Goal: Task Accomplishment & Management: Manage account settings

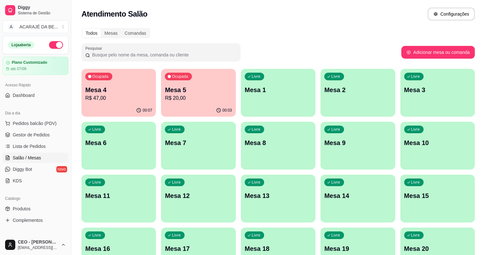
scroll to position [25, 0]
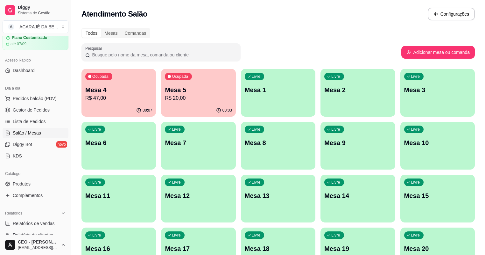
click at [174, 91] on p "Mesa 5" at bounding box center [198, 89] width 67 height 9
click at [140, 95] on div "Ocupada Mesa 4 R$ 47,00" at bounding box center [118, 86] width 74 height 35
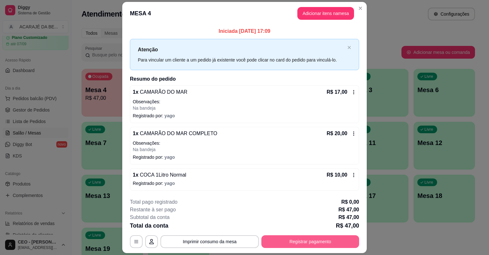
click at [346, 238] on button "Registrar pagamento" at bounding box center [310, 241] width 98 height 13
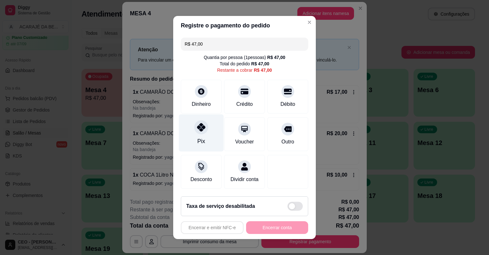
click at [197, 128] on icon at bounding box center [201, 127] width 8 height 8
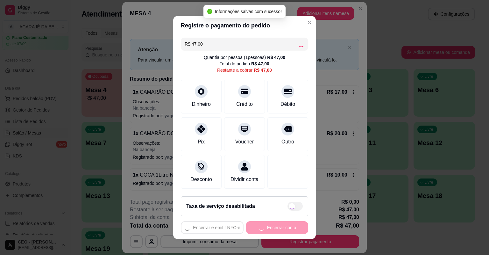
type input "R$ 0,00"
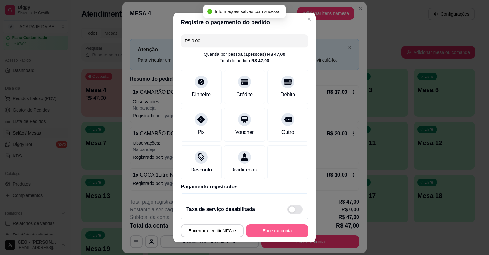
click at [272, 227] on button "Encerrar conta" at bounding box center [277, 230] width 62 height 13
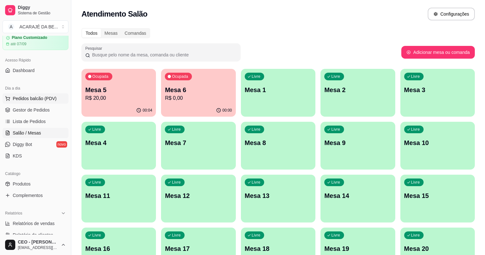
click at [44, 103] on button "Pedidos balcão (PDV)" at bounding box center [36, 98] width 66 height 10
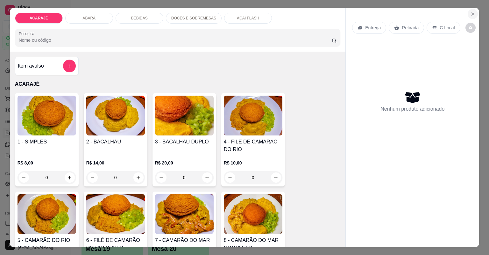
click at [471, 13] on icon "Close" at bounding box center [472, 14] width 3 height 3
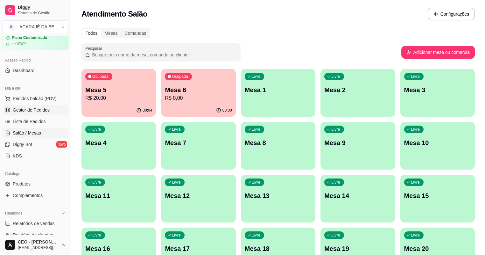
click at [19, 107] on span "Gestor de Pedidos" at bounding box center [31, 110] width 37 height 6
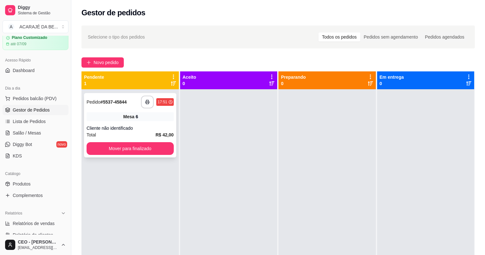
click at [142, 121] on div "**********" at bounding box center [130, 125] width 92 height 64
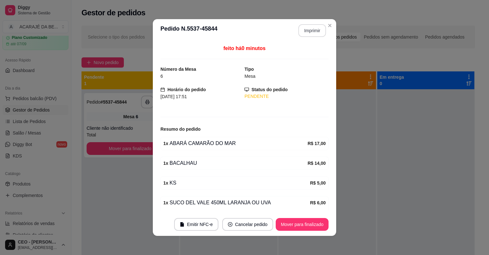
click at [310, 34] on button "Imprimir" at bounding box center [312, 30] width 28 height 13
click at [302, 223] on button "Mover para finalizado" at bounding box center [302, 224] width 51 height 12
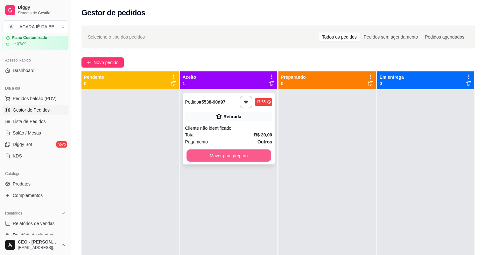
click at [197, 152] on button "Mover para preparo" at bounding box center [229, 155] width 84 height 12
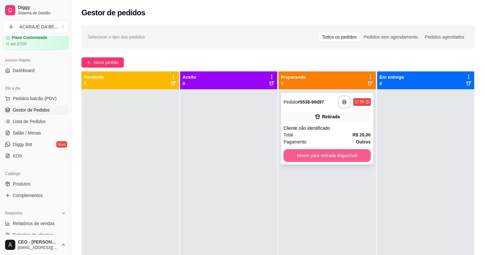
click at [351, 154] on button "Mover para retirada disponível" at bounding box center [327, 155] width 87 height 13
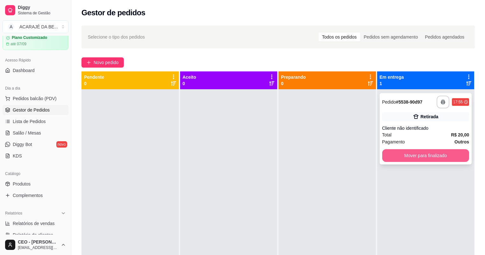
click at [398, 152] on button "Mover para finalizado" at bounding box center [425, 155] width 87 height 13
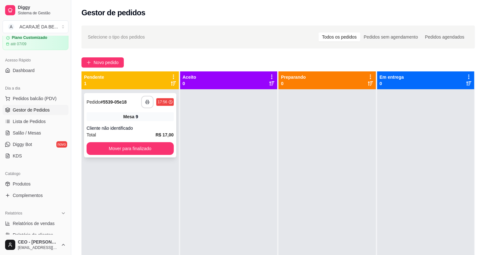
click at [141, 104] on button "button" at bounding box center [147, 102] width 12 height 12
click at [113, 152] on button "Mover para finalizado" at bounding box center [130, 148] width 87 height 13
click at [121, 150] on button "Mover para finalizado" at bounding box center [130, 148] width 84 height 12
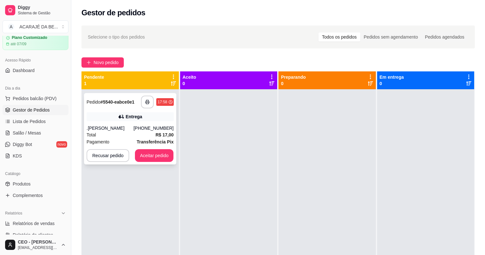
click at [148, 120] on div "Entrega" at bounding box center [130, 116] width 87 height 9
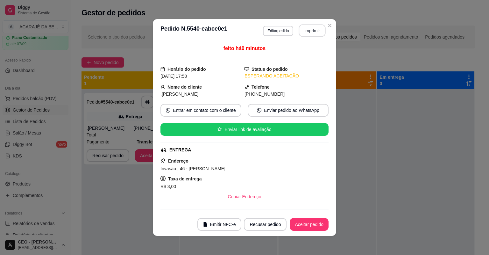
click at [312, 36] on button "Imprimir" at bounding box center [312, 31] width 27 height 12
click at [301, 225] on button "Aceitar pedido" at bounding box center [309, 224] width 39 height 13
click at [301, 225] on button "Aceitar pedido" at bounding box center [309, 224] width 38 height 12
click at [301, 225] on div "Recusar pedido Aceitar pedido" at bounding box center [277, 224] width 102 height 13
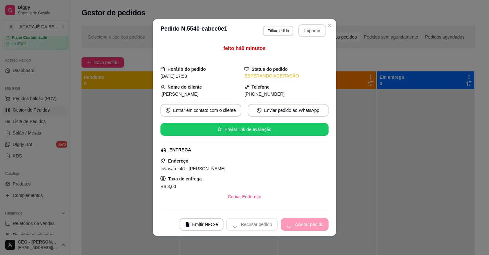
drag, startPoint x: 312, startPoint y: 36, endPoint x: 301, endPoint y: 225, distance: 190.0
click at [301, 225] on div "Recusar pedido Aceitar pedido" at bounding box center [277, 224] width 102 height 13
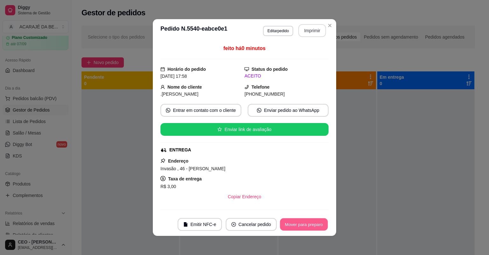
click at [301, 225] on button "Mover para preparo" at bounding box center [304, 224] width 48 height 12
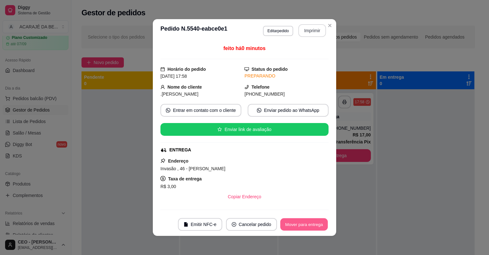
click at [307, 223] on button "Mover para entrega" at bounding box center [304, 224] width 48 height 12
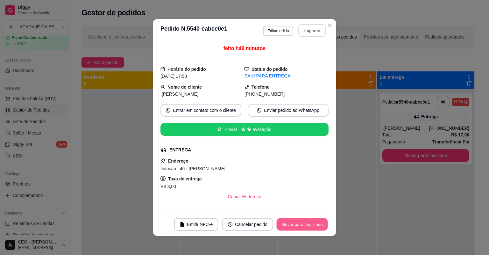
click at [311, 222] on button "Mover para finalizado" at bounding box center [302, 224] width 51 height 12
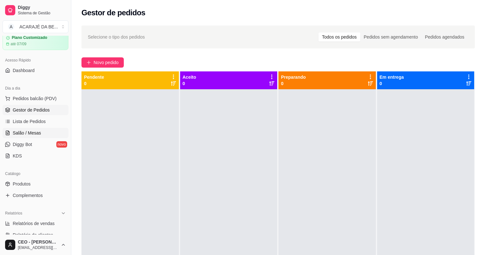
drag, startPoint x: 33, startPoint y: 131, endPoint x: 37, endPoint y: 135, distance: 5.7
click at [33, 131] on span "Salão / Mesas" at bounding box center [27, 133] width 28 height 6
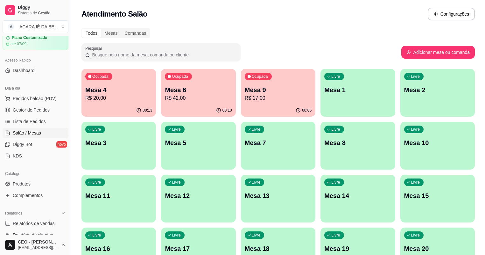
click at [123, 90] on p "Mesa 4" at bounding box center [118, 89] width 67 height 9
click at [46, 110] on span "Gestor de Pedidos" at bounding box center [31, 110] width 37 height 6
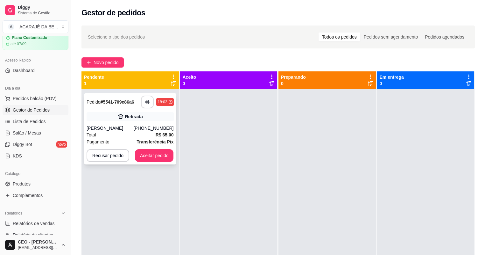
click at [144, 99] on button "button" at bounding box center [147, 101] width 13 height 13
click at [145, 158] on button "Aceitar pedido" at bounding box center [155, 155] width 38 height 12
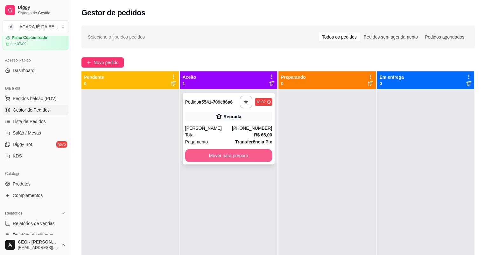
click at [228, 150] on button "Mover para preparo" at bounding box center [228, 155] width 87 height 13
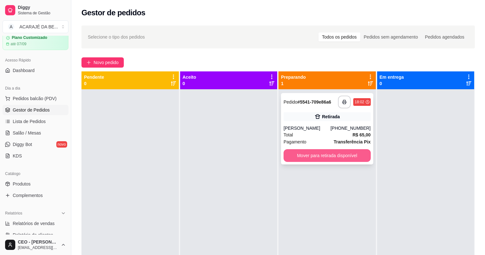
click at [329, 155] on button "Mover para retirada disponível" at bounding box center [327, 155] width 87 height 13
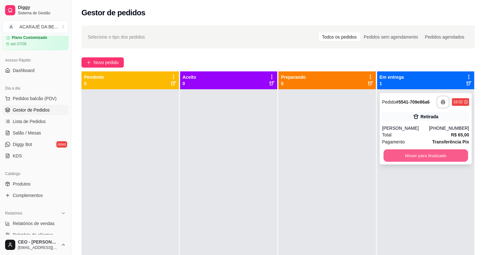
click at [442, 151] on button "Mover para finalizado" at bounding box center [426, 155] width 84 height 12
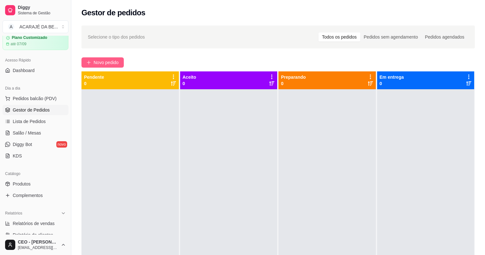
click at [122, 62] on button "Novo pedido" at bounding box center [102, 62] width 42 height 10
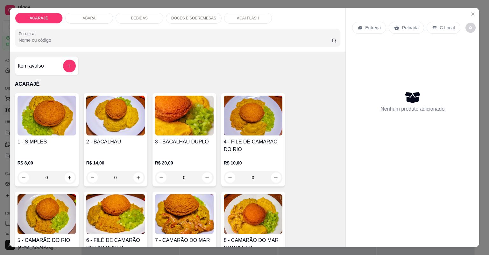
scroll to position [51, 0]
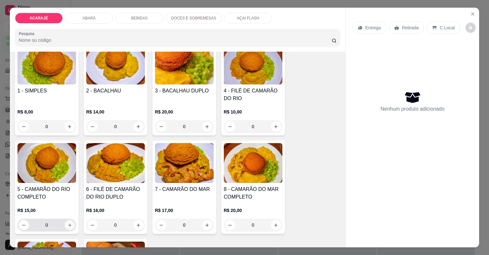
click at [67, 224] on icon "increase-product-quantity" at bounding box center [69, 224] width 5 height 5
type input "2"
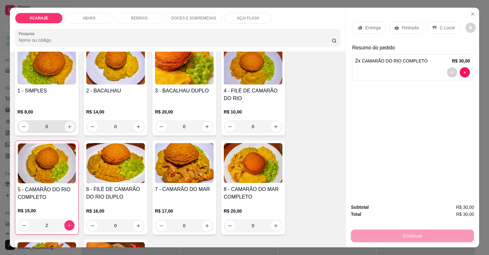
click at [67, 124] on icon "increase-product-quantity" at bounding box center [69, 126] width 5 height 5
type input "1"
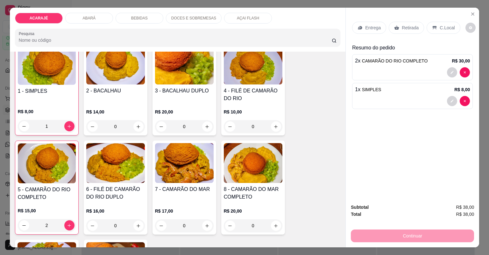
drag, startPoint x: 397, startPoint y: 29, endPoint x: 406, endPoint y: 98, distance: 69.6
click at [397, 29] on div "Retirada" at bounding box center [406, 28] width 35 height 12
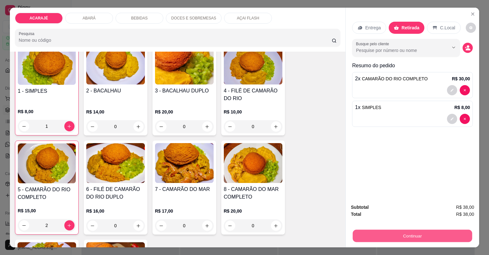
click at [419, 238] on button "Continuar" at bounding box center [412, 235] width 119 height 12
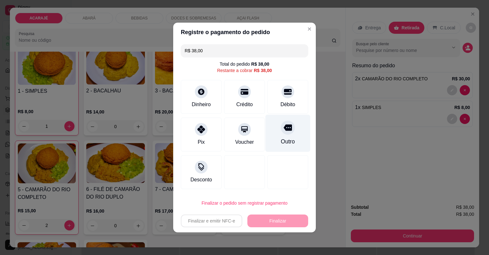
click at [281, 136] on div "Outro" at bounding box center [287, 133] width 45 height 37
type input "R$ 0,00"
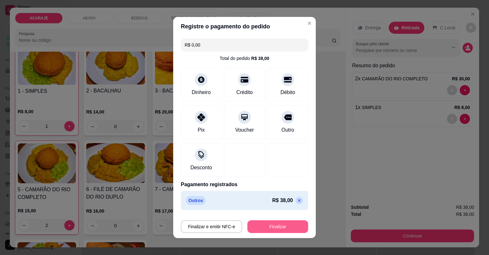
click at [291, 231] on button "Finalizar" at bounding box center [277, 226] width 61 height 13
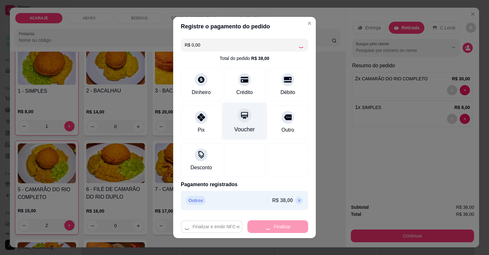
type input "0"
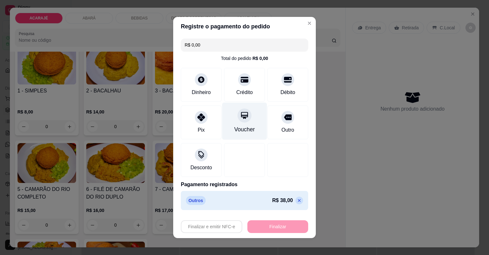
type input "-R$ 38,00"
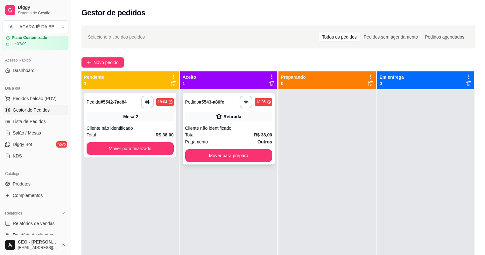
click at [234, 107] on div "**********" at bounding box center [228, 101] width 87 height 13
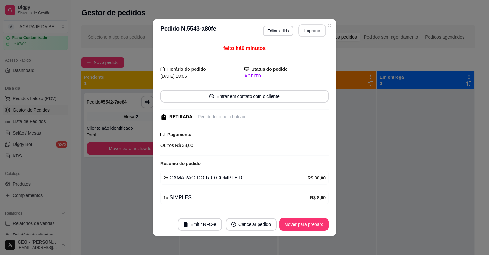
click at [307, 36] on button "Imprimir" at bounding box center [312, 30] width 28 height 13
click at [309, 225] on button "Mover para preparo" at bounding box center [304, 224] width 48 height 12
click at [308, 225] on div "Mover para preparo" at bounding box center [299, 224] width 58 height 13
click at [308, 224] on div "Mover para preparo" at bounding box center [299, 224] width 58 height 13
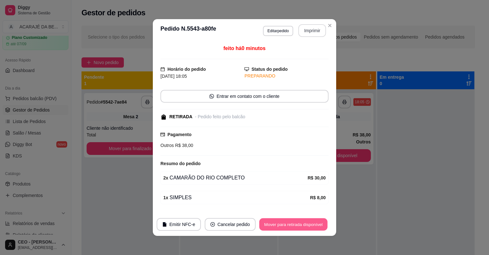
click at [308, 224] on button "Mover para retirada disponível" at bounding box center [293, 224] width 68 height 12
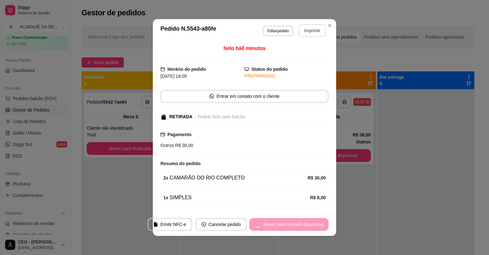
click at [307, 224] on div "Mover para retirada disponível" at bounding box center [288, 224] width 79 height 13
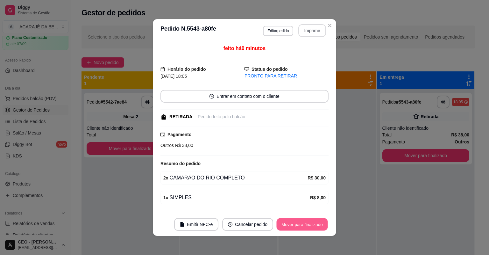
click at [307, 224] on button "Mover para finalizado" at bounding box center [302, 224] width 51 height 12
click at [307, 224] on div "Mover para finalizado" at bounding box center [302, 224] width 53 height 13
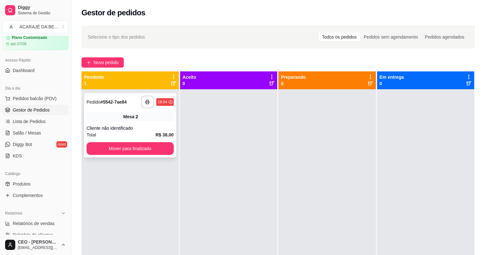
click at [151, 120] on div "Mesa 2" at bounding box center [130, 116] width 87 height 9
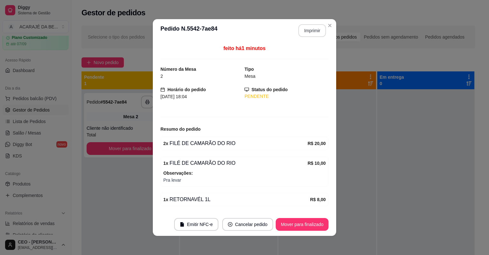
click at [315, 32] on button "Imprimir" at bounding box center [312, 30] width 28 height 13
click at [315, 223] on button "Mover para finalizado" at bounding box center [302, 224] width 53 height 13
click at [316, 220] on div "Mover para finalizado" at bounding box center [298, 224] width 62 height 13
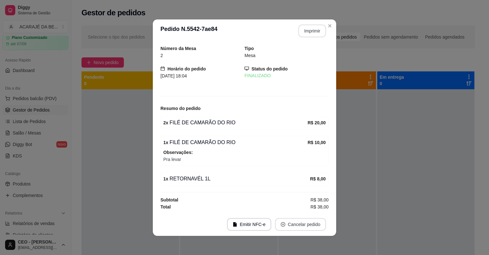
click at [316, 220] on button "Cancelar pedido" at bounding box center [300, 224] width 51 height 13
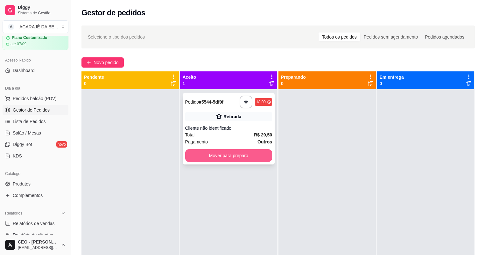
click at [240, 153] on button "Mover para preparo" at bounding box center [228, 155] width 87 height 13
click at [240, 153] on div "Mover para preparo" at bounding box center [228, 155] width 87 height 13
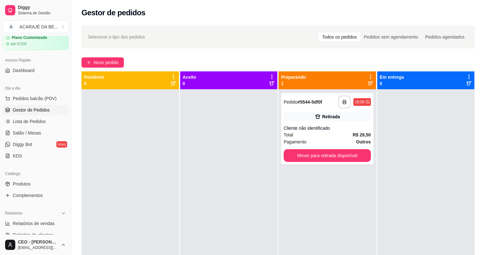
click at [240, 153] on div "Pagamento Outros R$ 29,50" at bounding box center [244, 140] width 168 height 29
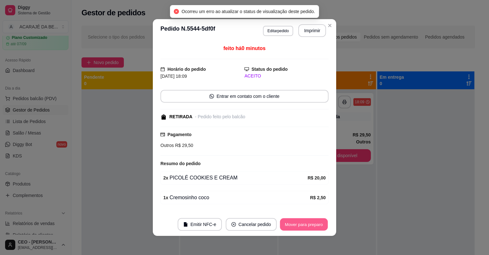
click at [309, 224] on button "Mover para preparo" at bounding box center [304, 224] width 48 height 12
click at [309, 224] on button "Mover para retirada disponível" at bounding box center [293, 224] width 70 height 13
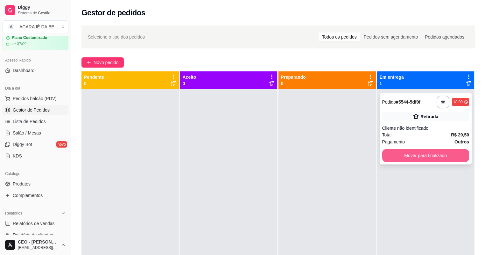
click at [424, 156] on button "Mover para finalizado" at bounding box center [425, 155] width 87 height 13
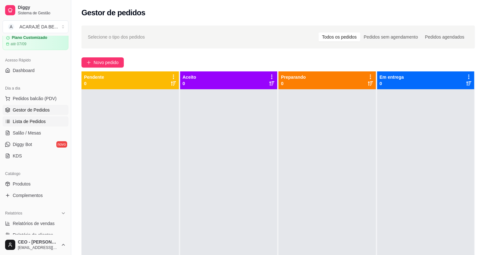
click at [52, 124] on link "Lista de Pedidos" at bounding box center [36, 121] width 66 height 10
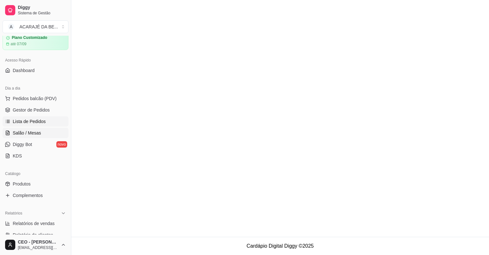
click at [52, 132] on link "Salão / Mesas" at bounding box center [36, 133] width 66 height 10
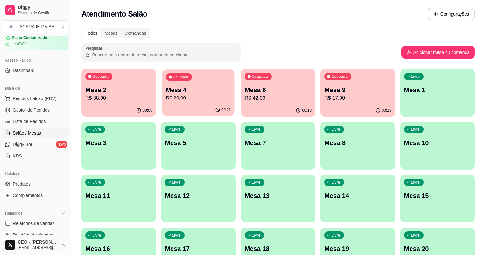
click at [181, 94] on div "Mesa 4 R$ 20,00" at bounding box center [198, 94] width 65 height 16
click at [250, 102] on div "Ocupada Mesa 6 R$ 42,00" at bounding box center [278, 86] width 74 height 35
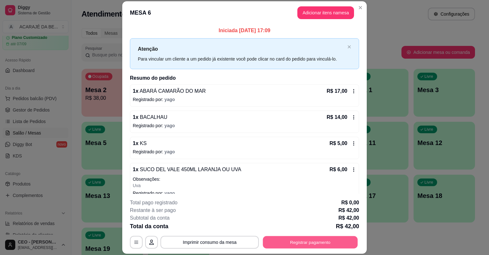
click at [307, 242] on button "Registrar pagamento" at bounding box center [310, 242] width 95 height 12
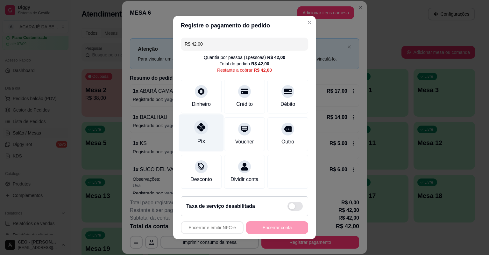
click at [202, 131] on icon at bounding box center [201, 127] width 8 height 8
type input "R$ 0,00"
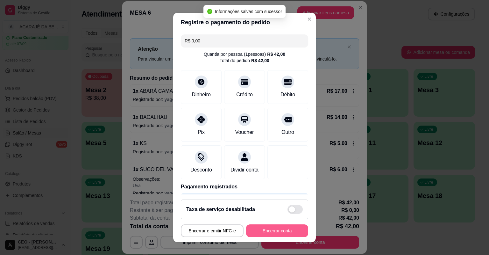
click at [271, 228] on button "Encerrar conta" at bounding box center [277, 230] width 62 height 13
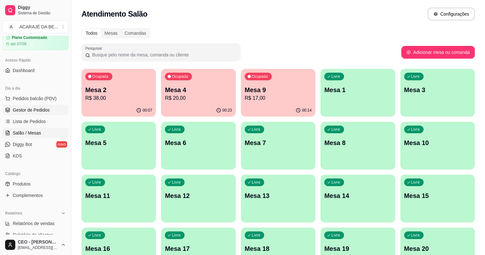
click at [34, 106] on link "Gestor de Pedidos" at bounding box center [36, 110] width 66 height 10
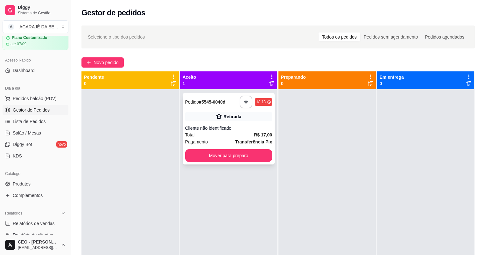
click at [245, 101] on icon "button" at bounding box center [246, 102] width 4 height 2
click at [222, 158] on button "Mover para preparo" at bounding box center [228, 155] width 87 height 13
click at [222, 158] on button "Mover para preparo" at bounding box center [229, 155] width 84 height 12
click at [222, 158] on div "Mover para preparo" at bounding box center [228, 155] width 87 height 13
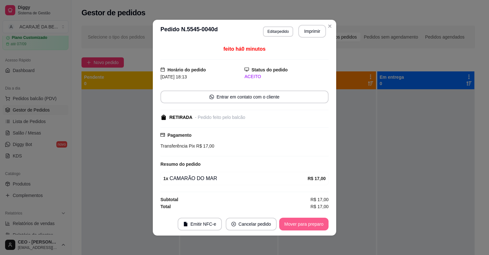
click at [302, 221] on button "Mover para preparo" at bounding box center [303, 223] width 49 height 13
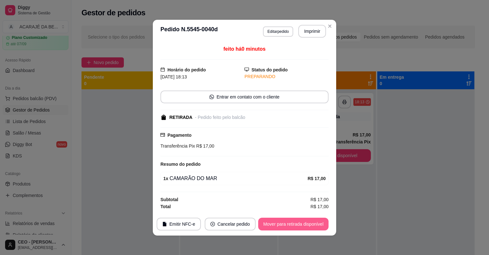
click at [303, 221] on button "Mover para retirada disponível" at bounding box center [293, 223] width 70 height 13
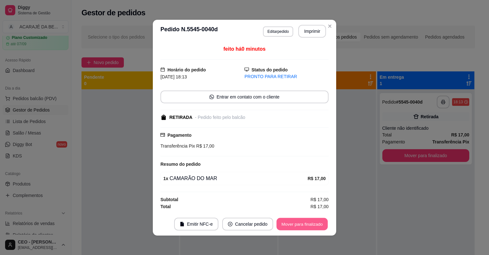
click at [303, 220] on button "Mover para finalizado" at bounding box center [302, 223] width 51 height 12
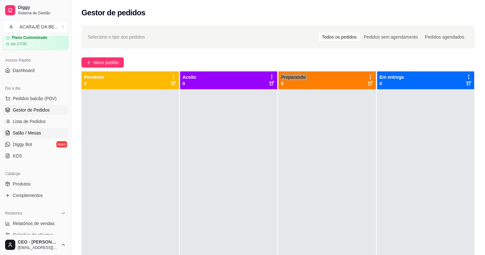
click at [47, 132] on link "Salão / Mesas" at bounding box center [36, 133] width 66 height 10
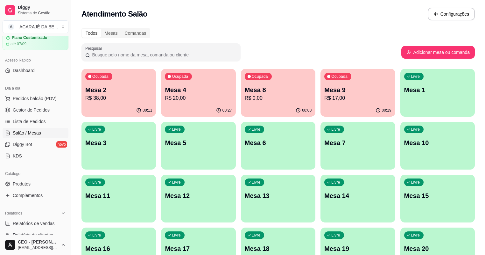
click at [258, 107] on div "00:00" at bounding box center [278, 110] width 74 height 12
click at [321, 98] on div "Ocupada Mesa 9 R$ 17,00" at bounding box center [358, 86] width 74 height 35
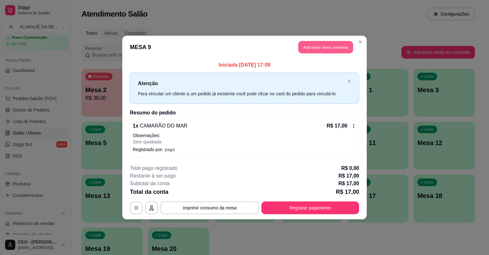
click at [308, 41] on header "MESA 9 Adicionar itens na mesa" at bounding box center [244, 47] width 244 height 23
click at [323, 42] on button "Adicionar itens na mesa" at bounding box center [325, 47] width 57 height 13
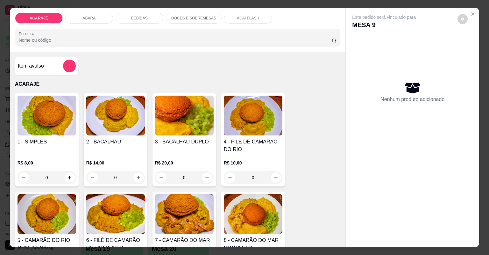
click at [147, 17] on div "BEBIDAS" at bounding box center [140, 18] width 48 height 11
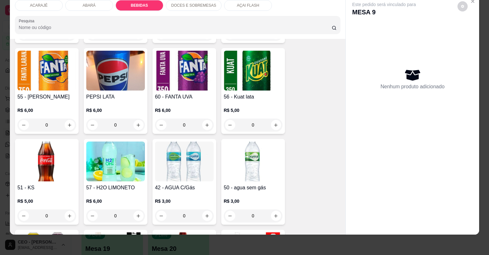
scroll to position [873, 0]
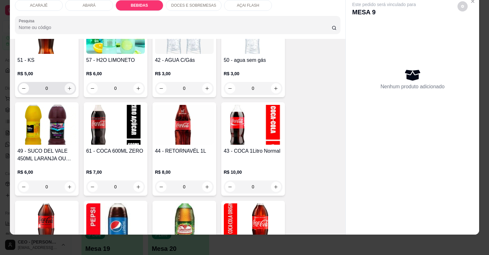
click at [67, 84] on button "increase-product-quantity" at bounding box center [70, 88] width 10 height 10
type input "1"
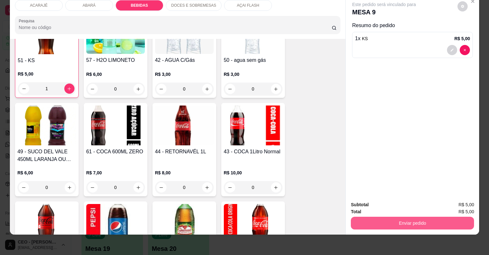
click at [377, 218] on button "Enviar pedido" at bounding box center [412, 222] width 123 height 13
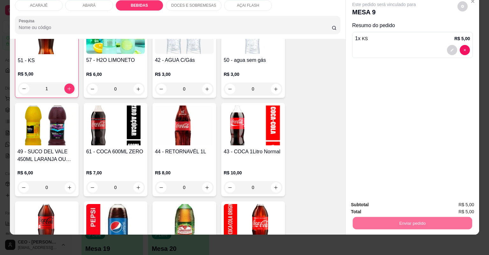
click at [373, 204] on button "Não registrar e enviar pedido" at bounding box center [392, 207] width 66 height 12
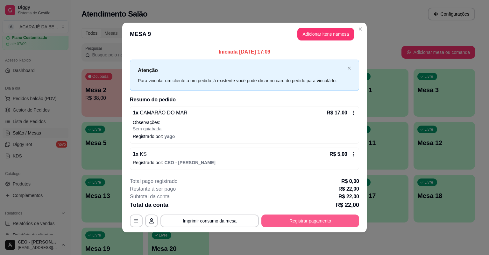
click at [327, 226] on button "Registrar pagamento" at bounding box center [310, 220] width 98 height 13
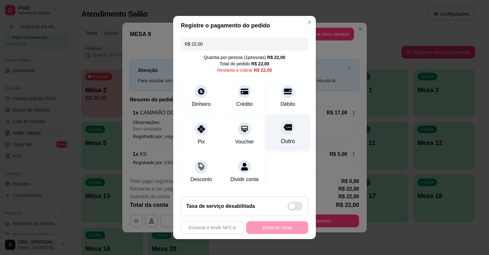
drag, startPoint x: 277, startPoint y: 102, endPoint x: 272, endPoint y: 141, distance: 39.4
click at [280, 102] on div "Débito" at bounding box center [287, 104] width 15 height 8
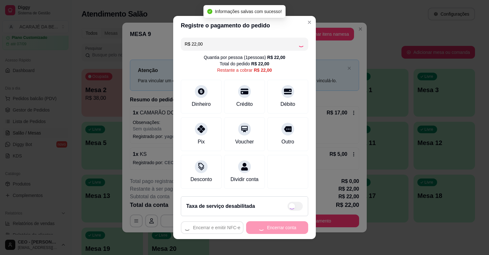
type input "R$ 0,00"
click at [290, 230] on button "Encerrar conta" at bounding box center [277, 227] width 62 height 13
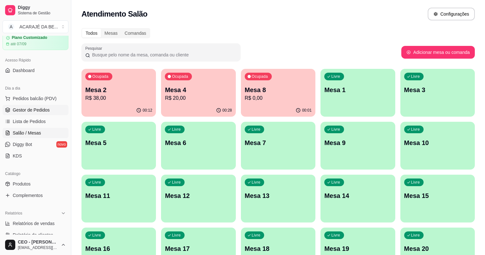
click at [46, 111] on span "Gestor de Pedidos" at bounding box center [31, 110] width 37 height 6
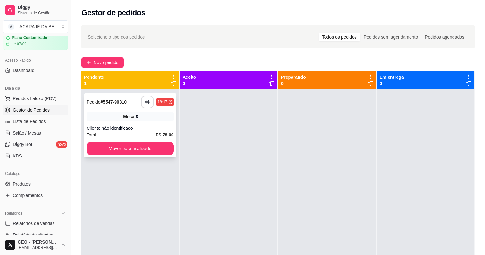
click at [145, 101] on icon "button" at bounding box center [147, 102] width 4 height 4
click at [124, 144] on button "Mover para finalizado" at bounding box center [130, 148] width 84 height 12
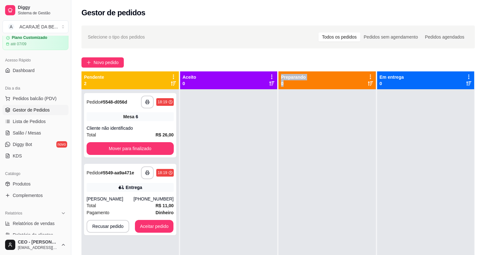
click at [323, 154] on div "**********" at bounding box center [277, 198] width 393 height 255
click at [148, 97] on button "button" at bounding box center [147, 102] width 12 height 12
click at [144, 150] on button "Mover para finalizado" at bounding box center [130, 148] width 87 height 13
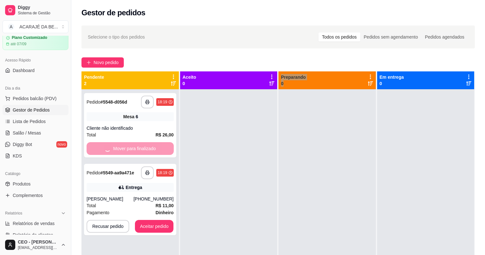
click at [227, 152] on div at bounding box center [228, 216] width 97 height 255
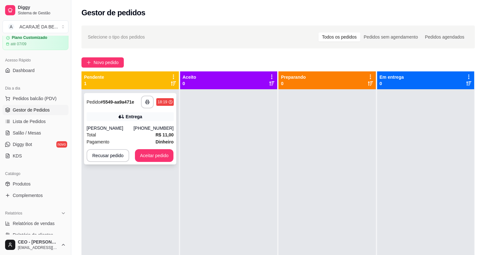
click at [154, 101] on div "**********" at bounding box center [157, 101] width 32 height 13
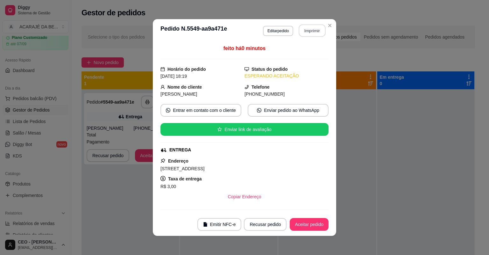
click at [310, 28] on button "Imprimir" at bounding box center [312, 31] width 27 height 12
click at [307, 227] on button "Aceitar pedido" at bounding box center [309, 224] width 38 height 12
click at [301, 225] on div "Recusar pedido Aceitar pedido" at bounding box center [277, 224] width 102 height 13
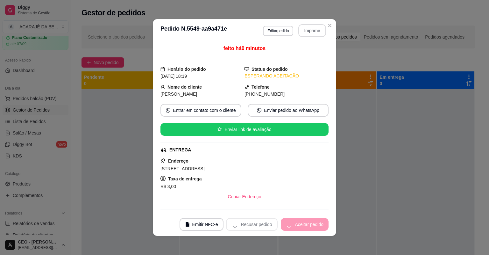
click at [301, 224] on div "Recusar pedido Aceitar pedido" at bounding box center [277, 224] width 102 height 13
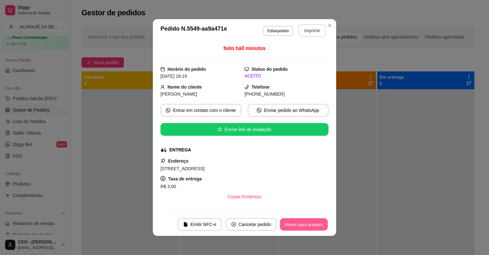
click at [300, 224] on button "Mover para preparo" at bounding box center [304, 224] width 48 height 12
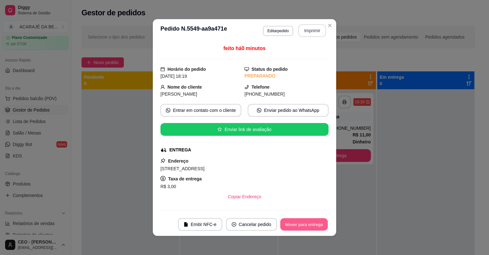
click at [300, 224] on button "Mover para entrega" at bounding box center [304, 224] width 48 height 12
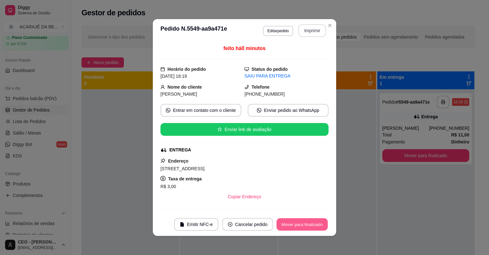
click at [300, 224] on button "Mover para finalizado" at bounding box center [302, 224] width 51 height 12
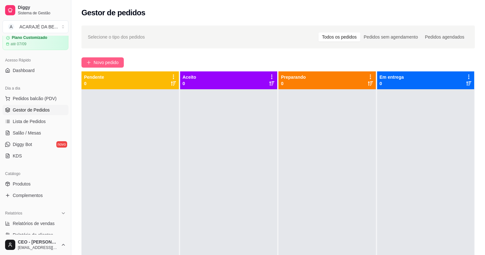
click at [104, 59] on span "Novo pedido" at bounding box center [106, 62] width 25 height 7
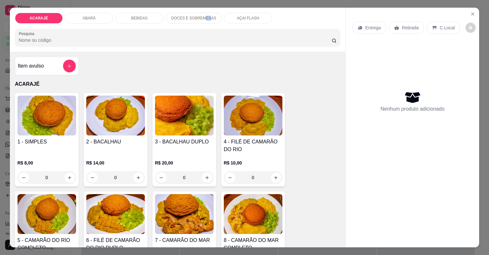
drag, startPoint x: 200, startPoint y: 17, endPoint x: 214, endPoint y: 29, distance: 18.7
click at [203, 17] on p "DOCES E SOBREMESAS" at bounding box center [193, 18] width 45 height 5
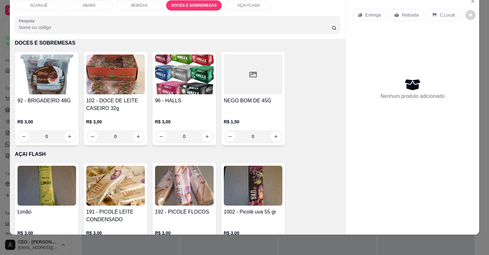
drag, startPoint x: 214, startPoint y: 29, endPoint x: 229, endPoint y: 21, distance: 16.9
click at [229, 21] on div at bounding box center [178, 24] width 318 height 13
click at [230, 11] on div "ACARAJÉ ABARÁ BEBIDAS DOCES E SOBREMESAS AÇAI FLASH Pesquisa" at bounding box center [178, 17] width 336 height 44
click at [237, 6] on p "AÇAI FLASH" at bounding box center [248, 5] width 22 height 5
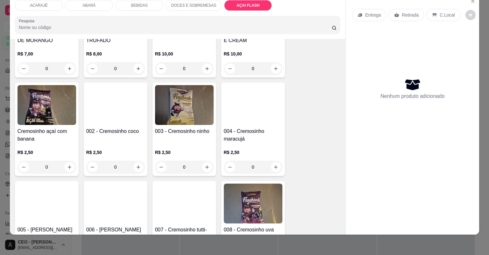
scroll to position [1797, 0]
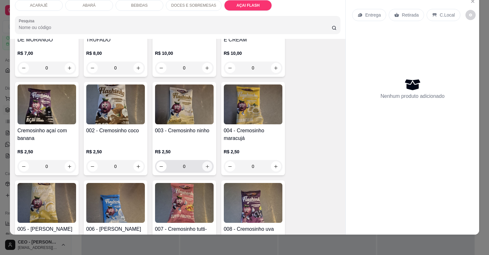
click at [206, 166] on icon "increase-product-quantity" at bounding box center [207, 166] width 3 height 3
type input "2"
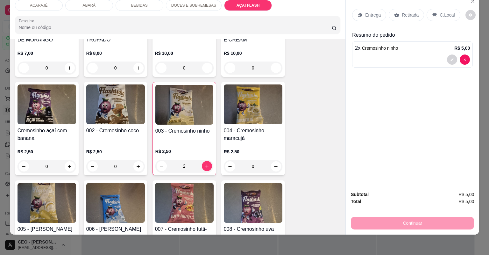
click at [133, 7] on p "BEBIDAS" at bounding box center [139, 5] width 17 height 5
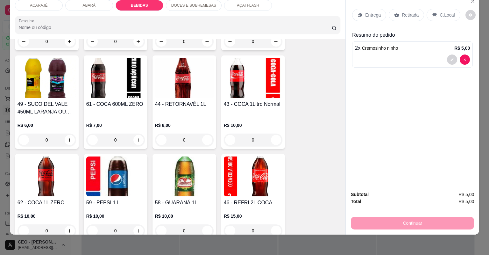
scroll to position [924, 0]
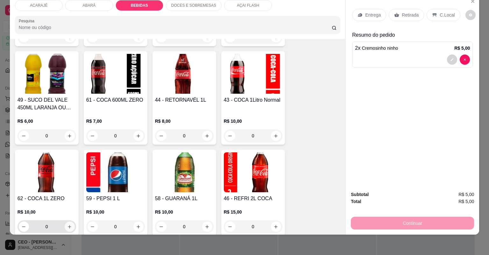
click at [69, 225] on icon "increase-product-quantity" at bounding box center [69, 226] width 5 height 5
type input "1"
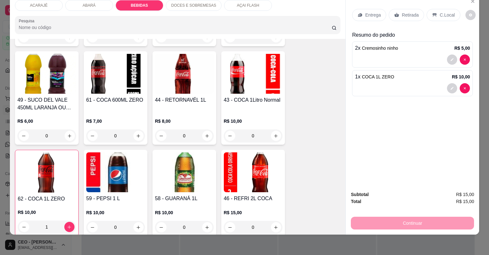
drag, startPoint x: 397, startPoint y: 222, endPoint x: 369, endPoint y: 95, distance: 130.5
click at [397, 222] on div "Continuar" at bounding box center [412, 222] width 123 height 14
click at [400, 10] on div "Retirada" at bounding box center [406, 15] width 35 height 12
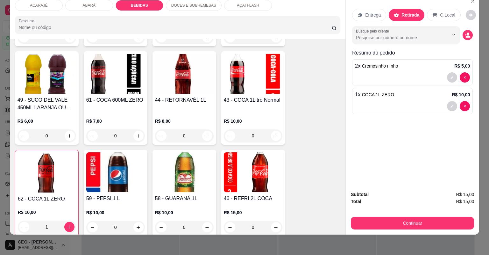
click at [401, 214] on div "Subtotal R$ 15,00 Total R$ 15,00 Continuar" at bounding box center [412, 210] width 123 height 39
click at [402, 217] on div "Continuar" at bounding box center [412, 222] width 123 height 14
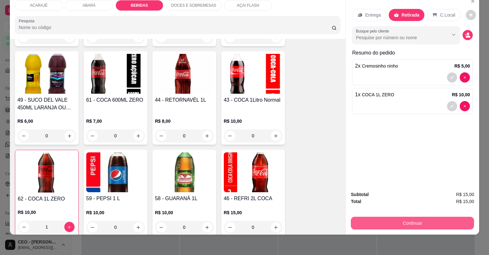
click at [404, 224] on button "Continuar" at bounding box center [412, 222] width 123 height 13
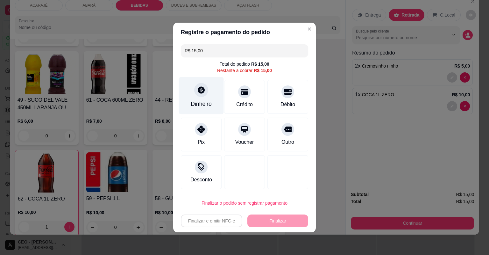
click at [201, 101] on div "Dinheiro" at bounding box center [201, 104] width 21 height 8
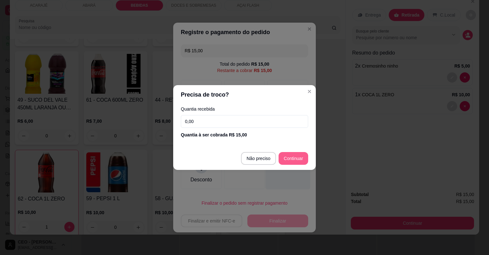
type input "R$ 0,00"
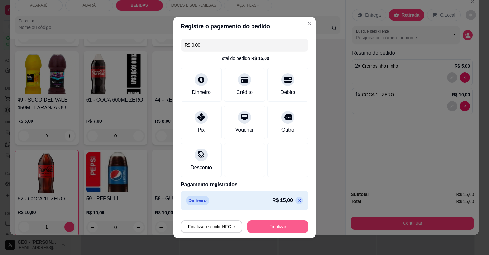
click at [283, 224] on button "Finalizar" at bounding box center [277, 226] width 61 height 13
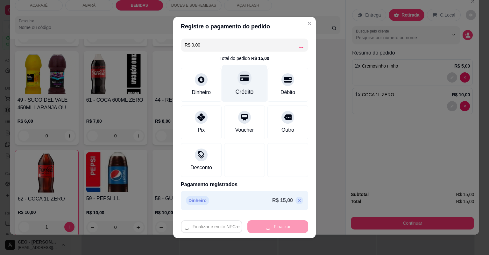
type input "0"
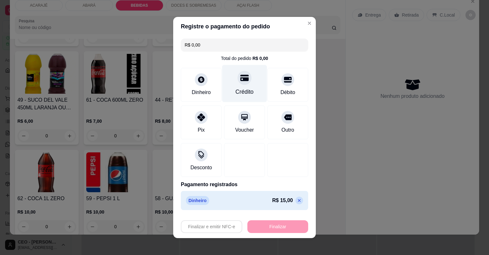
type input "-R$ 15,00"
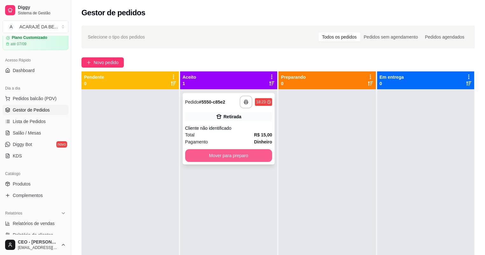
click at [241, 156] on button "Mover para preparo" at bounding box center [228, 155] width 87 height 13
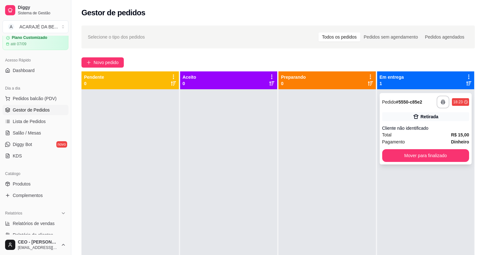
click at [412, 159] on button "Mover para finalizado" at bounding box center [425, 155] width 87 height 13
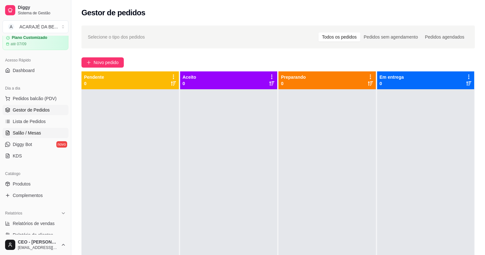
click at [28, 133] on span "Salão / Mesas" at bounding box center [27, 133] width 28 height 6
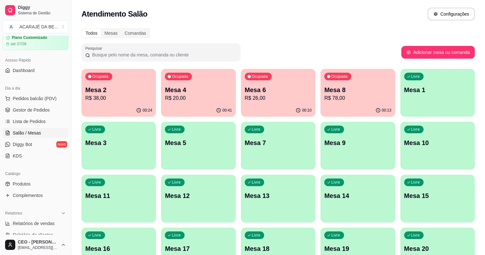
click at [245, 90] on p "Mesa 6" at bounding box center [278, 89] width 67 height 9
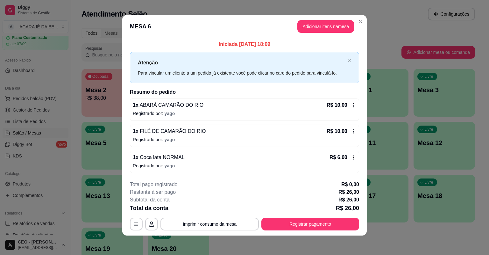
scroll to position [3, 0]
click at [321, 156] on div "1 x Coca lata NORMAL R$ 6,00" at bounding box center [244, 157] width 223 height 8
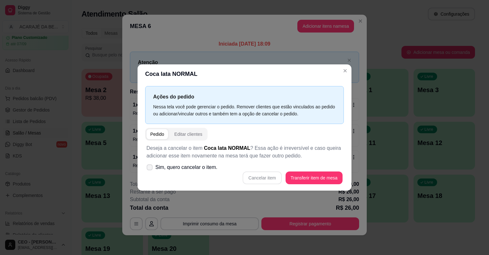
click at [169, 163] on span "Sim, quero cancelar o item." at bounding box center [186, 167] width 62 height 8
click at [150, 168] on input "Sim, quero cancelar o item." at bounding box center [148, 170] width 4 height 4
checkbox input "true"
click at [267, 173] on button "Cancelar item" at bounding box center [262, 177] width 39 height 13
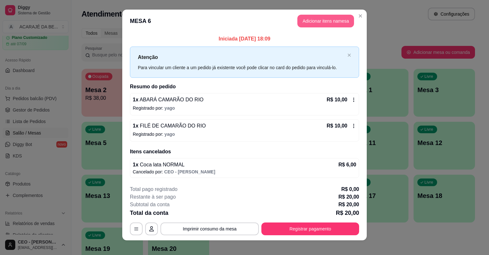
click at [331, 24] on button "Adicionar itens na mesa" at bounding box center [325, 21] width 57 height 13
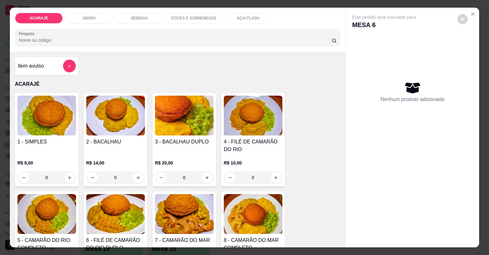
drag, startPoint x: 191, startPoint y: 13, endPoint x: 208, endPoint y: 23, distance: 20.1
click at [191, 13] on div "DOCES E SOBREMESAS" at bounding box center [194, 18] width 56 height 11
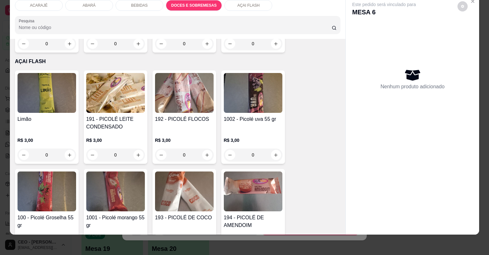
scroll to position [1227, 0]
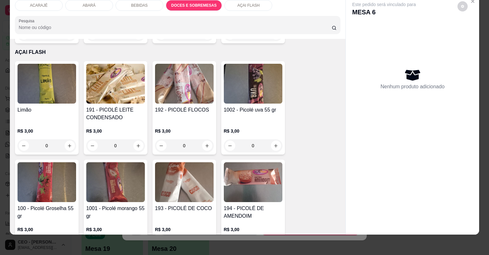
click at [124, 10] on div "BEBIDAS" at bounding box center [140, 5] width 48 height 11
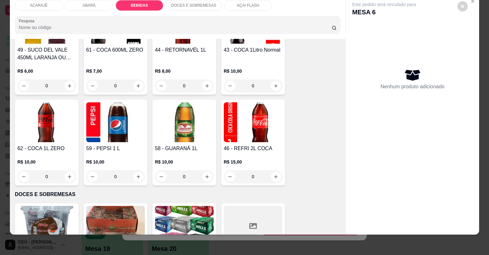
scroll to position [1001, 0]
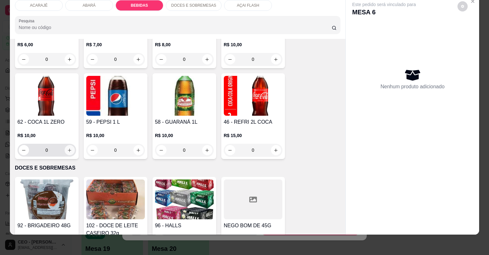
click at [67, 149] on icon "increase-product-quantity" at bounding box center [69, 150] width 5 height 5
type input "1"
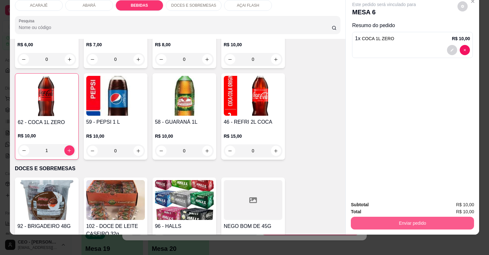
click at [376, 228] on button "Enviar pedido" at bounding box center [412, 222] width 123 height 13
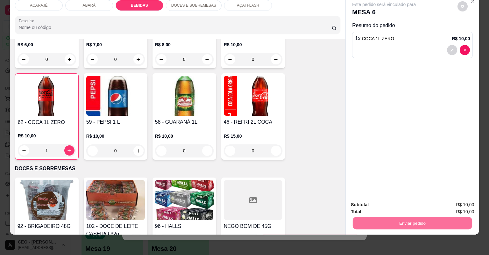
click at [375, 209] on button "Não registrar e enviar pedido" at bounding box center [392, 207] width 64 height 12
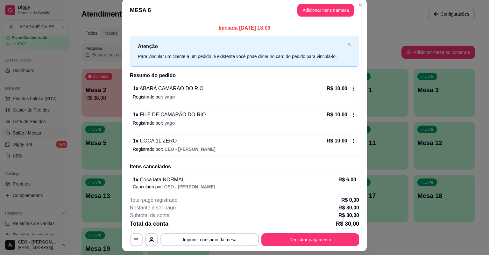
scroll to position [0, 0]
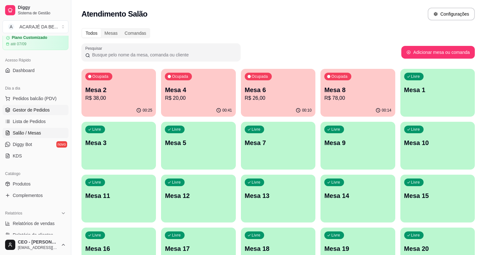
click at [31, 109] on span "Gestor de Pedidos" at bounding box center [31, 110] width 37 height 6
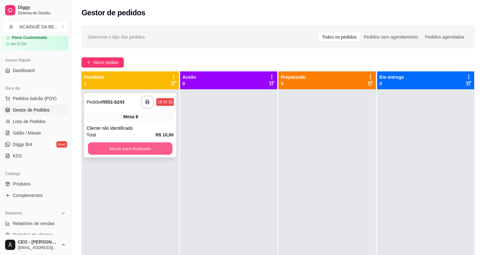
click at [156, 147] on button "Mover para finalizado" at bounding box center [130, 148] width 84 height 12
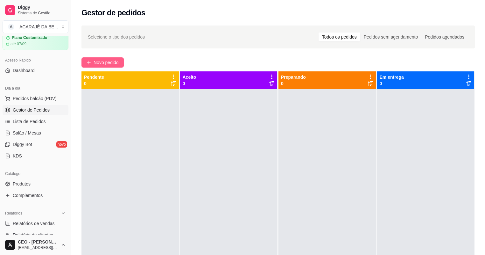
click at [101, 59] on span "Novo pedido" at bounding box center [106, 62] width 25 height 7
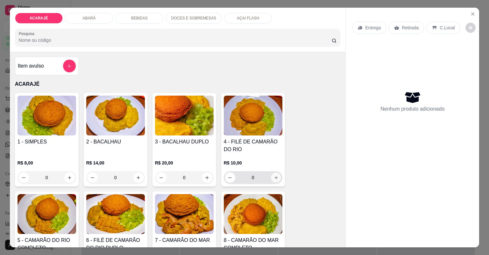
click at [271, 171] on div "0" at bounding box center [253, 177] width 56 height 13
click at [275, 180] on button "increase-product-quantity" at bounding box center [276, 177] width 10 height 10
type input "1"
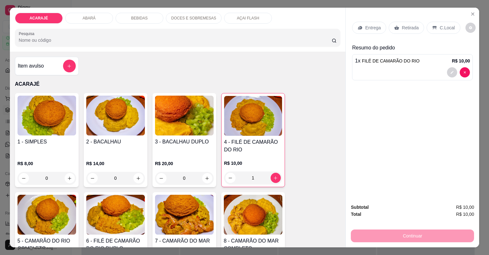
click at [402, 30] on p "Retirada" at bounding box center [410, 28] width 17 height 6
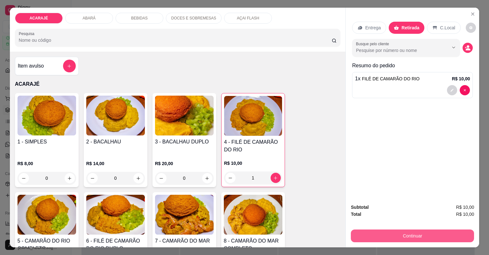
click at [377, 238] on button "Continuar" at bounding box center [412, 235] width 123 height 13
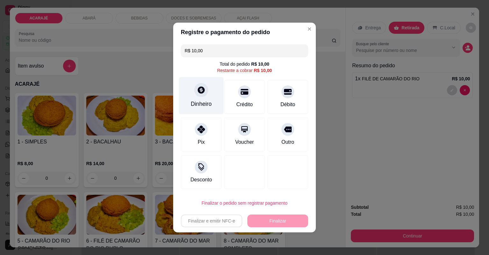
click at [204, 101] on div "Dinheiro" at bounding box center [201, 104] width 21 height 8
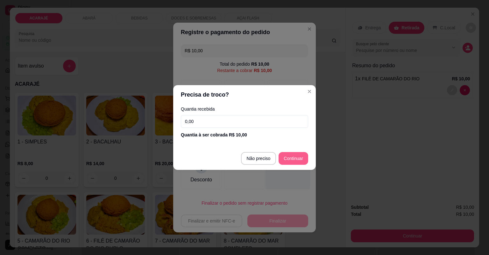
type input "R$ 0,00"
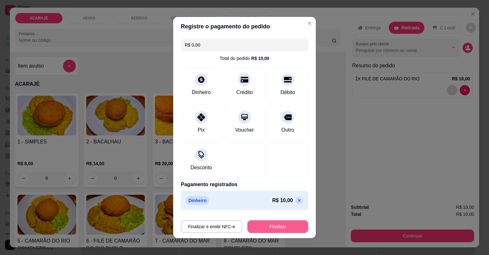
click at [282, 223] on button "Finalizar" at bounding box center [277, 226] width 61 height 13
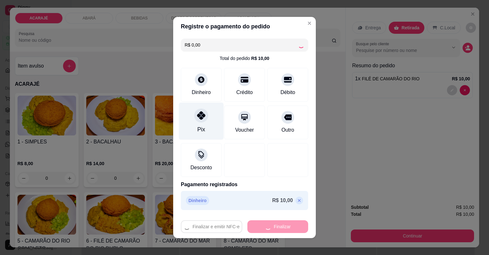
type input "0"
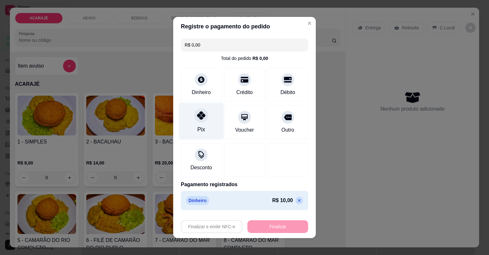
type input "-R$ 10,00"
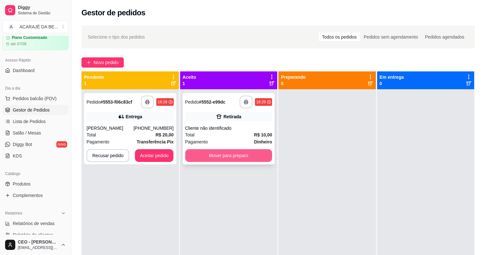
click at [191, 153] on button "Mover para preparo" at bounding box center [228, 155] width 87 height 13
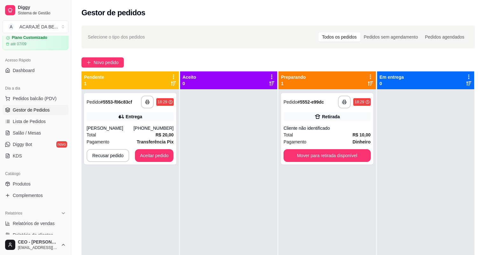
click at [192, 153] on div at bounding box center [228, 216] width 97 height 255
click at [190, 148] on div at bounding box center [228, 216] width 97 height 255
click at [309, 154] on button "Mover para retirada disponível" at bounding box center [327, 155] width 87 height 13
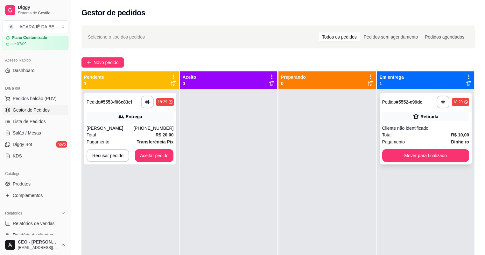
click at [420, 144] on div "Pagamento Dinheiro" at bounding box center [425, 141] width 87 height 7
click at [411, 153] on button "Mover para finalizado" at bounding box center [425, 155] width 87 height 13
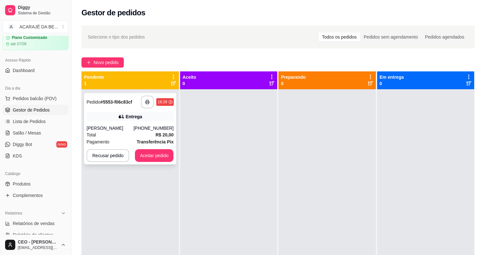
click at [138, 140] on div "**********" at bounding box center [130, 128] width 92 height 71
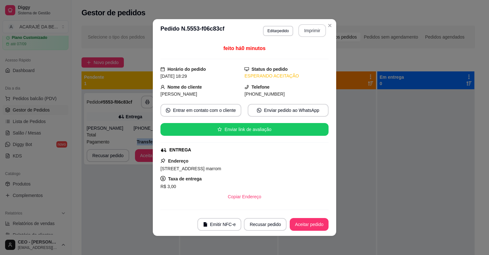
click at [308, 30] on button "Imprimir" at bounding box center [312, 30] width 28 height 13
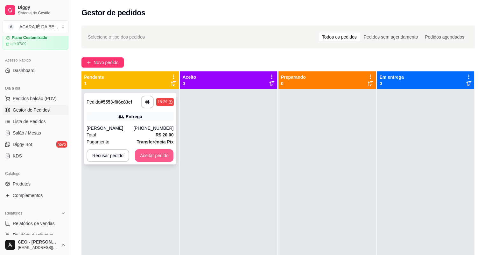
click at [147, 158] on button "Aceitar pedido" at bounding box center [154, 155] width 39 height 13
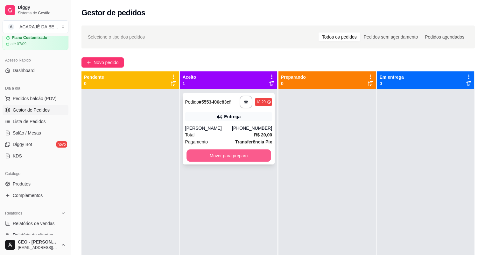
click at [235, 159] on button "Mover para preparo" at bounding box center [229, 155] width 84 height 12
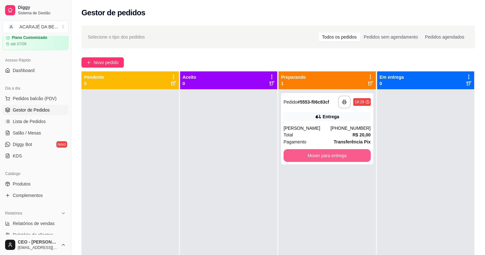
click at [324, 152] on button "Mover para entrega" at bounding box center [327, 155] width 87 height 13
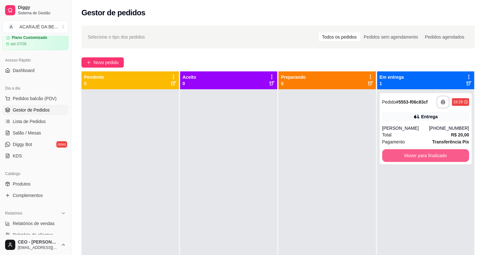
click at [391, 149] on button "Mover para finalizado" at bounding box center [425, 155] width 87 height 13
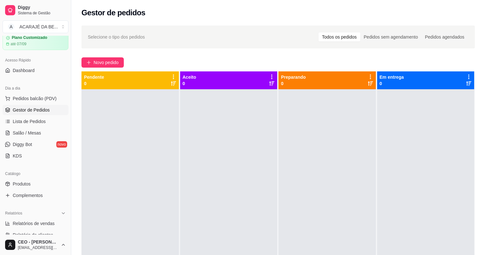
click at [358, 190] on div at bounding box center [327, 216] width 97 height 255
click at [47, 134] on link "Salão / Mesas" at bounding box center [36, 133] width 66 height 10
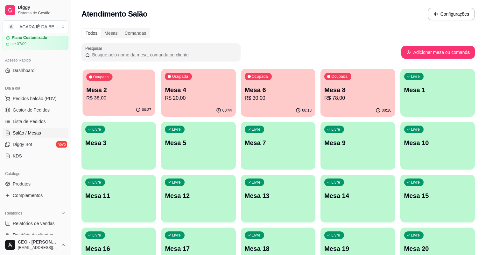
click at [100, 112] on div "00:27" at bounding box center [119, 110] width 72 height 12
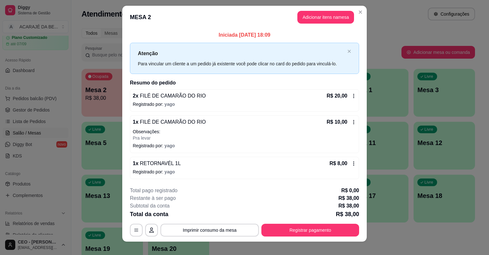
scroll to position [10, 0]
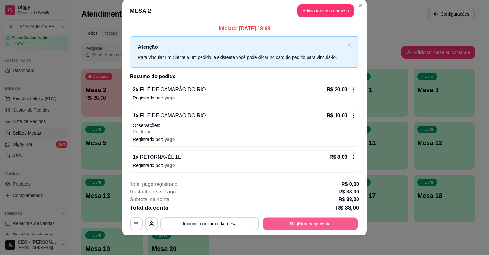
click at [327, 217] on button "Registrar pagamento" at bounding box center [310, 223] width 95 height 12
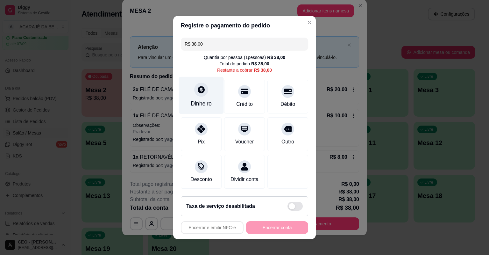
click at [205, 104] on div "Dinheiro" at bounding box center [201, 103] width 21 height 8
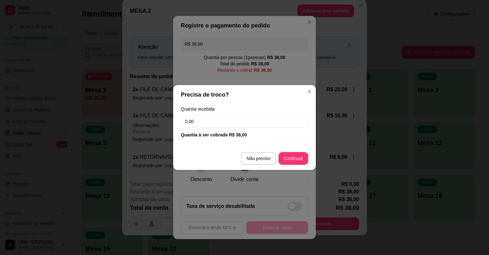
click at [208, 127] on input "0,00" at bounding box center [244, 121] width 127 height 13
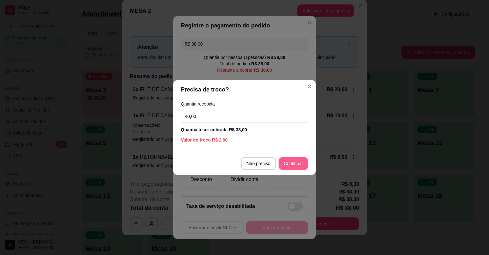
type input "40,00"
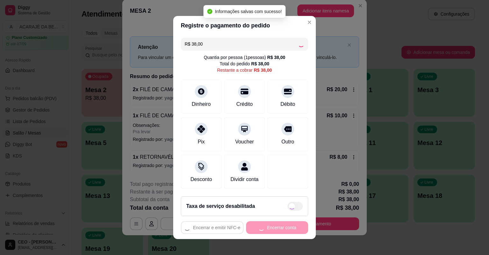
type input "R$ 0,00"
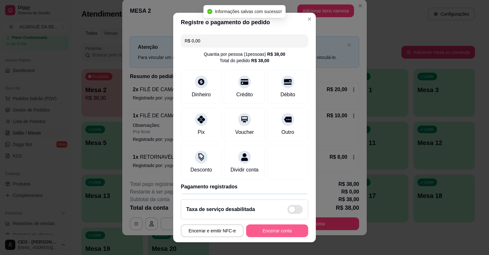
click at [273, 227] on button "Encerrar conta" at bounding box center [277, 230] width 62 height 13
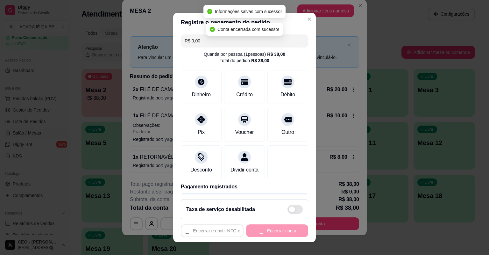
scroll to position [0, 0]
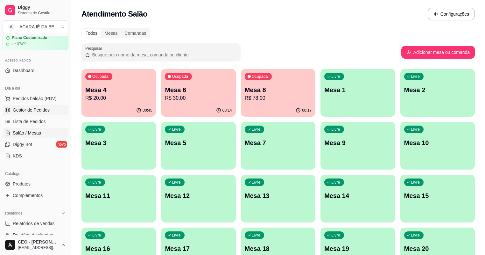
click at [34, 112] on span "Gestor de Pedidos" at bounding box center [31, 110] width 37 height 6
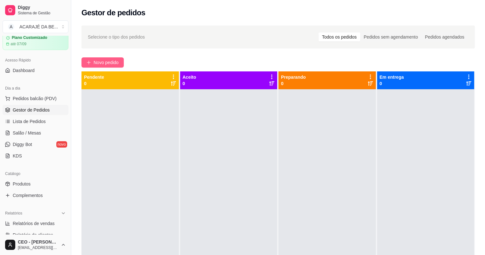
click at [94, 67] on button "Novo pedido" at bounding box center [102, 62] width 42 height 10
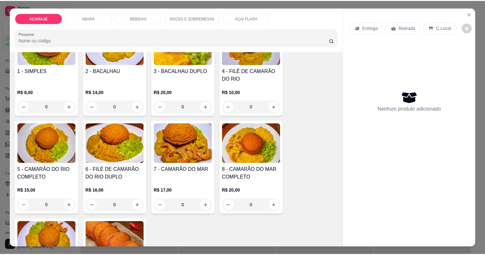
scroll to position [76, 0]
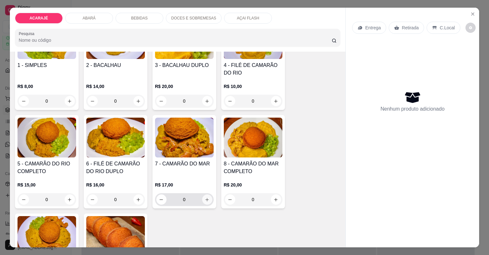
click at [215, 204] on div "1 - SIMPLES R$ 8,00 0 2 - BACALHAU R$ 14,00 0 3 - BACALHAU DUPLO R$ 20,00 0 4 -…" at bounding box center [178, 162] width 326 height 290
click at [205, 199] on icon "increase-product-quantity" at bounding box center [207, 199] width 5 height 5
type input "1"
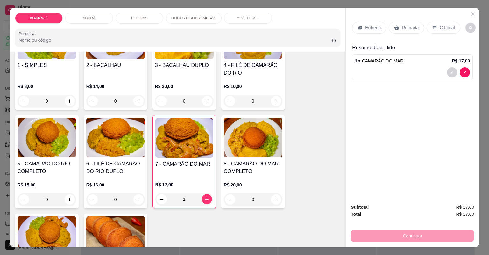
drag, startPoint x: 391, startPoint y: 27, endPoint x: 347, endPoint y: 110, distance: 94.8
click at [391, 31] on div "Retirada" at bounding box center [406, 28] width 35 height 12
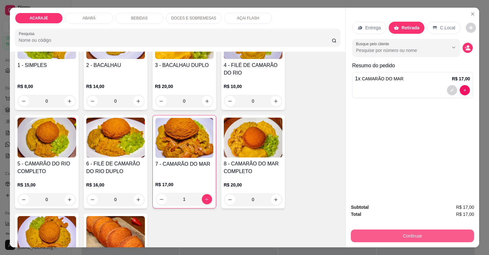
click at [412, 232] on button "Continuar" at bounding box center [412, 235] width 123 height 13
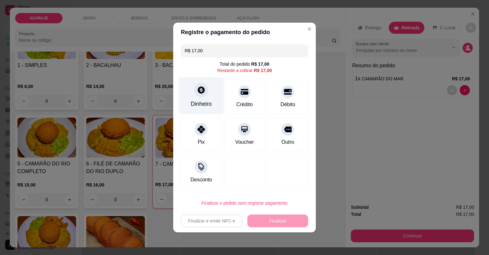
click at [199, 88] on icon at bounding box center [201, 90] width 8 height 8
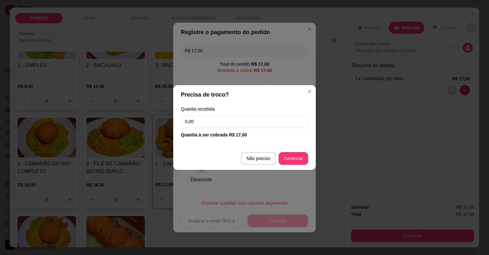
click at [215, 118] on input "0,00" at bounding box center [244, 121] width 127 height 13
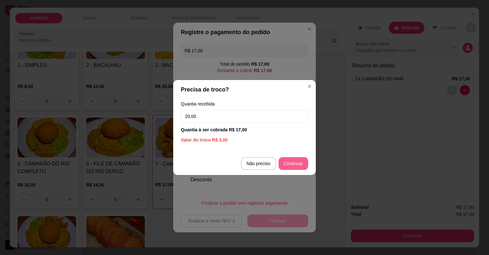
type input "20,00"
click at [310, 169] on footer "Não preciso Continuar" at bounding box center [244, 163] width 143 height 23
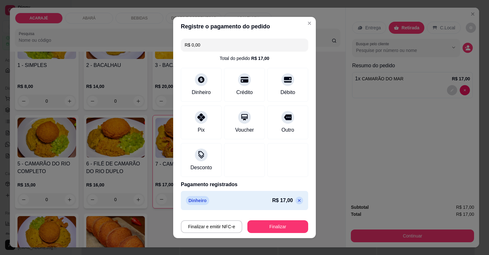
type input "R$ 0,00"
click at [278, 230] on button "Finalizar" at bounding box center [277, 226] width 61 height 13
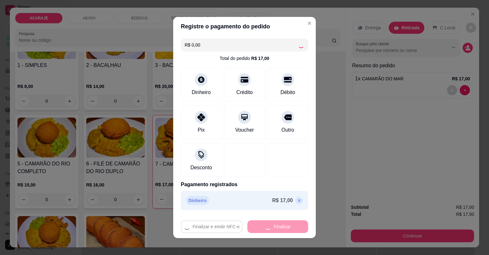
type input "0"
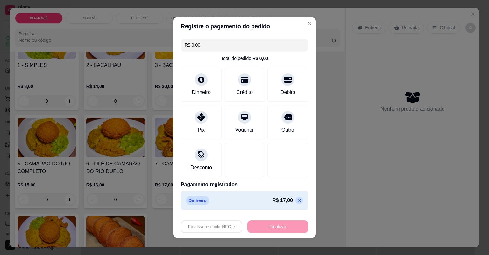
type input "-R$ 17,00"
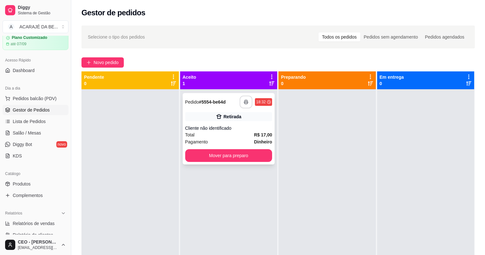
click at [240, 105] on button "button" at bounding box center [246, 101] width 13 height 13
click at [219, 153] on button "Mover para preparo" at bounding box center [228, 155] width 87 height 13
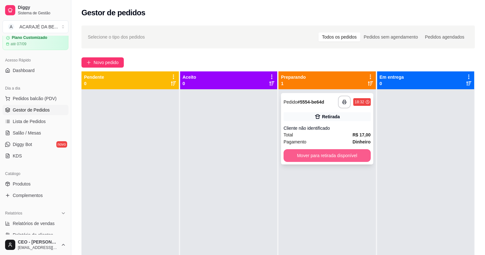
click at [347, 148] on div "**********" at bounding box center [327, 128] width 92 height 71
click at [345, 152] on button "Mover para retirada disponível" at bounding box center [327, 155] width 84 height 12
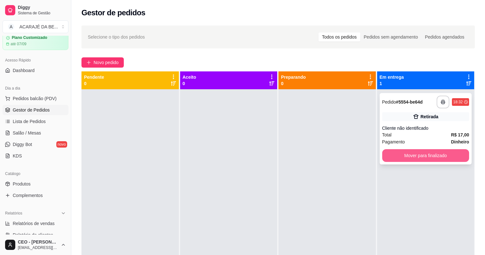
click at [415, 153] on button "Mover para finalizado" at bounding box center [425, 155] width 87 height 13
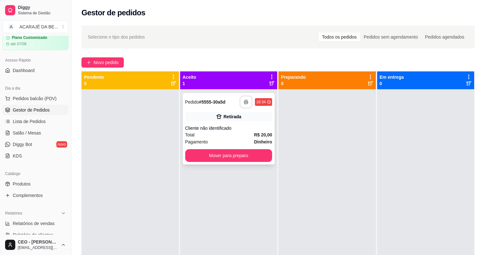
click at [240, 100] on button "button" at bounding box center [246, 101] width 13 height 13
click at [232, 177] on div "**********" at bounding box center [228, 216] width 97 height 255
click at [237, 160] on button "Mover para preparo" at bounding box center [228, 155] width 87 height 13
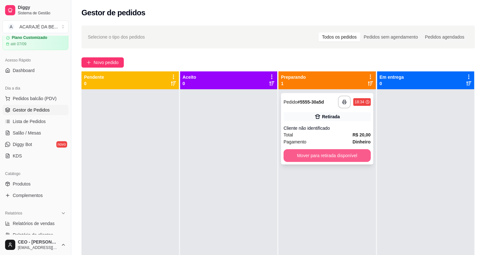
click at [300, 151] on button "Mover para retirada disponível" at bounding box center [327, 155] width 87 height 13
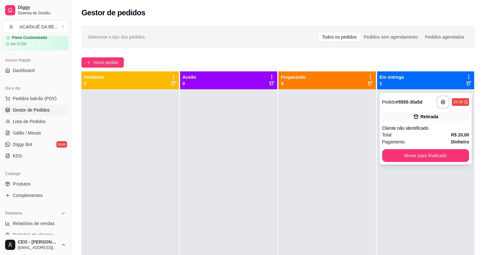
click at [404, 144] on div "Pagamento Dinheiro" at bounding box center [425, 141] width 87 height 7
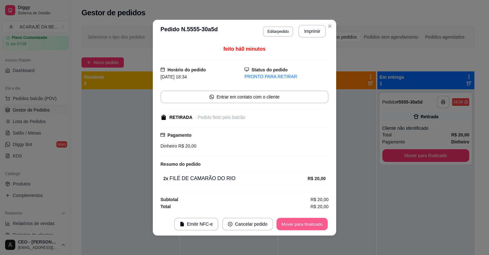
click at [303, 224] on button "Mover para finalizado" at bounding box center [302, 223] width 51 height 12
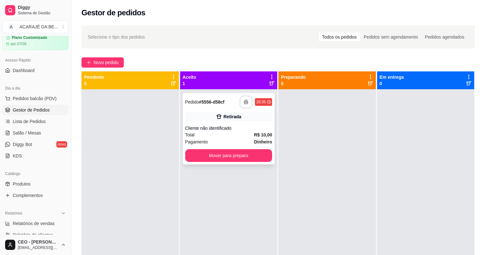
click at [244, 101] on icon "button" at bounding box center [246, 102] width 4 height 4
click at [246, 159] on button "Mover para preparo" at bounding box center [229, 155] width 84 height 12
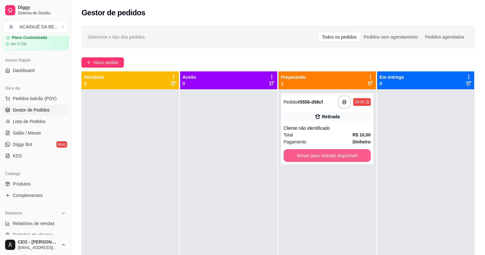
click at [292, 154] on button "Mover para retirada disponível" at bounding box center [327, 155] width 87 height 13
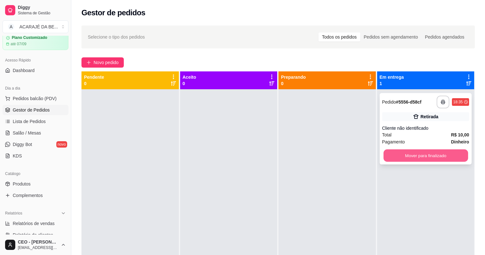
click at [389, 153] on button "Mover para finalizado" at bounding box center [426, 155] width 84 height 12
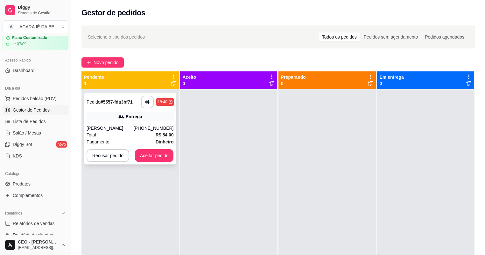
click at [144, 109] on div "**********" at bounding box center [130, 128] width 92 height 71
click at [147, 107] on button "button" at bounding box center [147, 102] width 12 height 12
click at [152, 154] on button "Aceitar pedido" at bounding box center [155, 155] width 38 height 12
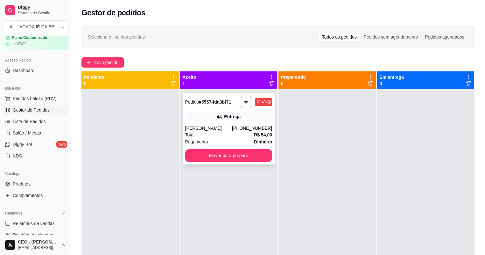
click at [220, 150] on button "Mover para preparo" at bounding box center [228, 155] width 87 height 13
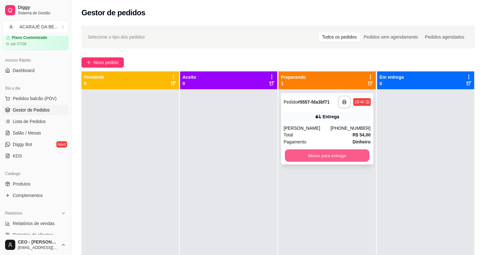
click at [311, 150] on button "Mover para entrega" at bounding box center [327, 155] width 84 height 12
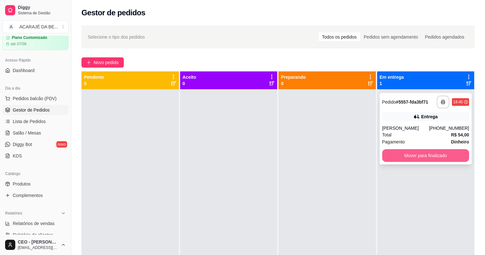
click at [393, 153] on button "Mover para finalizado" at bounding box center [425, 155] width 87 height 13
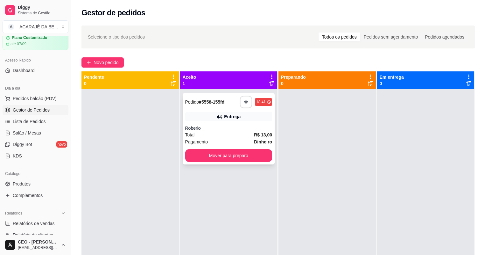
click at [248, 103] on button "button" at bounding box center [246, 102] width 12 height 12
click at [213, 147] on div "**********" at bounding box center [229, 128] width 92 height 71
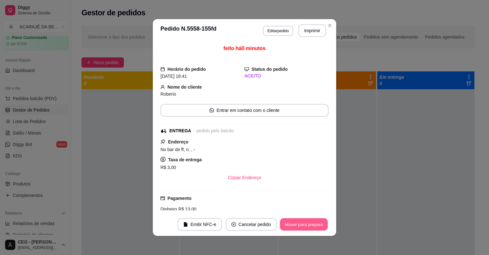
click at [298, 221] on button "Mover para preparo" at bounding box center [304, 224] width 48 height 12
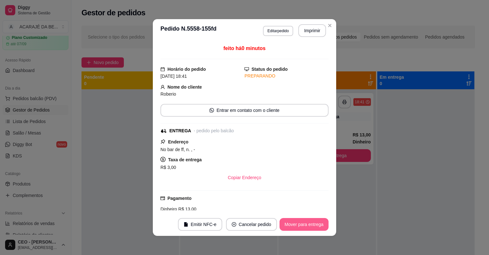
click at [298, 221] on button "Mover para entrega" at bounding box center [303, 224] width 49 height 13
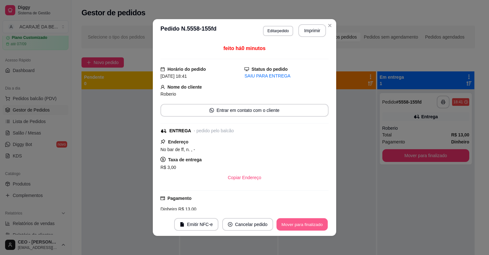
click at [298, 221] on button "Mover para finalizado" at bounding box center [302, 224] width 51 height 12
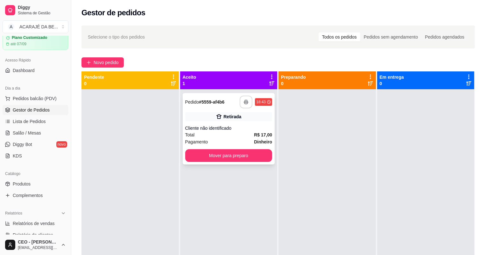
click at [237, 100] on div "**********" at bounding box center [228, 101] width 87 height 13
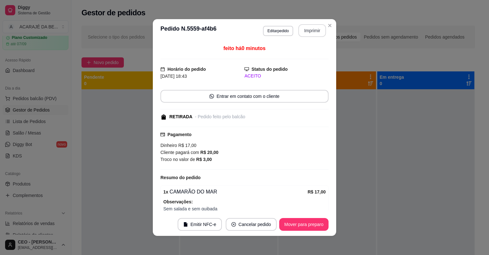
click at [301, 33] on button "Imprimir" at bounding box center [312, 30] width 28 height 13
click at [308, 222] on button "Mover para preparo" at bounding box center [303, 224] width 49 height 13
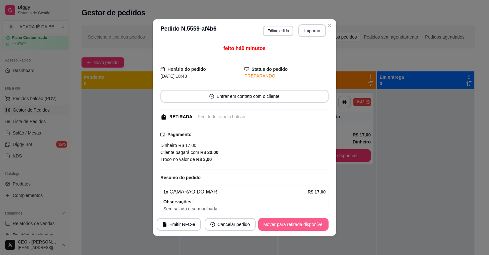
click at [308, 221] on button "Mover para retirada disponível" at bounding box center [293, 224] width 70 height 13
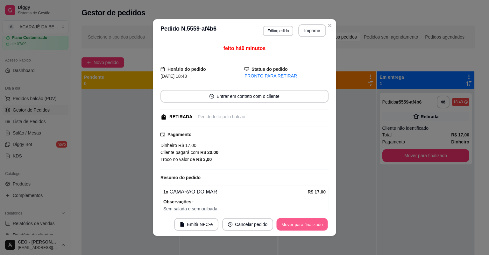
click at [308, 221] on button "Mover para finalizado" at bounding box center [302, 224] width 51 height 12
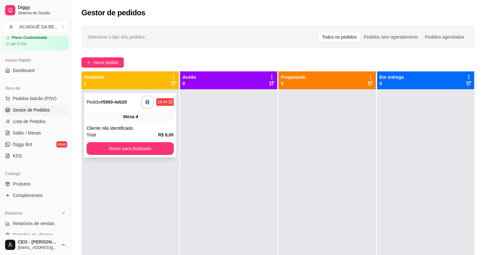
click at [149, 126] on div "Cliente não identificado" at bounding box center [130, 128] width 87 height 6
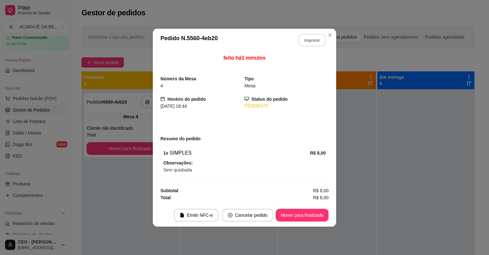
click at [311, 39] on button "Imprimir" at bounding box center [312, 40] width 27 height 12
click at [299, 218] on button "Mover para finalizado" at bounding box center [302, 214] width 53 height 13
click at [300, 215] on button "Mover para finalizado" at bounding box center [302, 214] width 51 height 12
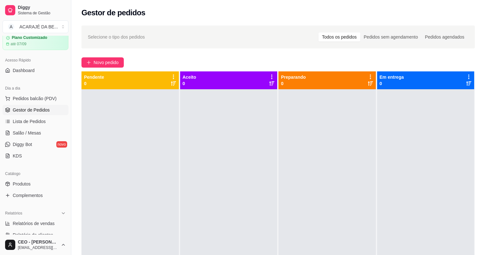
drag, startPoint x: 359, startPoint y: 130, endPoint x: 159, endPoint y: 174, distance: 205.1
click at [211, 108] on div at bounding box center [228, 216] width 97 height 255
click at [31, 135] on span "Salão / Mesas" at bounding box center [27, 133] width 28 height 6
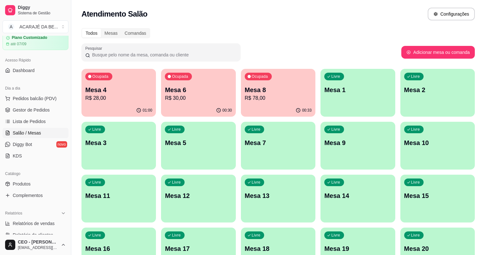
click at [253, 84] on div "Ocupada Mesa 8 R$ 78,00" at bounding box center [278, 86] width 74 height 35
click at [41, 114] on link "Gestor de Pedidos" at bounding box center [36, 110] width 66 height 10
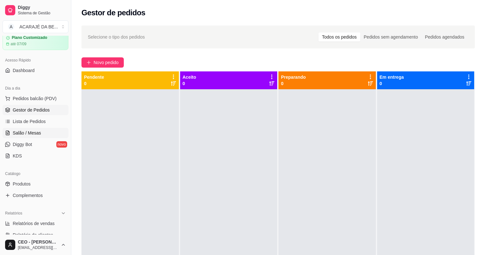
click at [30, 130] on span "Salão / Mesas" at bounding box center [27, 133] width 28 height 6
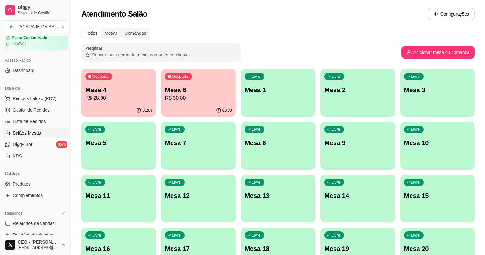
click at [172, 87] on p "Mesa 6" at bounding box center [198, 89] width 67 height 9
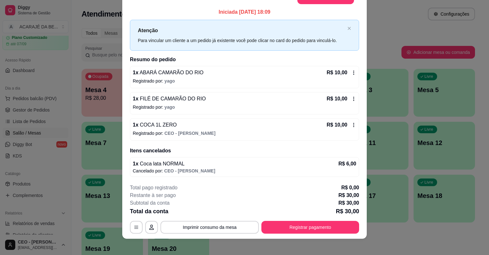
scroll to position [19, 0]
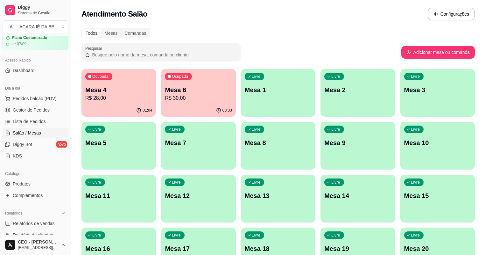
click at [117, 109] on div "01:04" at bounding box center [118, 110] width 74 height 12
click at [181, 98] on p "R$ 30,00" at bounding box center [198, 98] width 67 height 8
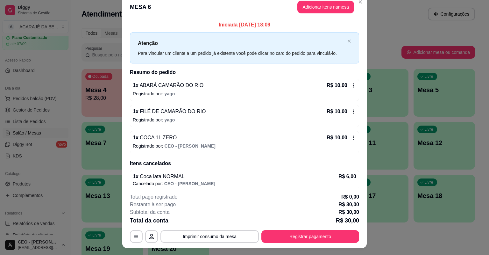
scroll to position [0, 0]
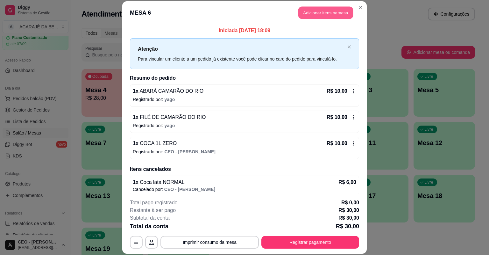
click at [326, 12] on button "Adicionar itens na mesa" at bounding box center [325, 13] width 55 height 12
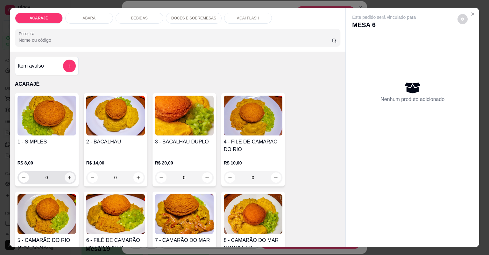
click at [67, 178] on icon "increase-product-quantity" at bounding box center [69, 177] width 5 height 5
type input "1"
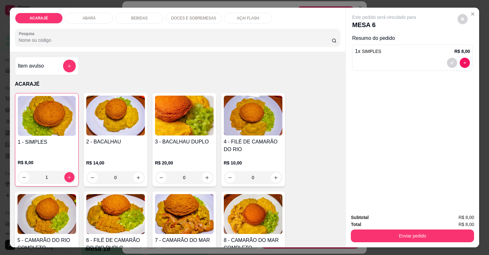
click at [140, 17] on p "BEBIDAS" at bounding box center [139, 18] width 17 height 5
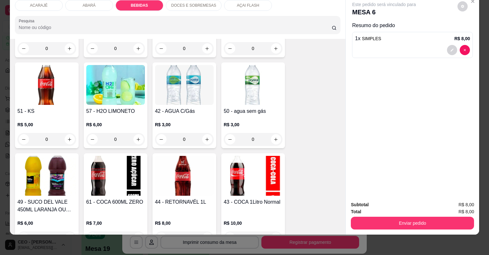
scroll to position [873, 0]
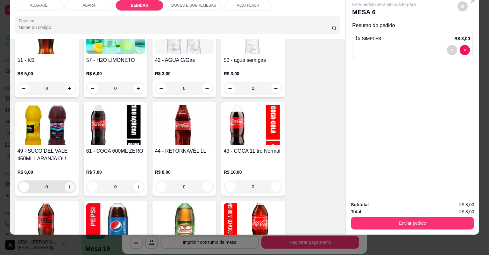
click at [70, 183] on button "increase-product-quantity" at bounding box center [70, 186] width 10 height 10
type input "1"
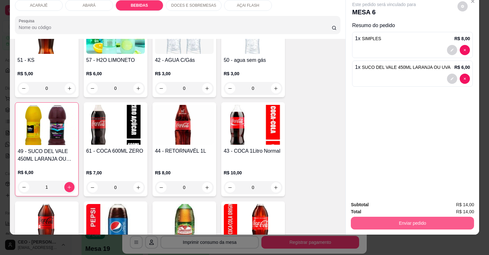
click at [383, 225] on button "Enviar pedido" at bounding box center [412, 222] width 123 height 13
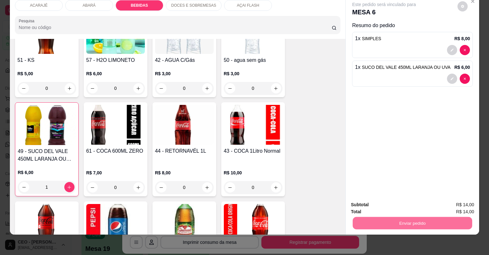
click at [377, 209] on button "Não registrar e enviar pedido" at bounding box center [392, 207] width 64 height 12
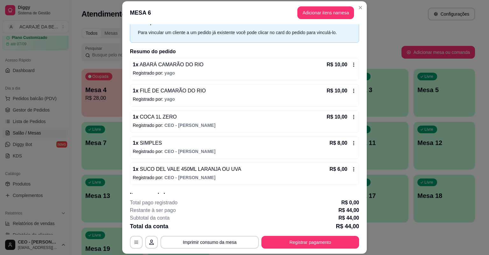
scroll to position [4, 0]
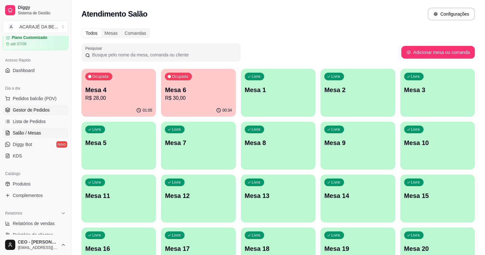
click at [44, 107] on span "Gestor de Pedidos" at bounding box center [31, 110] width 37 height 6
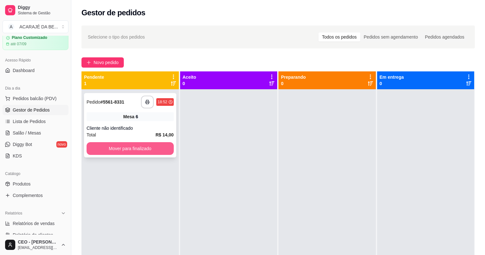
click at [138, 146] on button "Mover para finalizado" at bounding box center [130, 148] width 87 height 13
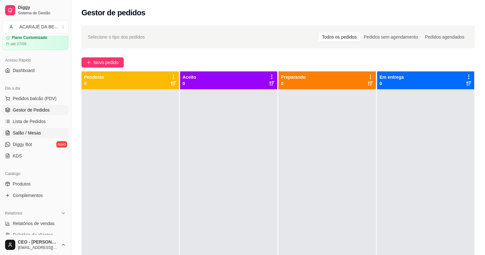
click at [19, 130] on span "Salão / Mesas" at bounding box center [27, 133] width 28 height 6
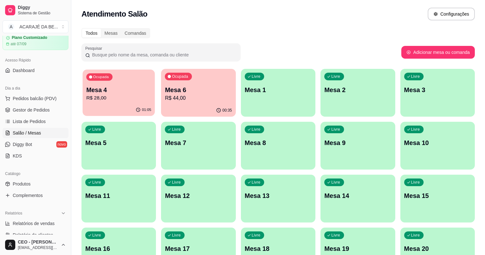
click at [97, 90] on p "Mesa 4" at bounding box center [118, 90] width 65 height 9
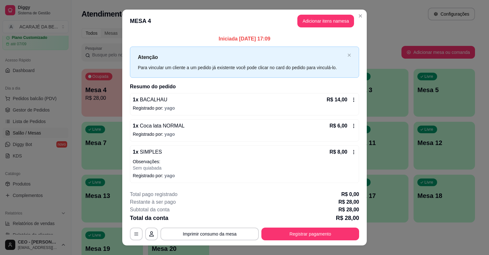
click at [351, 150] on icon at bounding box center [353, 151] width 5 height 5
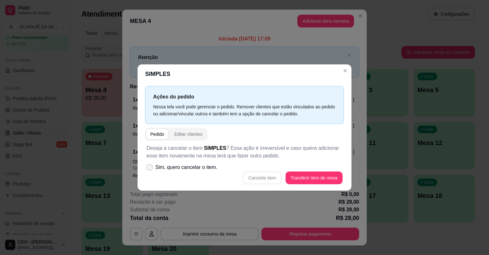
click at [159, 169] on span "Sim, quero cancelar o item." at bounding box center [186, 167] width 62 height 8
click at [150, 169] on input "Sim, quero cancelar o item." at bounding box center [148, 170] width 4 height 4
checkbox input "true"
click at [262, 174] on button "Cancelar item" at bounding box center [262, 178] width 38 height 12
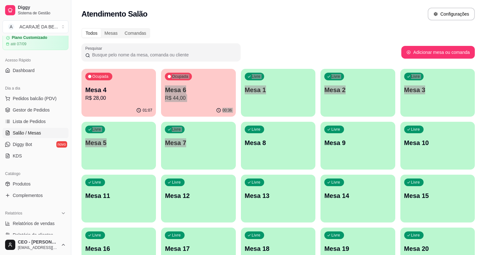
click at [139, 109] on div "Ocupada Mesa 4 R$ 28,00 01:07 Ocupada Mesa 6 R$ 44,00 00:36 Livre Mesa 1 Livre …" at bounding box center [277, 172] width 393 height 206
click at [95, 111] on div "01:07" at bounding box center [118, 110] width 74 height 12
click at [136, 112] on icon "button" at bounding box center [138, 110] width 5 height 5
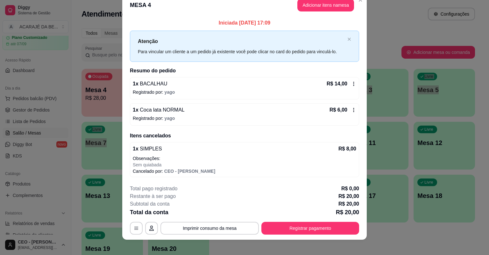
scroll to position [15, 0]
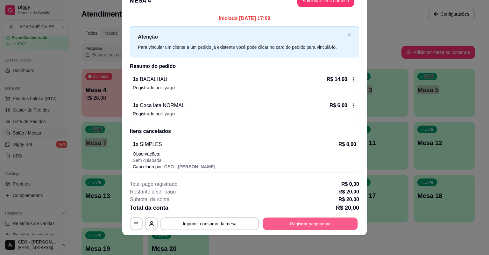
click at [295, 219] on button "Registrar pagamento" at bounding box center [310, 223] width 95 height 12
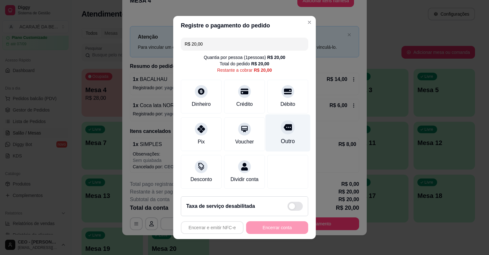
click at [281, 139] on div "Outro" at bounding box center [288, 141] width 14 height 8
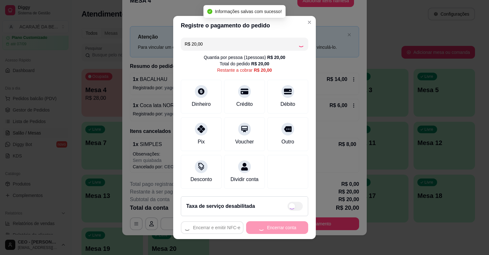
type input "R$ 0,00"
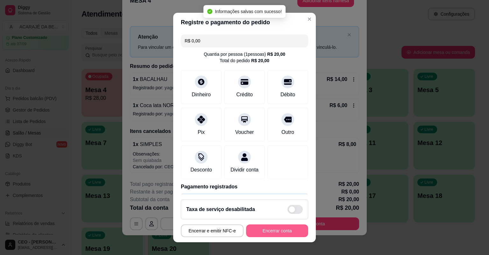
click at [263, 226] on button "Encerrar conta" at bounding box center [277, 230] width 62 height 13
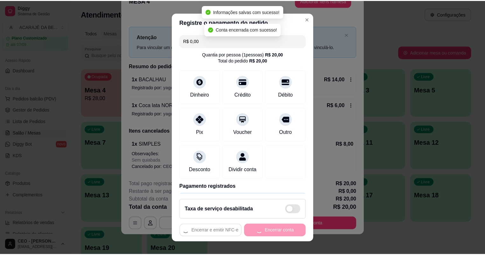
scroll to position [0, 0]
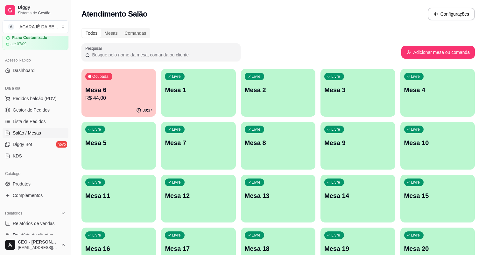
click at [118, 87] on p "Mesa 6" at bounding box center [118, 89] width 67 height 9
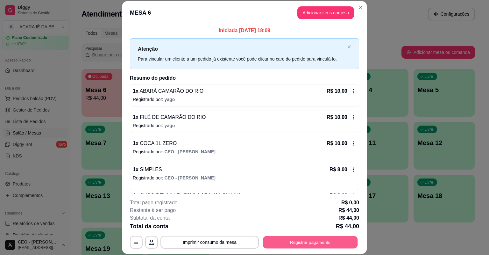
click at [289, 244] on button "Registrar pagamento" at bounding box center [310, 242] width 95 height 12
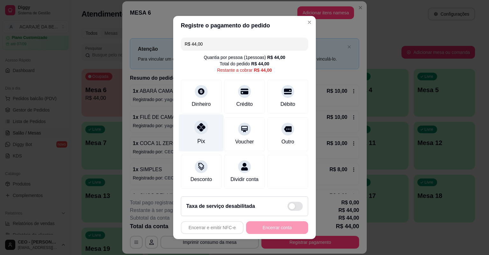
click at [198, 132] on div at bounding box center [201, 127] width 14 height 14
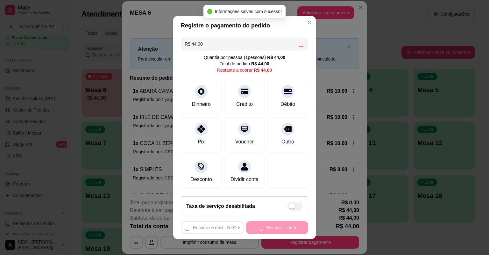
click at [283, 227] on div "Encerrar e emitir NFC-e Encerrar conta" at bounding box center [244, 227] width 127 height 13
type input "R$ 0,00"
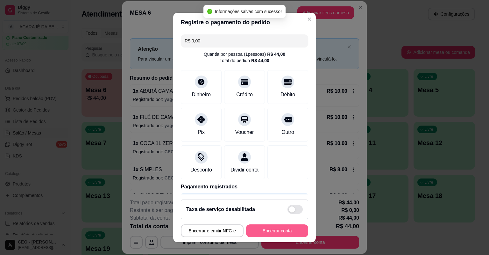
click at [282, 227] on button "Encerrar conta" at bounding box center [277, 230] width 62 height 13
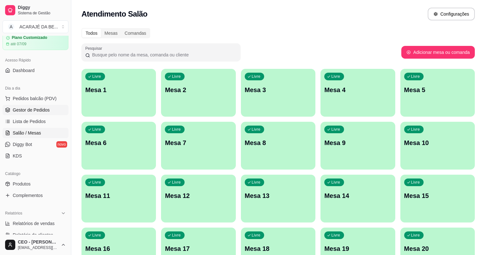
click at [33, 108] on span "Gestor de Pedidos" at bounding box center [31, 110] width 37 height 6
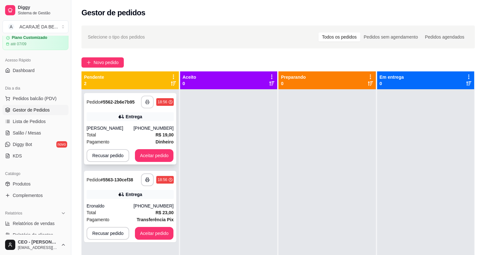
click at [143, 105] on button "button" at bounding box center [147, 101] width 13 height 13
click at [149, 154] on button "Aceitar pedido" at bounding box center [154, 155] width 39 height 13
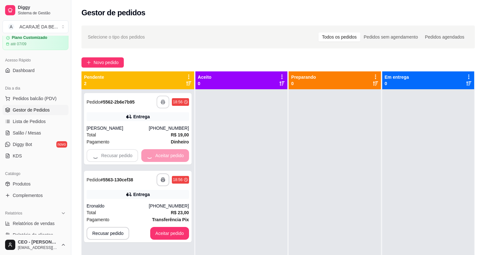
click at [240, 153] on div at bounding box center [241, 216] width 92 height 255
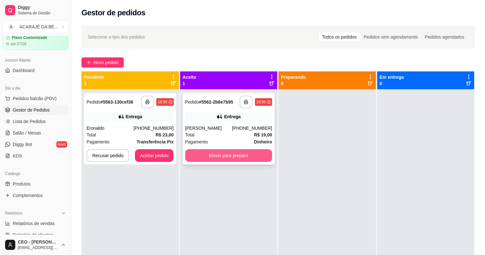
click at [258, 153] on button "Mover para preparo" at bounding box center [228, 155] width 87 height 13
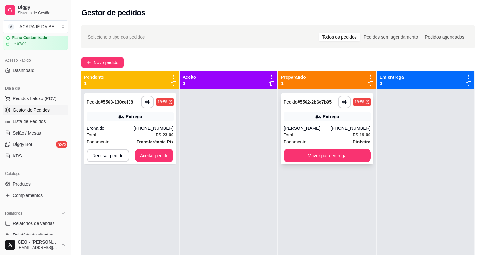
click at [336, 159] on div "**********" at bounding box center [327, 128] width 92 height 71
click at [326, 154] on button "Mover para entrega" at bounding box center [327, 155] width 84 height 12
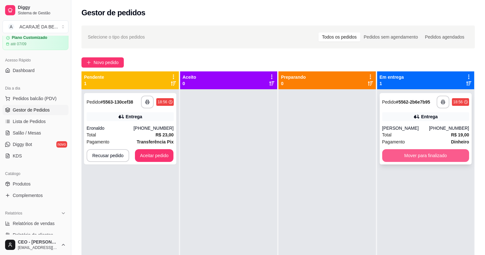
click at [405, 151] on div "**********" at bounding box center [426, 128] width 92 height 71
click at [407, 153] on button "Mover para finalizado" at bounding box center [425, 155] width 87 height 13
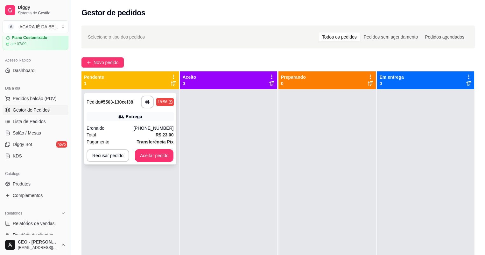
click at [145, 108] on div "**********" at bounding box center [130, 128] width 92 height 71
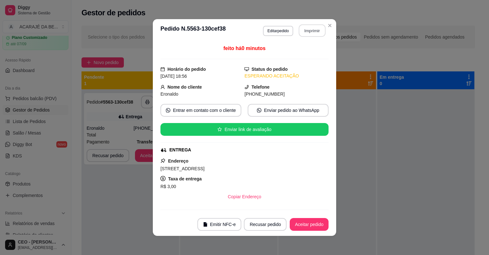
click at [309, 36] on button "Imprimir" at bounding box center [312, 31] width 27 height 12
click at [304, 225] on button "Aceitar pedido" at bounding box center [309, 224] width 38 height 12
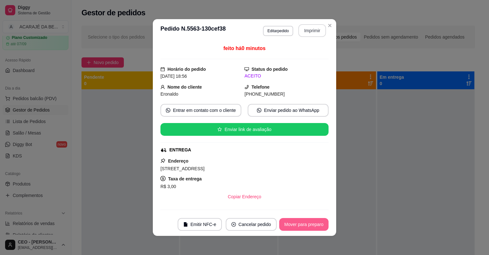
click at [304, 225] on button "Mover para preparo" at bounding box center [303, 224] width 49 height 13
click at [304, 225] on div "Mover para preparo" at bounding box center [299, 224] width 58 height 13
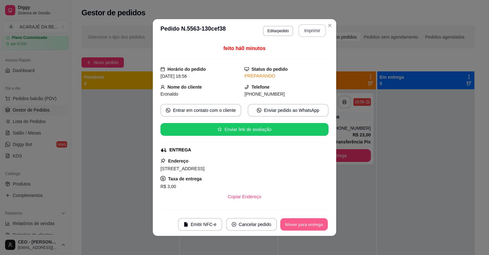
click at [303, 225] on button "Mover para entrega" at bounding box center [304, 224] width 48 height 12
click at [303, 225] on div "Mover para entrega" at bounding box center [303, 224] width 49 height 13
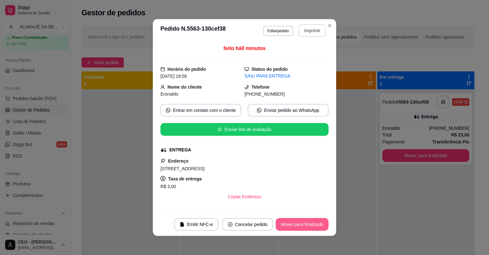
click at [303, 225] on button "Mover para finalizado" at bounding box center [302, 224] width 53 height 13
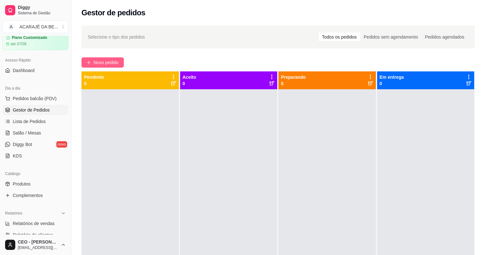
click at [113, 65] on span "Novo pedido" at bounding box center [106, 62] width 25 height 7
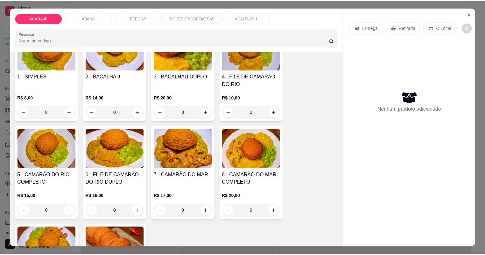
scroll to position [76, 0]
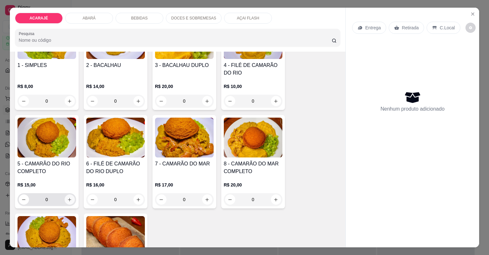
click at [67, 200] on icon "increase-product-quantity" at bounding box center [69, 199] width 5 height 5
type input "1"
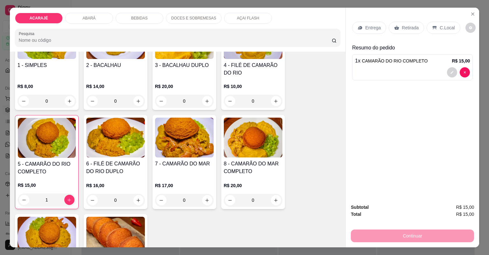
drag, startPoint x: 404, startPoint y: 30, endPoint x: 489, endPoint y: 87, distance: 102.3
click at [404, 30] on p "Retirada" at bounding box center [410, 28] width 17 height 6
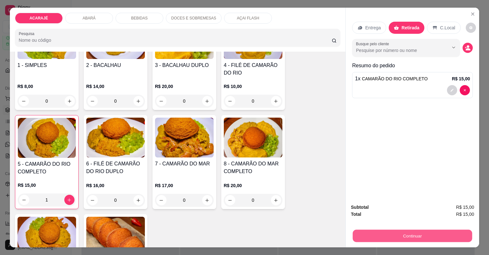
click at [423, 228] on div "Continuar" at bounding box center [412, 235] width 123 height 14
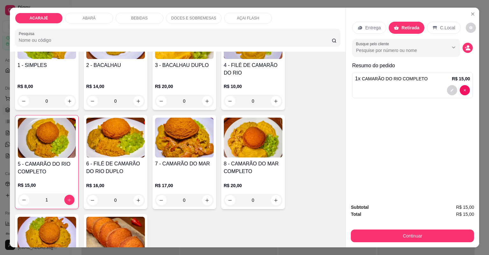
drag, startPoint x: 414, startPoint y: 242, endPoint x: 400, endPoint y: 234, distance: 16.2
click at [413, 241] on div "Subtotal R$ 15,00 Total R$ 15,00 Continuar" at bounding box center [412, 222] width 133 height 49
click at [409, 242] on div "Subtotal R$ 15,00 Total R$ 15,00 Continuar" at bounding box center [412, 222] width 133 height 49
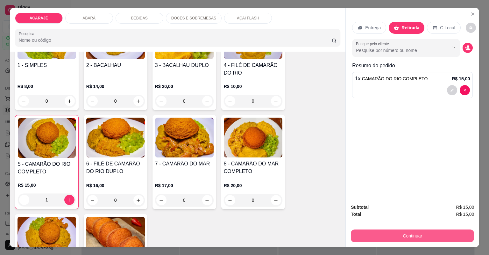
click at [407, 236] on button "Continuar" at bounding box center [412, 235] width 123 height 13
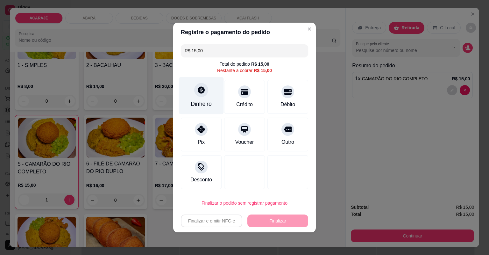
click at [187, 98] on div "Dinheiro" at bounding box center [201, 95] width 45 height 37
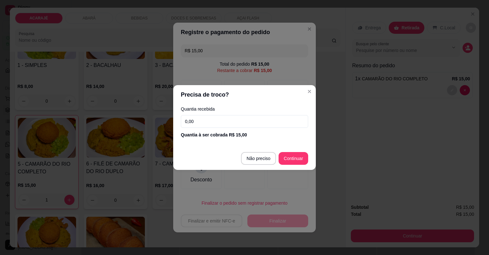
click at [219, 117] on input "0,00" at bounding box center [244, 121] width 127 height 13
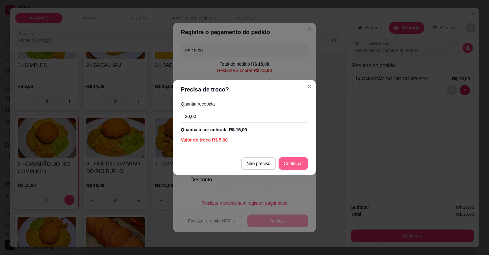
type input "20,00"
type input "R$ 0,00"
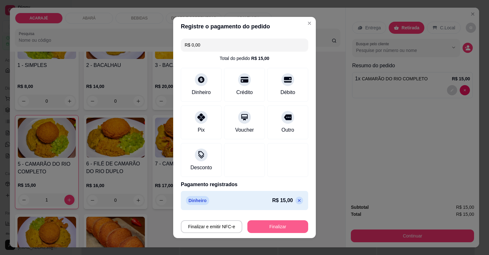
click at [269, 223] on button "Finalizar" at bounding box center [277, 226] width 61 height 13
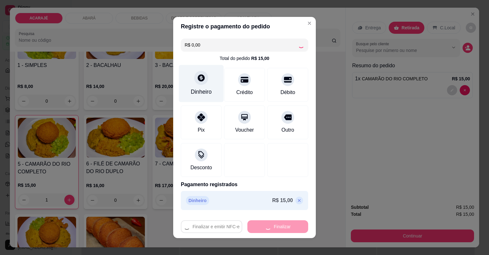
type input "0"
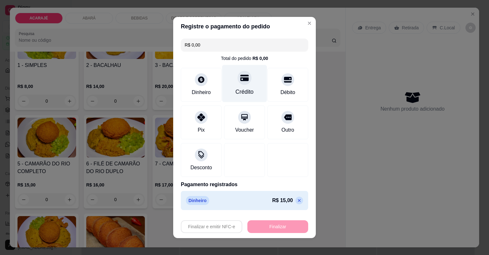
type input "-R$ 15,00"
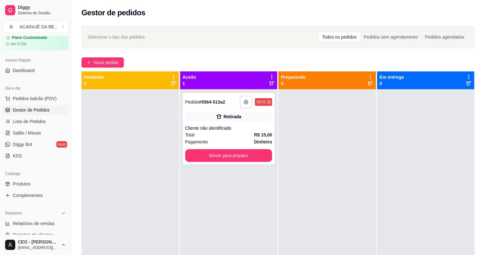
click at [240, 105] on button "button" at bounding box center [246, 101] width 13 height 13
click at [193, 152] on button "Mover para preparo" at bounding box center [228, 155] width 87 height 13
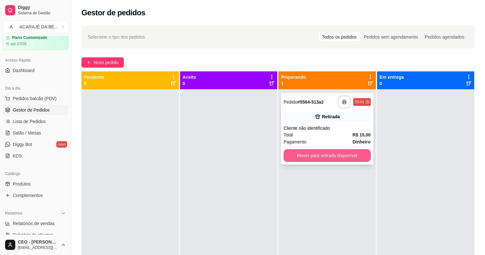
click at [302, 159] on button "Mover para retirada disponível" at bounding box center [327, 155] width 87 height 13
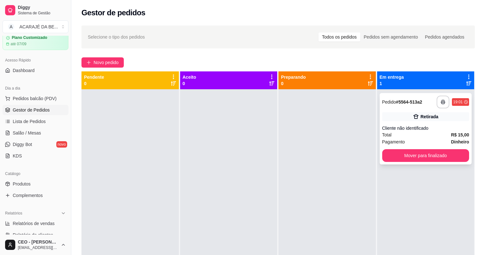
click at [422, 152] on button "Mover para finalizado" at bounding box center [425, 155] width 87 height 13
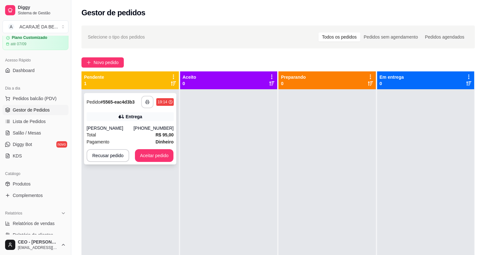
click at [150, 98] on button "button" at bounding box center [147, 102] width 12 height 12
click at [156, 154] on button "Aceitar pedido" at bounding box center [155, 155] width 38 height 12
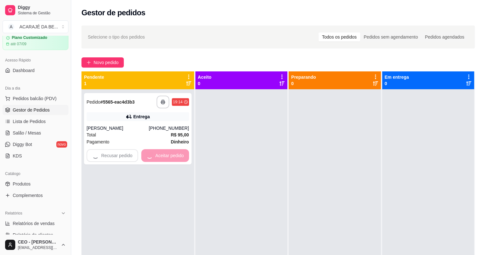
click at [235, 151] on div at bounding box center [241, 216] width 92 height 255
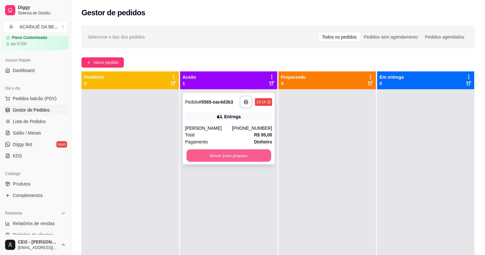
click at [236, 152] on button "Mover para preparo" at bounding box center [229, 155] width 84 height 12
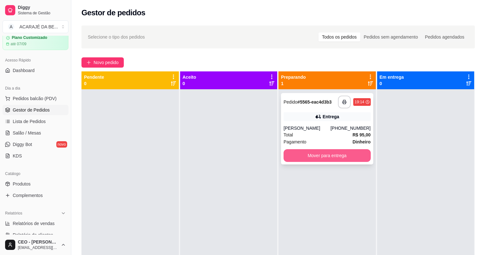
click at [307, 156] on button "Mover para entrega" at bounding box center [327, 155] width 87 height 13
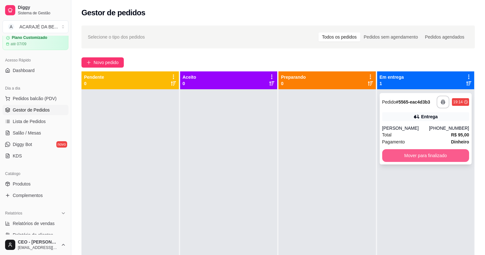
click at [410, 149] on button "Mover para finalizado" at bounding box center [425, 155] width 87 height 13
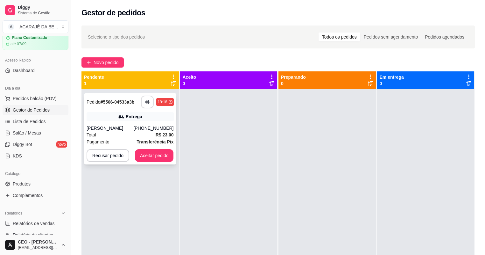
click at [144, 106] on button "button" at bounding box center [147, 101] width 13 height 13
click at [166, 155] on button "Aceitar pedido" at bounding box center [155, 155] width 38 height 12
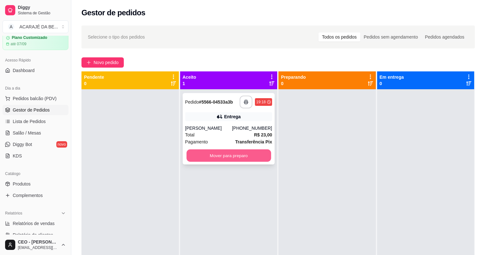
click at [230, 152] on button "Mover para preparo" at bounding box center [229, 155] width 84 height 12
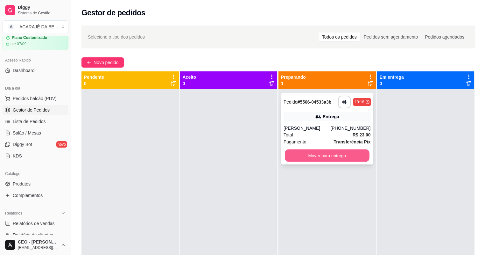
click at [327, 152] on button "Mover para entrega" at bounding box center [327, 155] width 84 height 12
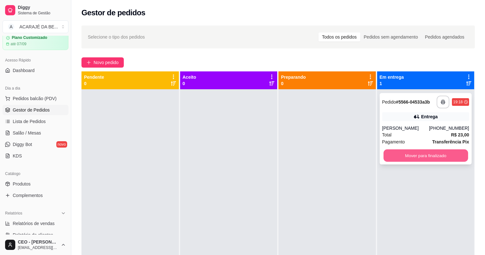
click at [425, 154] on button "Mover para finalizado" at bounding box center [426, 155] width 84 height 12
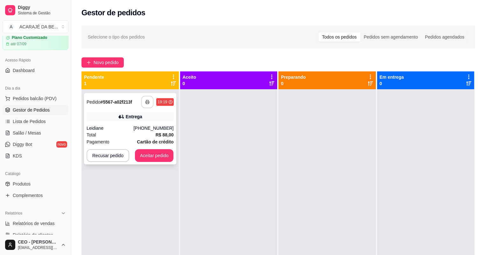
click at [147, 98] on button "button" at bounding box center [147, 102] width 12 height 12
click at [163, 152] on button "Aceitar pedido" at bounding box center [155, 155] width 38 height 12
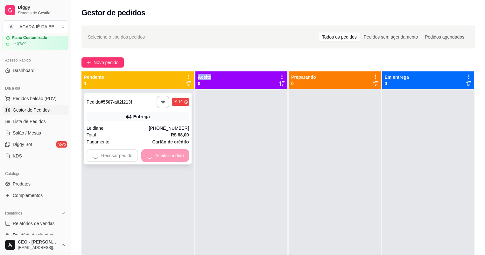
click at [163, 152] on div "Recusar pedido Aceitar pedido" at bounding box center [138, 155] width 102 height 13
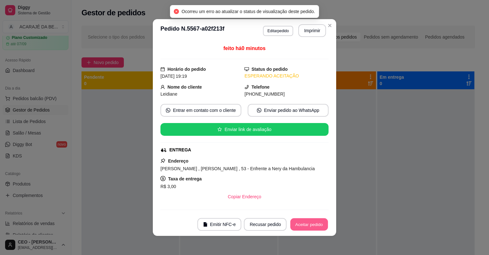
click at [312, 223] on button "Aceitar pedido" at bounding box center [309, 224] width 38 height 12
click at [311, 223] on button "Mover para preparo" at bounding box center [303, 224] width 49 height 13
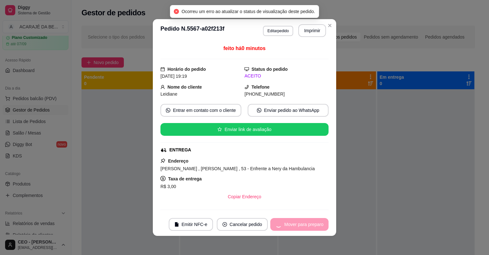
click at [311, 223] on div "Mover para preparo" at bounding box center [299, 224] width 58 height 13
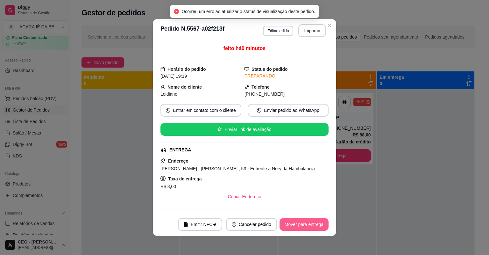
click at [311, 223] on button "Mover para entrega" at bounding box center [303, 224] width 49 height 13
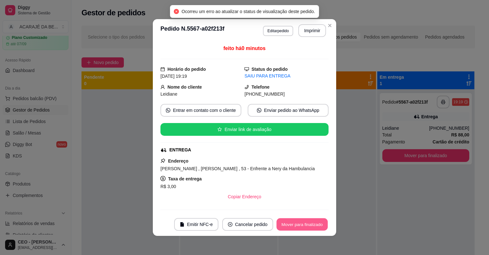
click at [311, 223] on button "Mover para finalizado" at bounding box center [302, 224] width 51 height 12
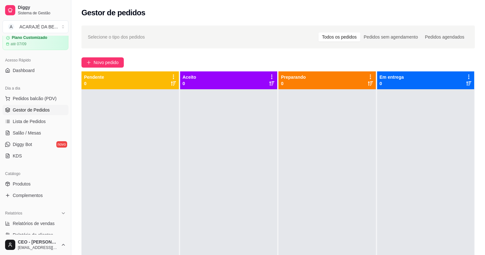
drag, startPoint x: 314, startPoint y: 178, endPoint x: 226, endPoint y: 131, distance: 99.7
click at [226, 131] on div at bounding box center [228, 216] width 97 height 255
click at [369, 132] on div at bounding box center [327, 216] width 97 height 255
click at [432, 116] on div at bounding box center [425, 216] width 97 height 255
click at [131, 91] on div at bounding box center [129, 216] width 97 height 255
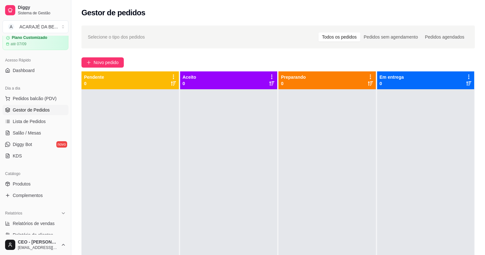
drag, startPoint x: 194, startPoint y: 99, endPoint x: 217, endPoint y: 101, distance: 22.3
click at [197, 99] on div at bounding box center [228, 216] width 97 height 255
drag, startPoint x: 294, startPoint y: 127, endPoint x: 306, endPoint y: 130, distance: 11.9
click at [295, 127] on div at bounding box center [327, 216] width 97 height 255
click at [383, 135] on div at bounding box center [425, 216] width 97 height 255
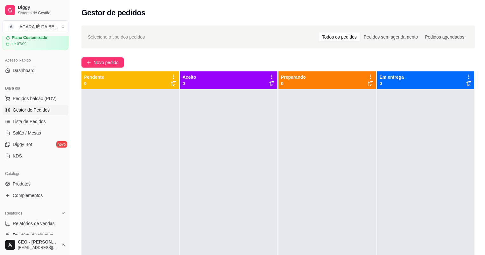
drag, startPoint x: 372, startPoint y: 133, endPoint x: 346, endPoint y: 126, distance: 27.1
click at [372, 133] on div at bounding box center [327, 216] width 97 height 255
click at [240, 108] on div at bounding box center [228, 216] width 97 height 255
click at [149, 102] on div at bounding box center [129, 216] width 97 height 255
click at [133, 103] on div at bounding box center [129, 216] width 97 height 255
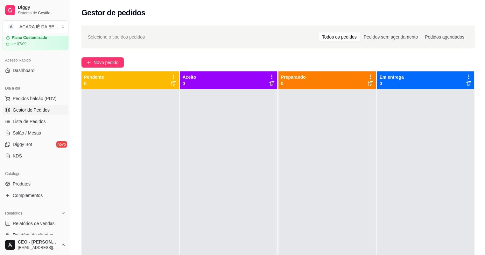
click at [240, 122] on div at bounding box center [228, 216] width 97 height 255
click at [295, 124] on div at bounding box center [327, 216] width 97 height 255
click at [404, 121] on div at bounding box center [425, 216] width 97 height 255
click at [405, 121] on div at bounding box center [425, 216] width 97 height 255
drag, startPoint x: 346, startPoint y: 121, endPoint x: 249, endPoint y: 117, distance: 97.1
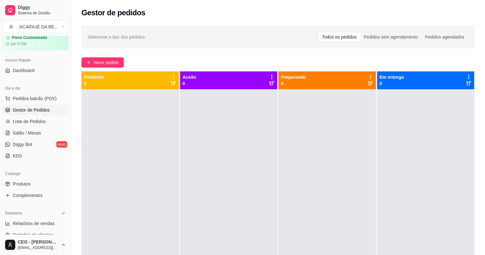
click at [340, 121] on div at bounding box center [327, 216] width 97 height 255
click at [182, 114] on div at bounding box center [228, 216] width 97 height 255
click at [131, 118] on div at bounding box center [129, 216] width 97 height 255
drag, startPoint x: 129, startPoint y: 115, endPoint x: 131, endPoint y: 112, distance: 4.3
click at [131, 114] on div at bounding box center [129, 216] width 97 height 255
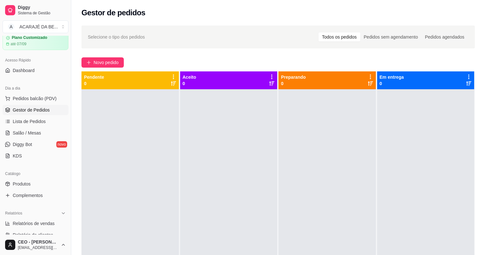
click at [287, 113] on div at bounding box center [327, 216] width 97 height 255
click at [247, 118] on div at bounding box center [228, 216] width 97 height 255
click at [395, 124] on div at bounding box center [425, 216] width 97 height 255
click at [397, 123] on div at bounding box center [425, 216] width 97 height 255
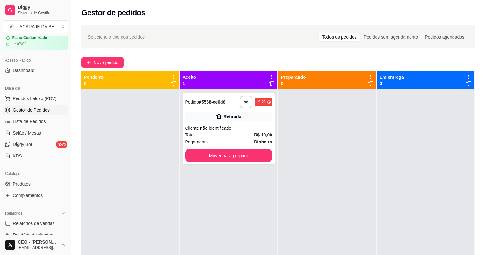
drag, startPoint x: 397, startPoint y: 124, endPoint x: 318, endPoint y: 99, distance: 82.6
click at [396, 120] on div at bounding box center [425, 216] width 97 height 255
click at [242, 114] on div "Retirada" at bounding box center [228, 116] width 87 height 9
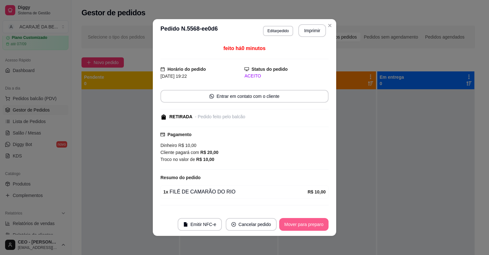
click at [293, 223] on button "Mover para preparo" at bounding box center [303, 224] width 49 height 13
click at [293, 223] on div "Mover para preparo" at bounding box center [299, 224] width 58 height 13
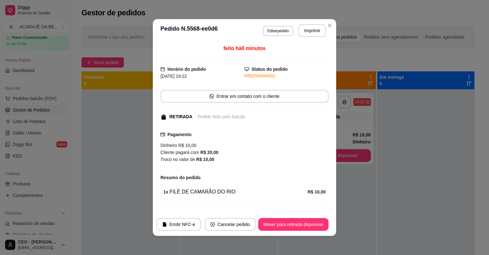
drag, startPoint x: 305, startPoint y: 231, endPoint x: 306, endPoint y: 223, distance: 7.7
click at [306, 224] on footer "Emitir NFC-e Cancelar pedido Mover para retirada disponível" at bounding box center [244, 224] width 183 height 23
click at [306, 222] on button "Mover para retirada disponível" at bounding box center [293, 224] width 68 height 12
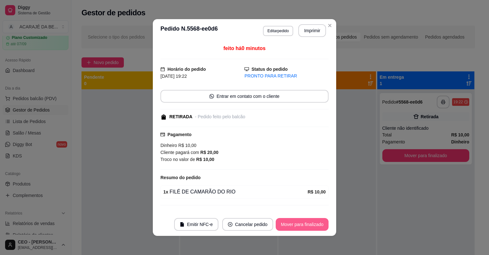
click at [306, 222] on button "Mover para finalizado" at bounding box center [302, 224] width 53 height 13
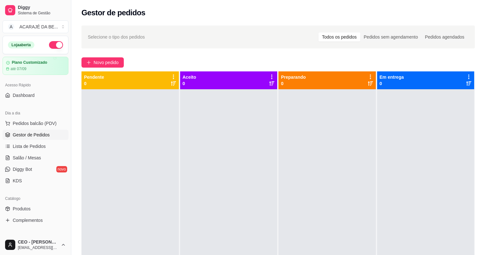
scroll to position [25, 0]
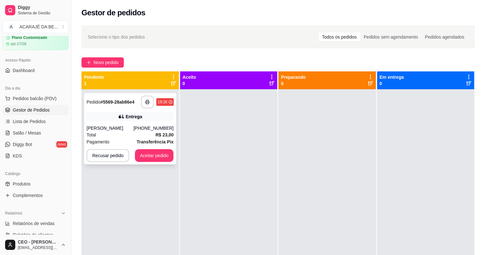
click at [149, 109] on div "**********" at bounding box center [130, 128] width 92 height 71
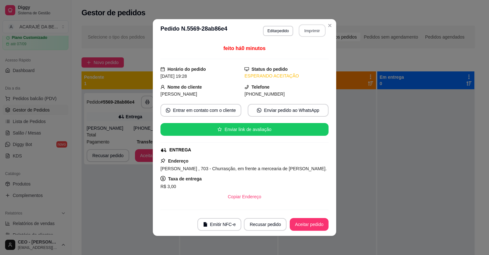
click at [309, 36] on button "Imprimir" at bounding box center [312, 31] width 27 height 12
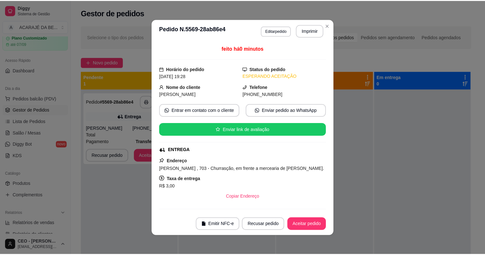
scroll to position [0, 0]
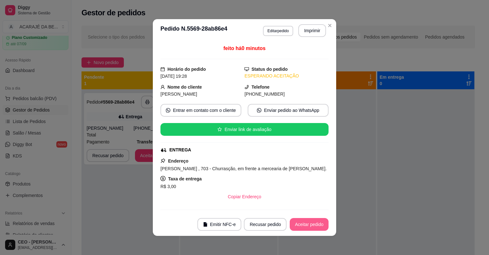
click at [312, 220] on button "Aceitar pedido" at bounding box center [309, 224] width 39 height 13
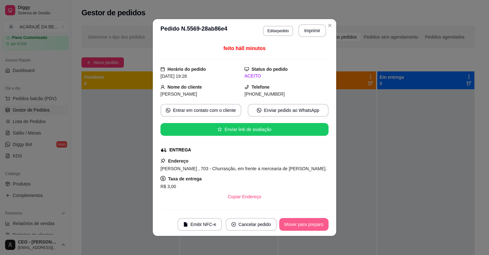
click at [312, 221] on button "Mover para preparo" at bounding box center [303, 224] width 49 height 13
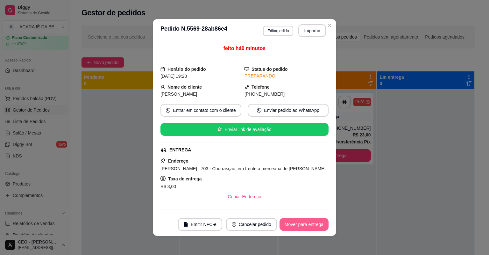
click at [312, 223] on button "Mover para entrega" at bounding box center [303, 224] width 49 height 13
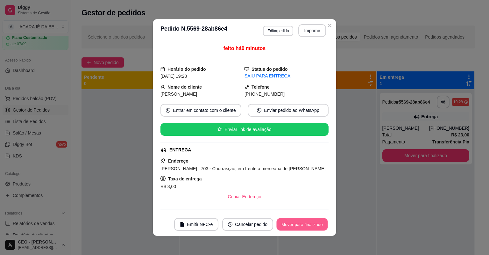
click at [312, 223] on button "Mover para finalizado" at bounding box center [302, 224] width 51 height 12
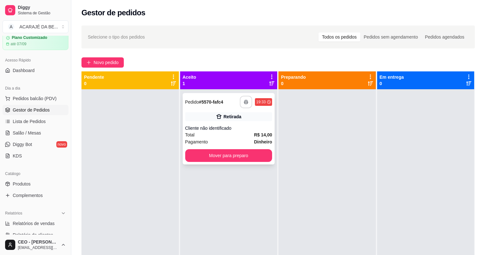
click at [241, 104] on button "button" at bounding box center [246, 102] width 12 height 12
drag, startPoint x: 241, startPoint y: 104, endPoint x: 237, endPoint y: 103, distance: 4.0
click at [237, 103] on div "**********" at bounding box center [228, 101] width 87 height 13
click at [244, 102] on icon "button" at bounding box center [246, 102] width 4 height 4
click at [254, 152] on button "Mover para preparo" at bounding box center [229, 155] width 84 height 12
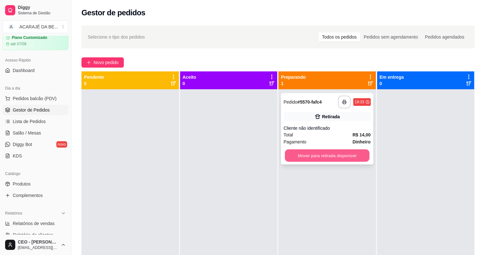
click at [317, 149] on button "Mover para retirada disponível" at bounding box center [327, 155] width 84 height 12
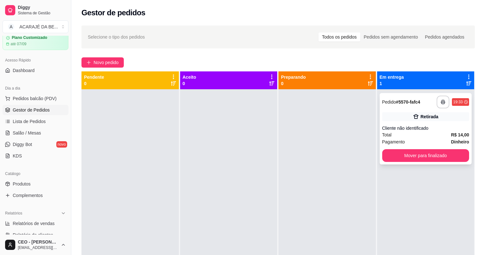
click at [382, 148] on div "**********" at bounding box center [426, 128] width 92 height 71
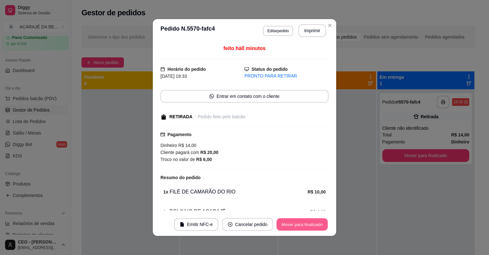
click at [312, 222] on button "Mover para finalizado" at bounding box center [302, 224] width 51 height 12
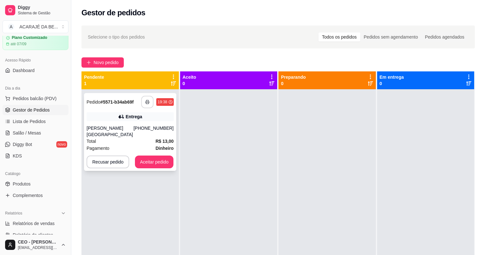
click at [152, 100] on button "button" at bounding box center [147, 102] width 12 height 12
click at [146, 104] on button "button" at bounding box center [147, 101] width 13 height 13
click at [146, 160] on button "Aceitar pedido" at bounding box center [154, 161] width 39 height 13
click at [150, 155] on button "Aceitar pedido" at bounding box center [154, 161] width 39 height 13
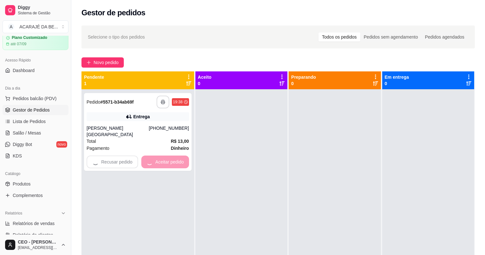
click at [244, 155] on div at bounding box center [241, 216] width 92 height 255
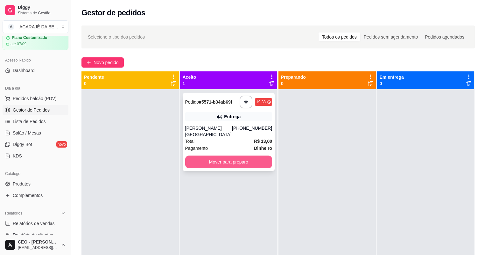
click at [253, 157] on button "Mover para preparo" at bounding box center [228, 161] width 87 height 13
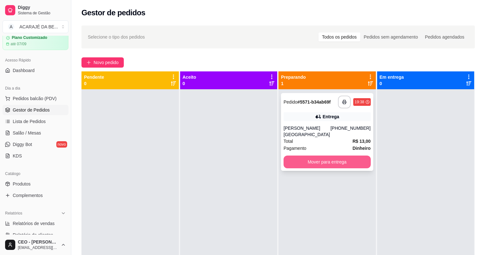
click at [313, 158] on button "Mover para entrega" at bounding box center [327, 161] width 87 height 13
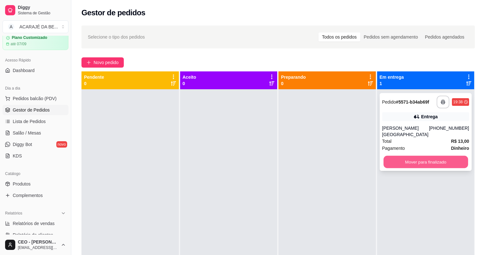
click at [391, 156] on button "Mover para finalizado" at bounding box center [426, 162] width 84 height 12
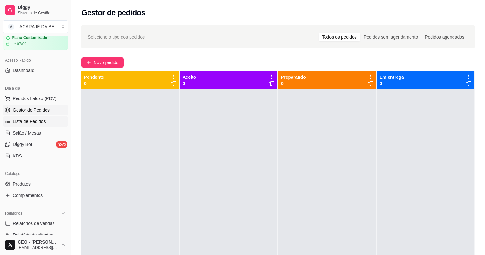
click at [51, 119] on link "Lista de Pedidos" at bounding box center [36, 121] width 66 height 10
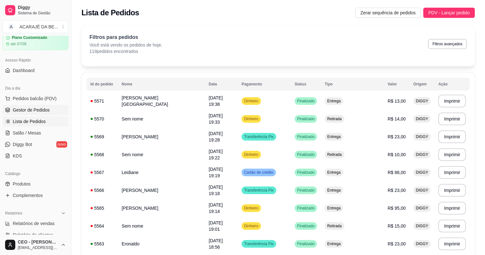
click at [50, 109] on link "Gestor de Pedidos" at bounding box center [36, 110] width 66 height 10
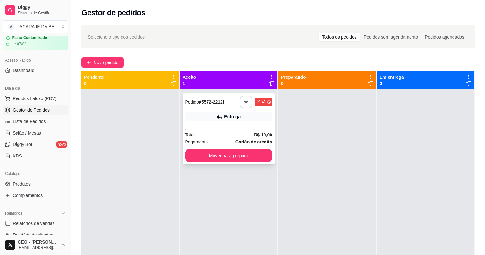
click at [246, 101] on button "button" at bounding box center [246, 101] width 13 height 13
click at [229, 151] on button "Mover para preparo" at bounding box center [228, 155] width 87 height 13
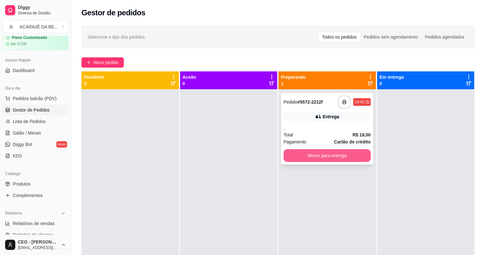
click at [349, 149] on button "Mover para entrega" at bounding box center [327, 155] width 87 height 13
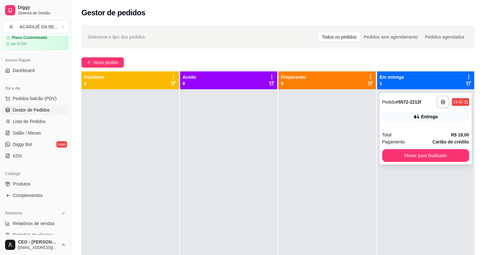
click at [415, 158] on div "**********" at bounding box center [426, 128] width 92 height 71
click at [424, 159] on button "Mover para finalizado" at bounding box center [425, 155] width 87 height 13
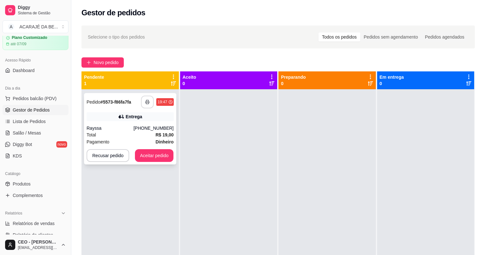
click at [147, 104] on button "button" at bounding box center [147, 101] width 13 height 13
click at [163, 152] on button "Aceitar pedido" at bounding box center [155, 155] width 38 height 12
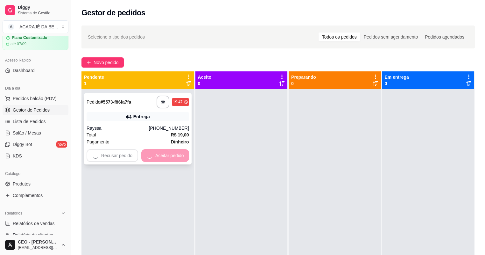
click at [163, 152] on div "Recusar pedido Aceitar pedido" at bounding box center [138, 155] width 102 height 13
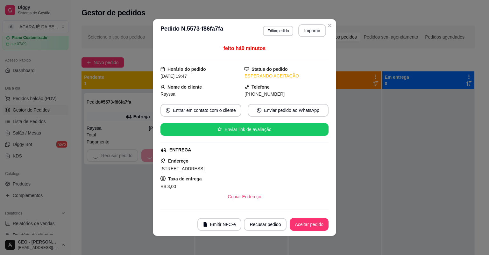
click at [222, 156] on div "feito há 0 minutos Horário do pedido [DATE] 19:47 Status do pedido ESPERANDO AC…" at bounding box center [244, 128] width 168 height 166
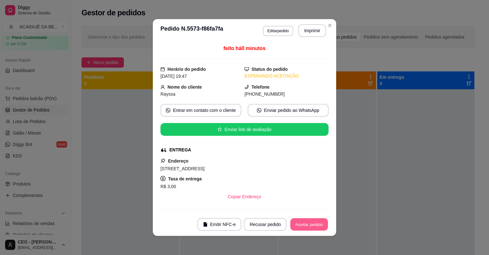
click at [307, 219] on button "Aceitar pedido" at bounding box center [309, 224] width 38 height 12
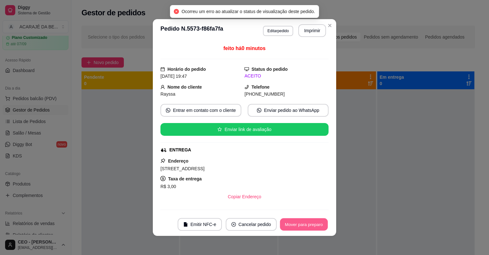
click at [307, 223] on button "Mover para preparo" at bounding box center [304, 224] width 48 height 12
click at [307, 223] on div "Mover para preparo" at bounding box center [299, 224] width 58 height 13
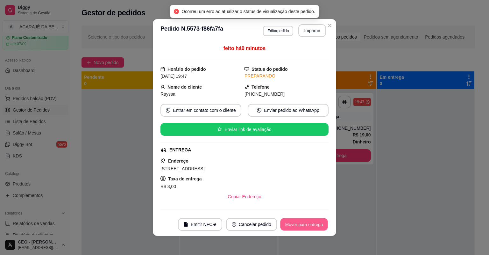
click at [307, 224] on button "Mover para entrega" at bounding box center [304, 224] width 48 height 12
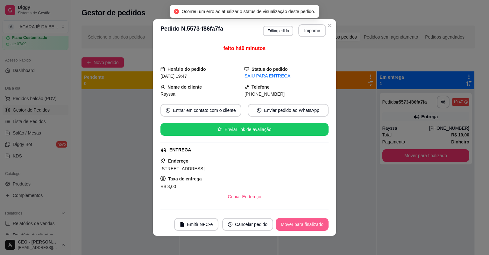
click at [307, 224] on button "Mover para finalizado" at bounding box center [302, 224] width 53 height 13
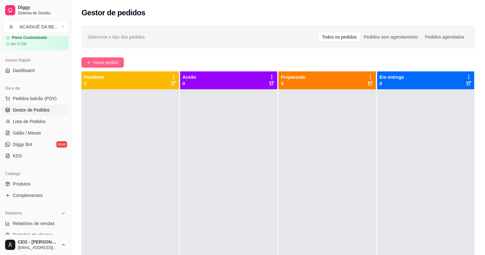
click at [104, 61] on span "Novo pedido" at bounding box center [106, 62] width 25 height 7
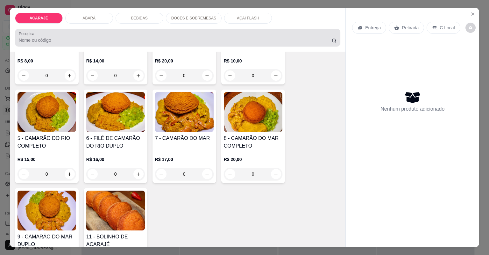
click at [99, 22] on div "ABARÁ" at bounding box center [89, 18] width 48 height 11
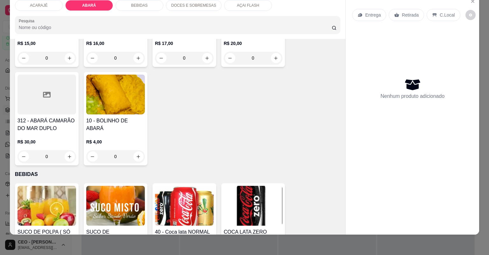
scroll to position [514, 0]
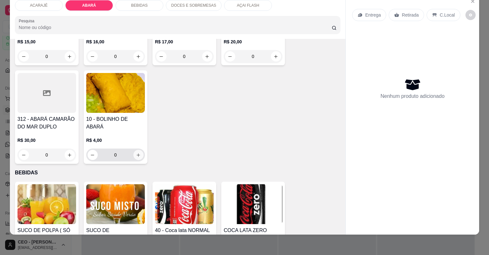
click at [137, 152] on button "increase-product-quantity" at bounding box center [138, 155] width 10 height 10
type input "1"
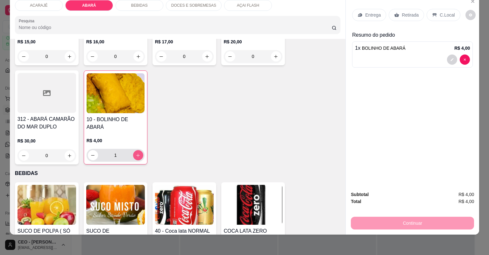
click at [134, 149] on div "1" at bounding box center [115, 155] width 55 height 13
click at [365, 18] on div "Entrega" at bounding box center [369, 15] width 34 height 12
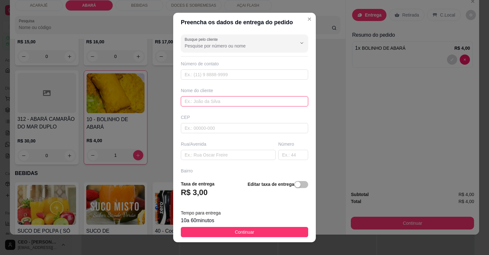
click at [230, 103] on input "text" at bounding box center [244, 101] width 127 height 10
type input "luane"
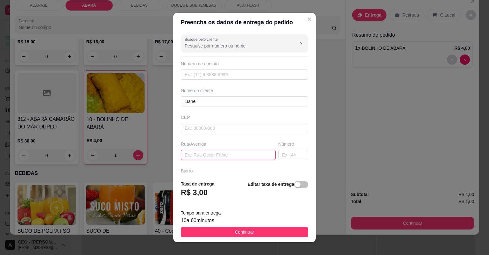
click at [253, 152] on input "text" at bounding box center [228, 155] width 95 height 10
click at [297, 241] on footer "Taxa de entrega R$ 3,00 Editar taxa de entrega Tempo para entrega 10 a 60 minut…" at bounding box center [244, 208] width 143 height 67
drag, startPoint x: 296, startPoint y: 236, endPoint x: 323, endPoint y: 228, distance: 28.0
click at [296, 236] on button "Continuar" at bounding box center [244, 232] width 127 height 10
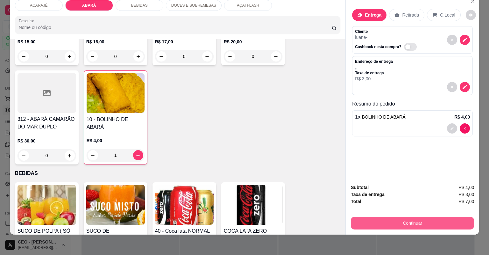
click at [370, 220] on button "Continuar" at bounding box center [412, 222] width 123 height 13
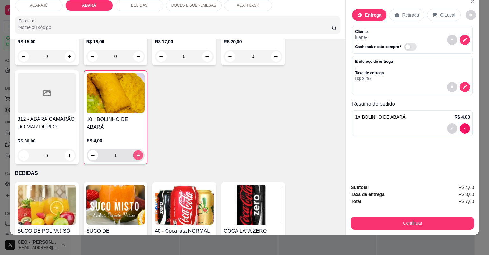
click at [136, 153] on icon "increase-product-quantity" at bounding box center [138, 155] width 5 height 5
type input "2"
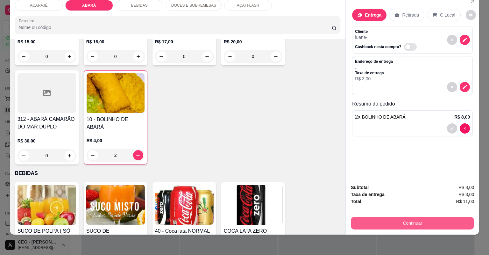
click at [388, 222] on button "Continuar" at bounding box center [412, 222] width 123 height 13
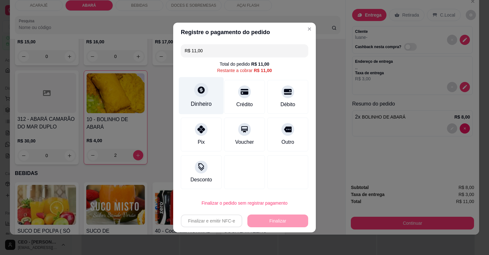
click at [201, 99] on div "Dinheiro" at bounding box center [201, 95] width 45 height 37
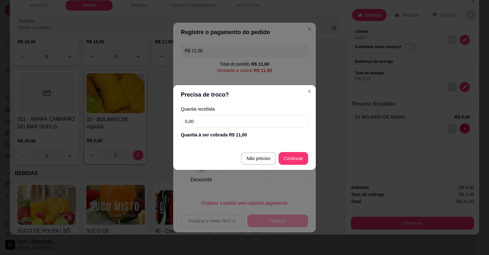
drag, startPoint x: 315, startPoint y: 122, endPoint x: 313, endPoint y: 110, distance: 12.0
click at [315, 117] on div "Quantia recebida 0,00 Quantia à ser cobrada R$ 11,00" at bounding box center [244, 122] width 143 height 36
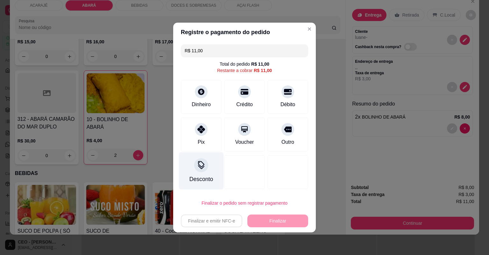
drag, startPoint x: 194, startPoint y: 138, endPoint x: 217, endPoint y: 152, distance: 26.5
click at [194, 138] on div "Pix" at bounding box center [201, 134] width 41 height 34
type input "R$ 0,00"
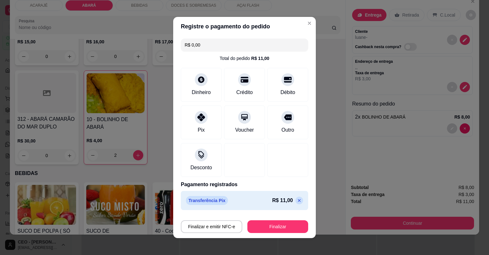
drag, startPoint x: 269, startPoint y: 233, endPoint x: 275, endPoint y: 233, distance: 5.7
click at [270, 233] on footer "Finalizar e emitir NFC-e Finalizar" at bounding box center [244, 224] width 143 height 25
click at [290, 223] on button "Finalizar" at bounding box center [277, 226] width 59 height 12
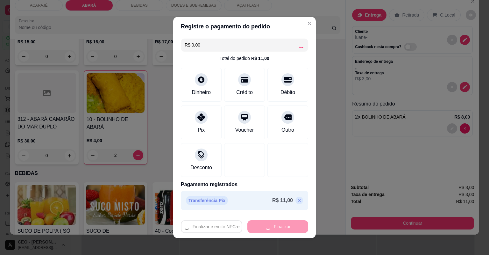
type input "0"
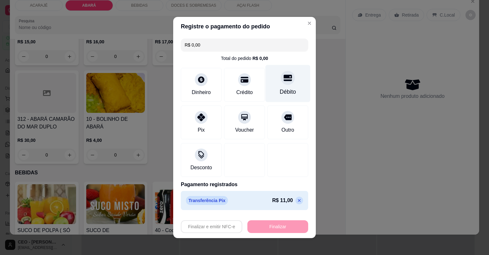
type input "-R$ 11,00"
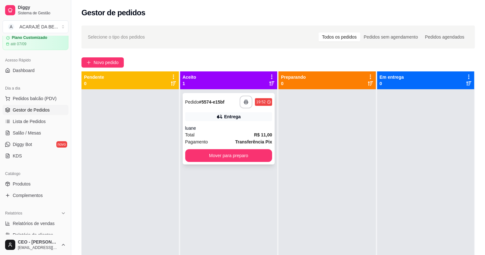
drag, startPoint x: 249, startPoint y: 90, endPoint x: 256, endPoint y: 95, distance: 8.7
click at [249, 90] on div "**********" at bounding box center [228, 216] width 97 height 255
click at [235, 96] on div "**********" at bounding box center [228, 101] width 87 height 13
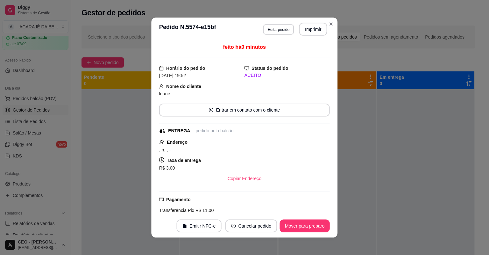
click at [255, 100] on div "feito há 0 minutos Horário do pedido [DATE] 19:52 Status do pedido ACEITO Nome …" at bounding box center [244, 127] width 171 height 168
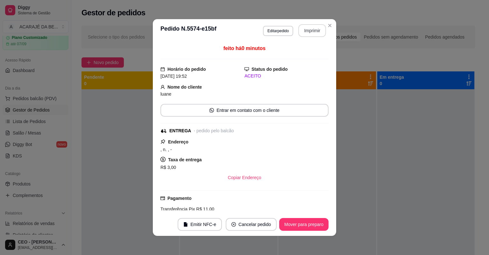
click at [299, 33] on button "Imprimir" at bounding box center [312, 30] width 28 height 13
click at [291, 225] on button "Mover para preparo" at bounding box center [303, 224] width 49 height 13
click at [291, 225] on button "Mover para preparo" at bounding box center [304, 224] width 48 height 12
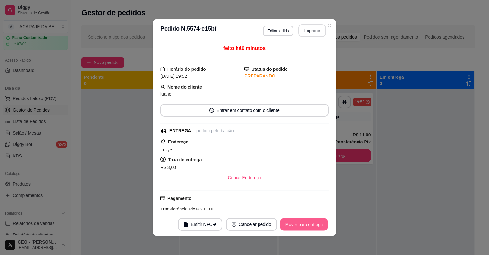
click at [291, 225] on button "Mover para entrega" at bounding box center [304, 224] width 48 height 12
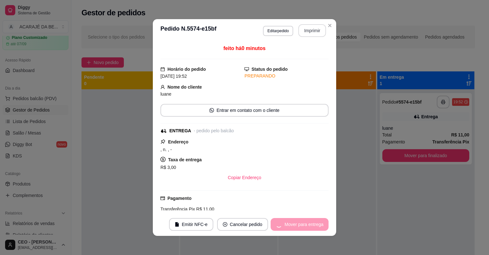
click at [291, 225] on div "Mover para entrega" at bounding box center [300, 224] width 58 height 13
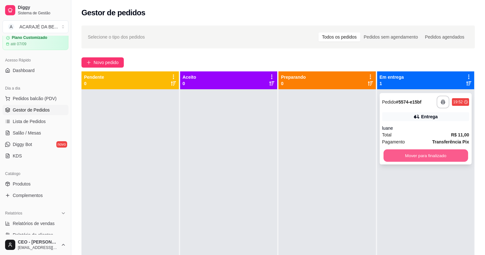
click at [411, 155] on button "Mover para finalizado" at bounding box center [426, 155] width 84 height 12
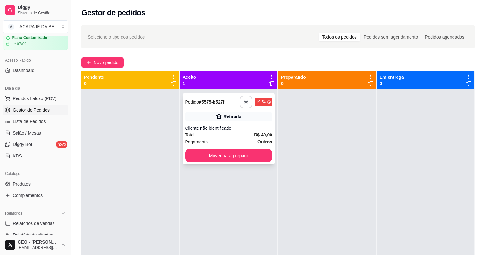
click at [247, 102] on button "button" at bounding box center [246, 101] width 13 height 13
click at [242, 152] on button "Mover para preparo" at bounding box center [228, 155] width 87 height 13
click at [248, 151] on button "Mover para preparo" at bounding box center [229, 155] width 84 height 12
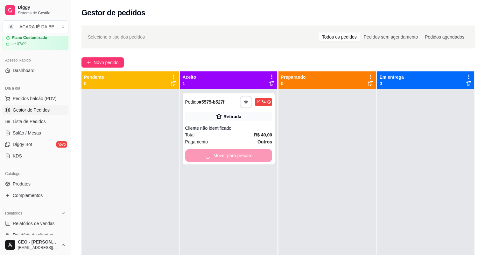
click at [319, 154] on div at bounding box center [327, 216] width 97 height 255
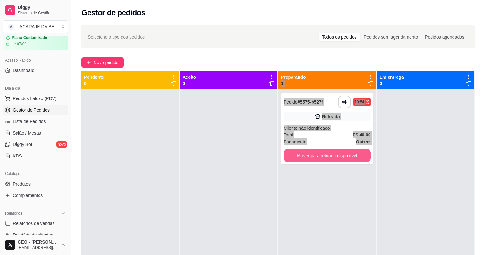
click at [319, 154] on button "Mover para retirada disponível" at bounding box center [327, 155] width 87 height 13
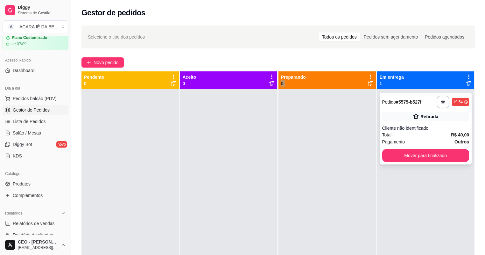
click at [416, 161] on button "Mover para finalizado" at bounding box center [425, 155] width 87 height 13
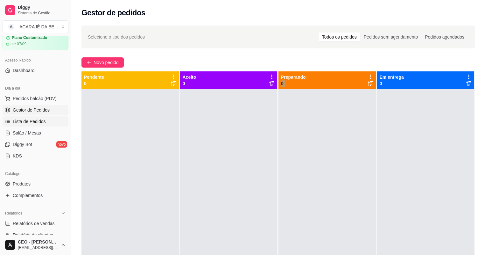
click at [52, 121] on link "Lista de Pedidos" at bounding box center [36, 121] width 66 height 10
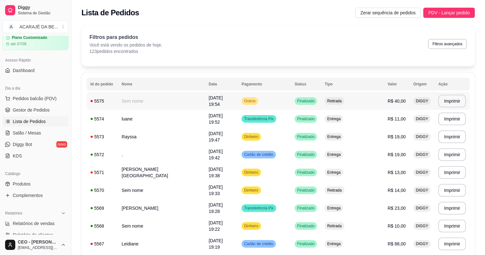
click at [286, 101] on td "Outros" at bounding box center [264, 101] width 53 height 18
click at [205, 122] on td "[DATE] 19:52" at bounding box center [221, 119] width 33 height 18
click at [29, 107] on span "Gestor de Pedidos" at bounding box center [31, 110] width 37 height 6
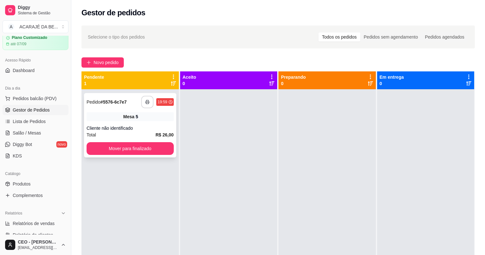
click at [148, 100] on icon "button" at bounding box center [147, 102] width 4 height 4
click at [134, 147] on button "Mover para finalizado" at bounding box center [130, 148] width 84 height 12
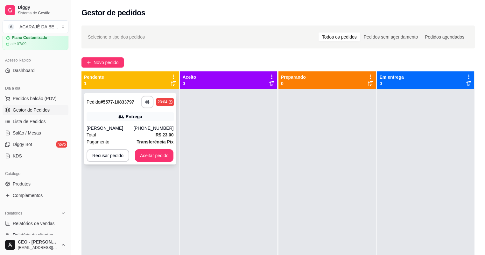
click at [145, 105] on button "button" at bounding box center [147, 102] width 12 height 12
click at [158, 153] on button "Aceitar pedido" at bounding box center [154, 155] width 39 height 13
click at [158, 153] on button "Aceitar pedido" at bounding box center [155, 155] width 38 height 12
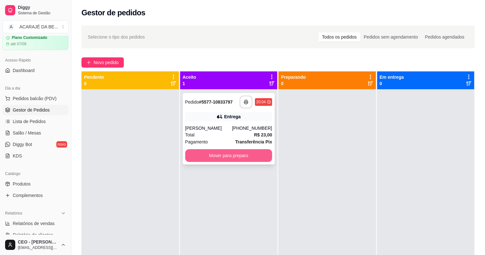
click at [239, 150] on button "Mover para preparo" at bounding box center [228, 155] width 87 height 13
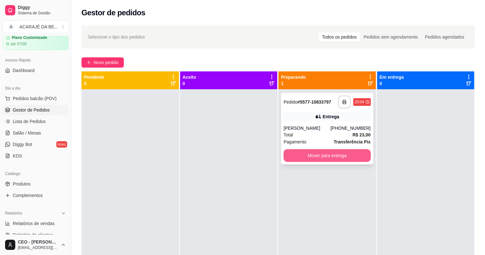
click at [318, 154] on button "Mover para entrega" at bounding box center [327, 155] width 87 height 13
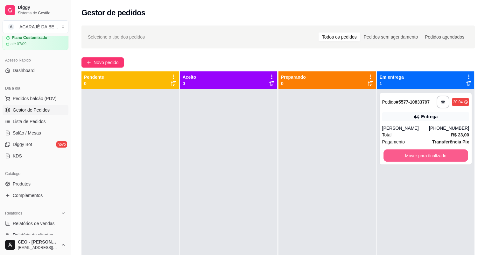
click at [414, 156] on button "Mover para finalizado" at bounding box center [426, 155] width 84 height 12
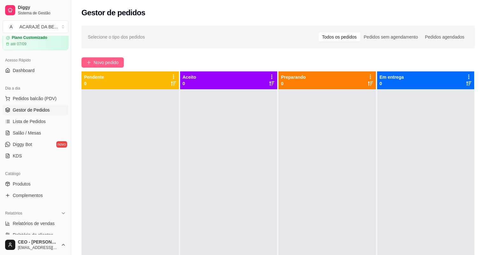
click at [106, 64] on span "Novo pedido" at bounding box center [106, 62] width 25 height 7
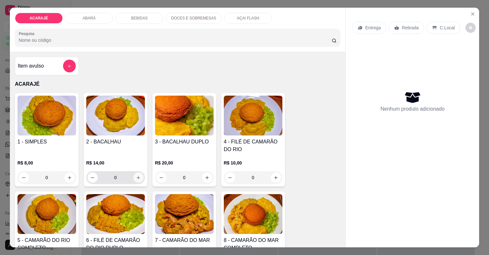
click at [136, 178] on icon "increase-product-quantity" at bounding box center [138, 177] width 5 height 5
type input "2"
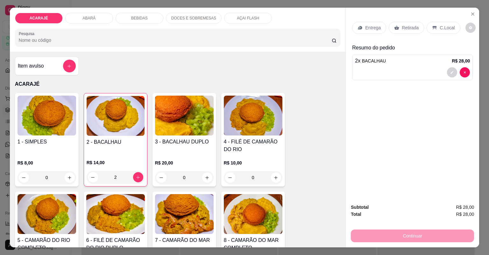
click at [394, 28] on icon at bounding box center [396, 27] width 5 height 4
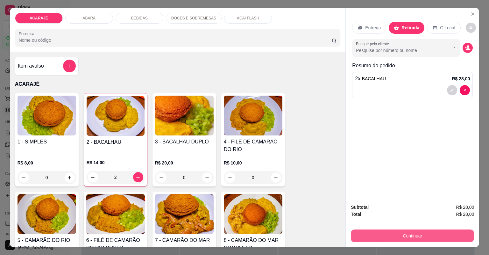
click at [411, 237] on button "Continuar" at bounding box center [412, 235] width 123 height 13
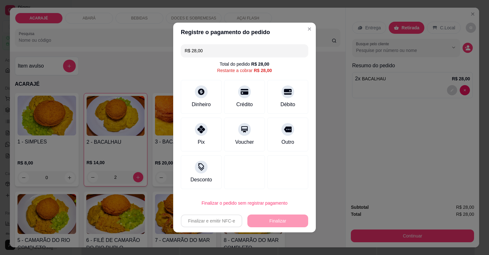
click at [247, 103] on div "Crédito" at bounding box center [244, 105] width 17 height 8
type input "R$ 0,00"
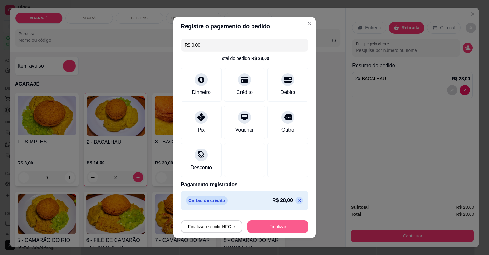
click at [271, 232] on button "Finalizar" at bounding box center [277, 226] width 61 height 13
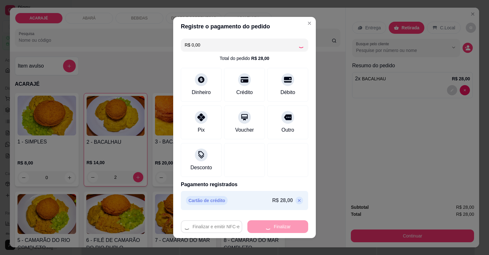
type input "0"
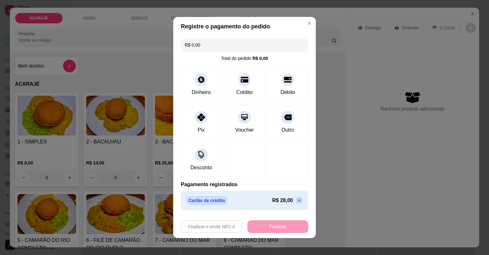
type input "-R$ 28,00"
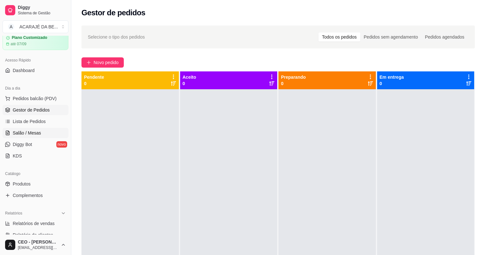
click at [14, 130] on span "Salão / Mesas" at bounding box center [27, 133] width 28 height 6
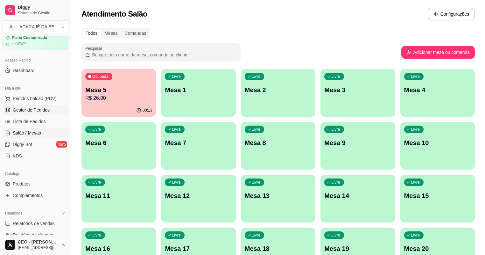
click at [21, 111] on span "Gestor de Pedidos" at bounding box center [31, 110] width 37 height 6
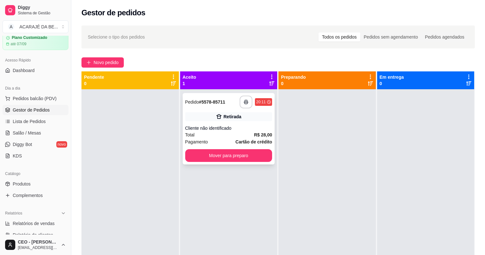
click at [216, 121] on div "**********" at bounding box center [229, 128] width 92 height 71
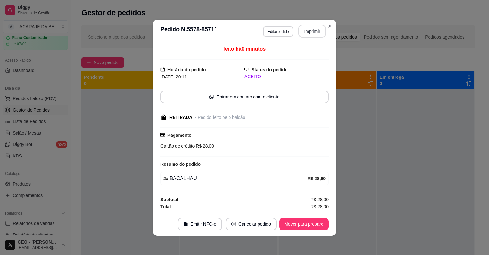
click at [299, 33] on button "Imprimir" at bounding box center [312, 31] width 28 height 13
click at [306, 220] on button "Mover para preparo" at bounding box center [303, 223] width 49 height 13
click at [304, 224] on button "Mover para preparo" at bounding box center [304, 223] width 48 height 12
click at [304, 224] on div "Mover para preparo" at bounding box center [303, 223] width 49 height 13
click at [304, 224] on div "Mover para preparo" at bounding box center [299, 223] width 58 height 13
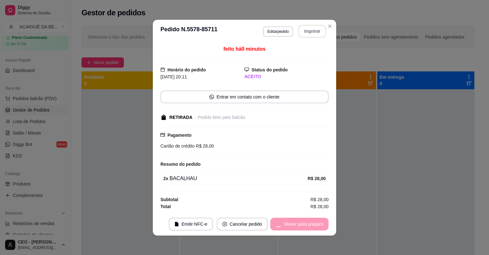
click at [304, 224] on div "Mover para preparo" at bounding box center [299, 223] width 58 height 13
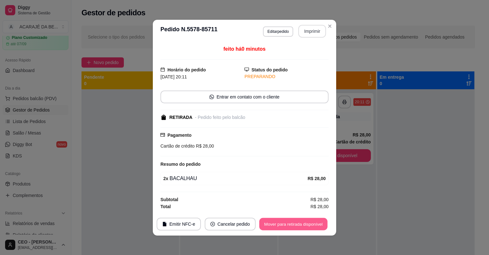
click at [304, 224] on button "Mover para retirada disponível" at bounding box center [293, 223] width 68 height 12
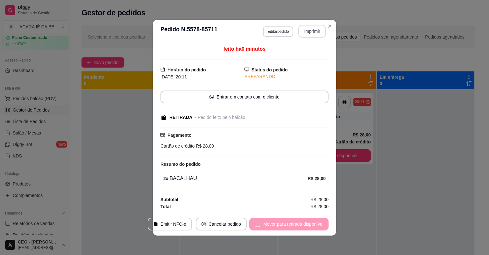
click at [304, 224] on div "Mover para retirada disponível" at bounding box center [288, 223] width 79 height 13
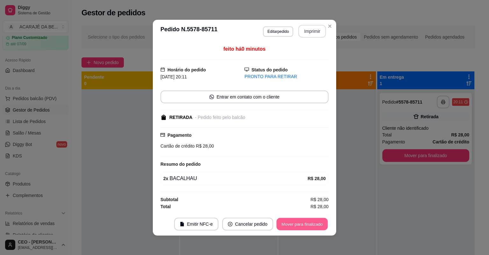
click at [304, 224] on button "Mover para finalizado" at bounding box center [302, 223] width 51 height 12
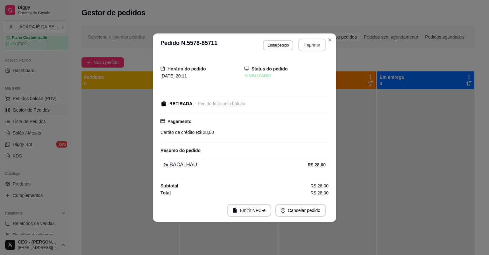
click at [328, 205] on footer "Emitir NFC-e Cancelar pedido" at bounding box center [244, 210] width 183 height 23
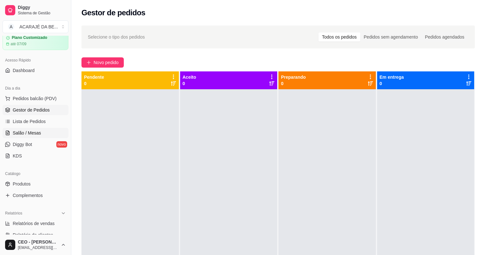
click at [24, 130] on span "Salão / Mesas" at bounding box center [27, 133] width 28 height 6
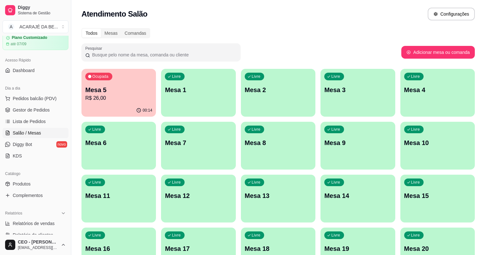
click at [109, 90] on p "Mesa 5" at bounding box center [118, 89] width 67 height 9
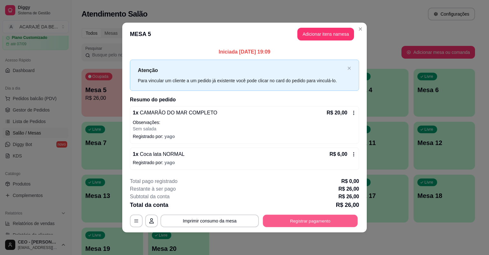
click at [316, 217] on button "Registrar pagamento" at bounding box center [310, 220] width 95 height 12
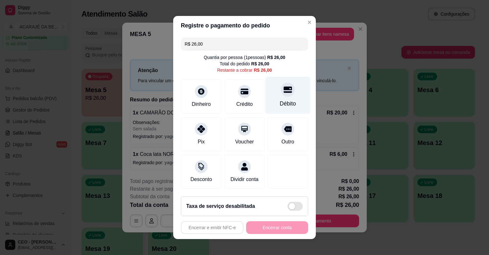
click at [289, 93] on div "Débito" at bounding box center [287, 95] width 45 height 37
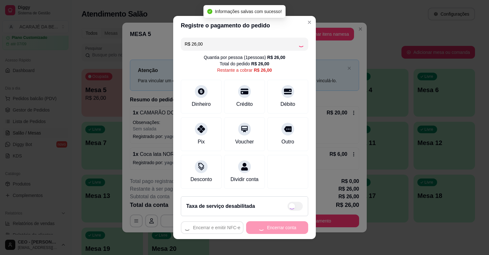
click at [286, 233] on footer "Taxa de serviço desabilitada Encerrar e emitir NFC-e Encerrar conta" at bounding box center [244, 215] width 143 height 48
click at [286, 232] on div "Encerrar e emitir NFC-e Encerrar conta" at bounding box center [244, 227] width 127 height 13
type input "R$ 0,00"
click at [286, 231] on button "Encerrar conta" at bounding box center [277, 227] width 62 height 13
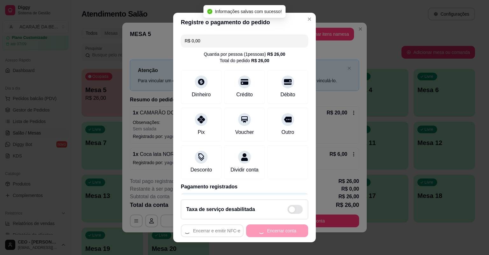
click at [286, 230] on div "Encerrar e emitir NFC-e Encerrar conta" at bounding box center [244, 230] width 127 height 13
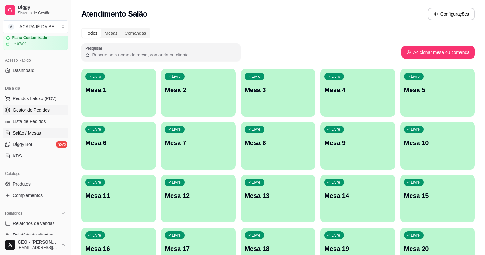
click at [40, 110] on span "Gestor de Pedidos" at bounding box center [31, 110] width 37 height 6
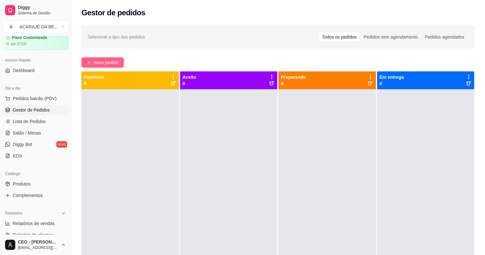
click at [99, 61] on span "Novo pedido" at bounding box center [106, 62] width 25 height 7
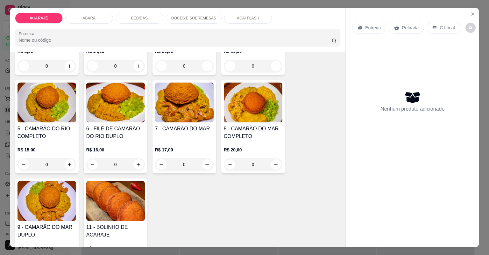
scroll to position [127, 0]
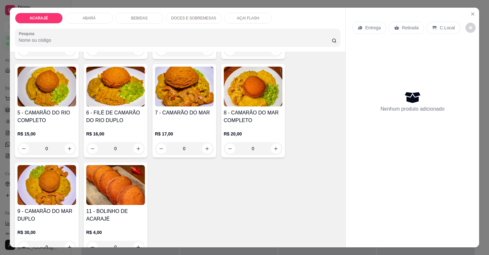
drag, startPoint x: 185, startPoint y: 127, endPoint x: 181, endPoint y: 120, distance: 8.3
click at [181, 120] on div "7 - CAMARÃO DO MAR R$ 17,00 0" at bounding box center [184, 110] width 64 height 93
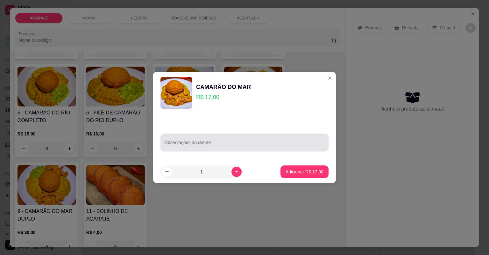
click at [270, 145] on input "Observações do cliente" at bounding box center [244, 145] width 160 height 6
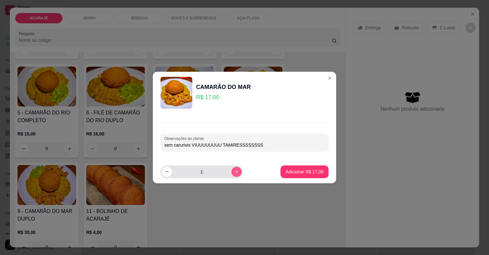
type input "sem carurivis VIUUUUUUUU TAMIRESSSSSSSS"
click at [234, 172] on icon "increase-product-quantity" at bounding box center [236, 171] width 5 height 5
type input "2"
click at [298, 174] on p "Adicionar R$ 34,00" at bounding box center [305, 171] width 38 height 6
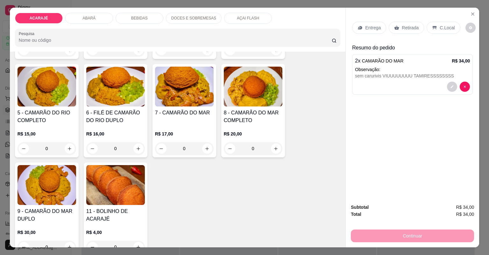
click at [369, 28] on p "Entrega" at bounding box center [373, 28] width 16 height 6
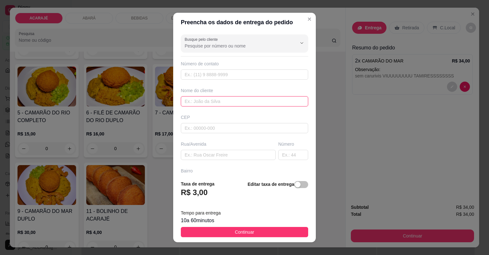
click at [250, 99] on input "text" at bounding box center [244, 101] width 127 height 10
type input "KAH"
click at [173, 98] on div "Busque pelo cliente Número de contato Nome do cliente KAH CEP Rua/[GEOGRAPHIC_D…" at bounding box center [244, 103] width 143 height 143
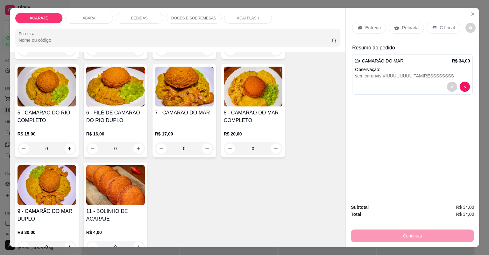
click at [372, 22] on div "Entrega" at bounding box center [369, 28] width 34 height 12
click at [141, 21] on div "BEBIDAS" at bounding box center [140, 18] width 48 height 11
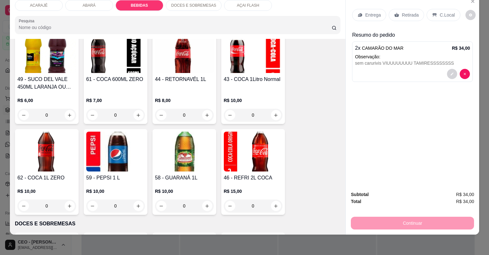
scroll to position [975, 0]
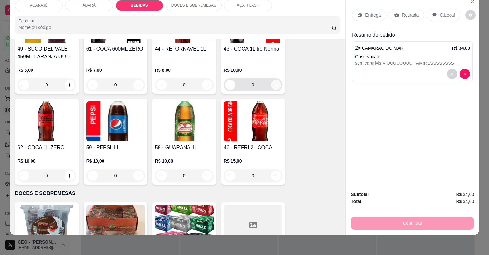
click at [274, 87] on button "increase-product-quantity" at bounding box center [276, 85] width 10 height 10
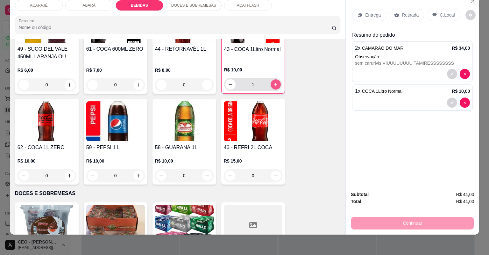
type input "1"
click at [358, 16] on icon at bounding box center [360, 15] width 4 height 4
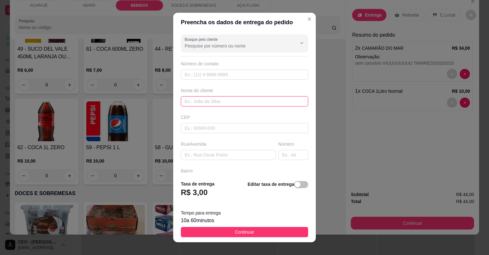
click at [234, 101] on input "text" at bounding box center [244, 101] width 127 height 10
type input "KAH"
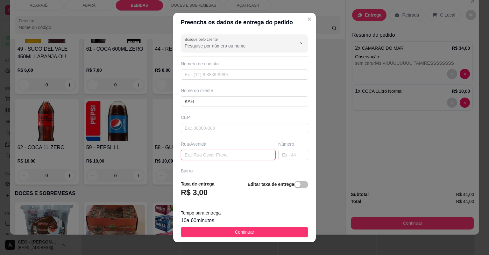
click at [205, 152] on input "text" at bounding box center [228, 155] width 95 height 10
paste input "[STREET_ADDRESS] Interfone 601 Katrine"
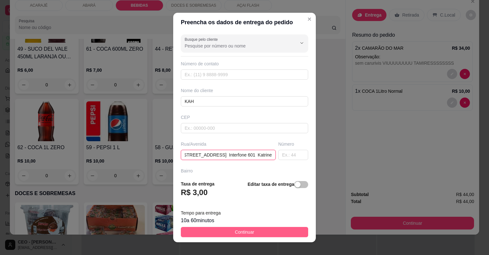
type input "[STREET_ADDRESS] Interfone 601 Katrine"
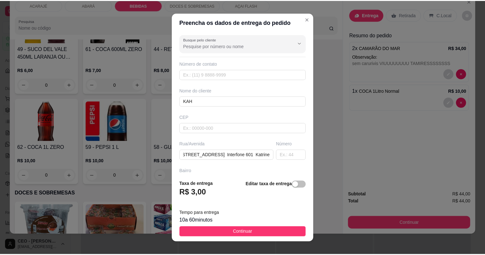
scroll to position [0, 0]
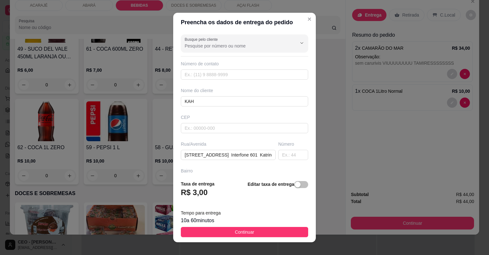
click at [266, 232] on button "Continuar" at bounding box center [244, 232] width 127 height 10
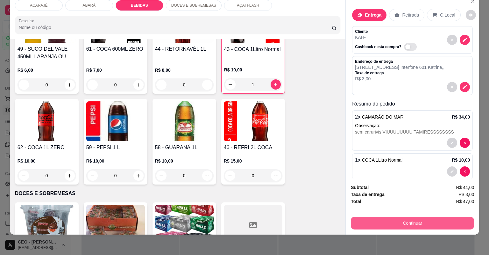
click at [383, 225] on button "Continuar" at bounding box center [412, 222] width 123 height 13
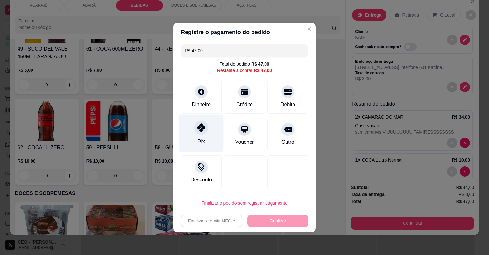
click at [217, 139] on div "Pix" at bounding box center [201, 133] width 45 height 37
type input "R$ 0,00"
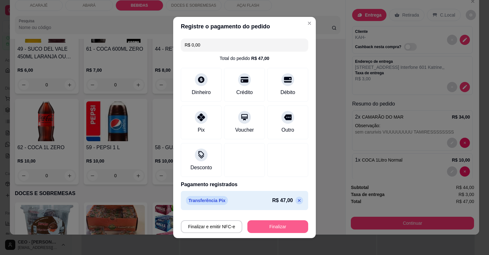
click at [263, 224] on button "Finalizar" at bounding box center [277, 226] width 61 height 13
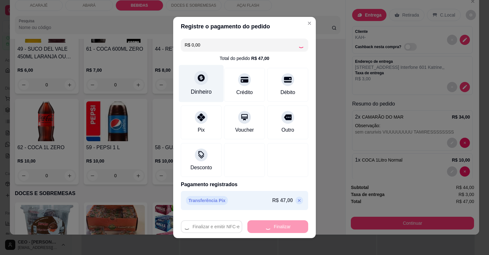
type input "0"
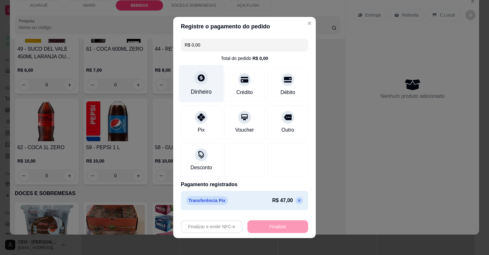
type input "-R$ 47,00"
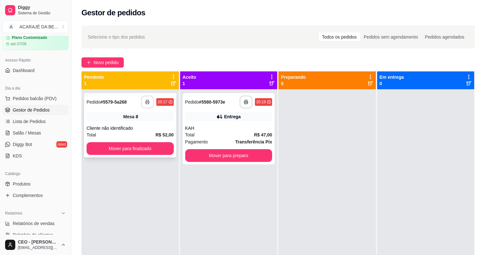
click at [146, 103] on rect "button" at bounding box center [147, 103] width 2 height 2
click at [137, 147] on button "Mover para finalizado" at bounding box center [130, 148] width 87 height 13
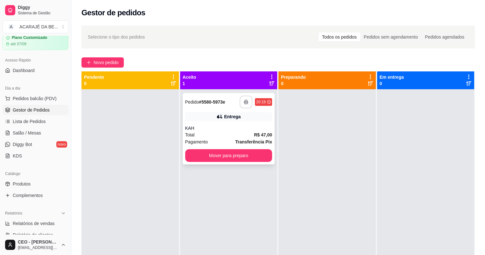
click at [245, 105] on button "button" at bounding box center [246, 101] width 13 height 13
click at [245, 156] on button "Mover para preparo" at bounding box center [228, 155] width 87 height 13
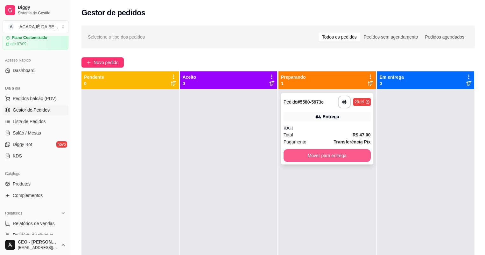
click at [328, 158] on button "Mover para entrega" at bounding box center [327, 155] width 87 height 13
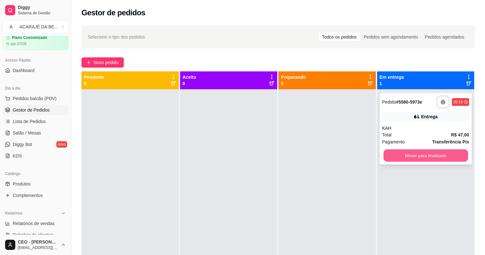
click at [395, 149] on button "Mover para finalizado" at bounding box center [426, 155] width 84 height 12
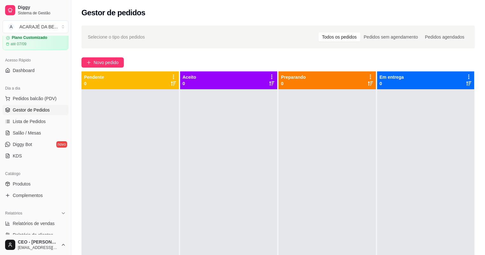
click at [325, 233] on div at bounding box center [327, 216] width 97 height 255
drag, startPoint x: 321, startPoint y: 233, endPoint x: 218, endPoint y: 121, distance: 151.4
drag, startPoint x: 218, startPoint y: 121, endPoint x: 110, endPoint y: 96, distance: 111.4
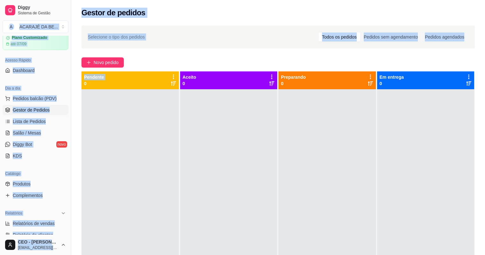
drag, startPoint x: 110, startPoint y: 96, endPoint x: 0, endPoint y: 32, distance: 127.3
click at [0, 32] on div "Diggy Sistema de Gestão A ACARAJÉ DA BE ... Loja aberta Plano Customizado até 0…" at bounding box center [242, 176] width 485 height 352
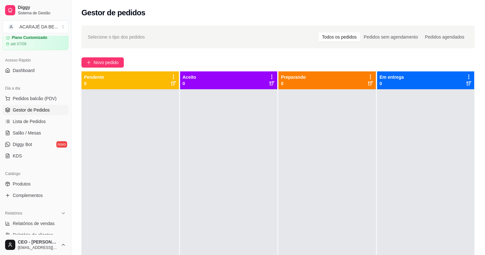
click at [108, 118] on div at bounding box center [129, 216] width 97 height 255
drag, startPoint x: 1, startPoint y: 5, endPoint x: 0, endPoint y: 57, distance: 51.9
click at [0, 57] on div "Diggy Sistema de Gestão A ACARAJÉ DA BE ... Loja aberta Plano Customizado até 0…" at bounding box center [35, 127] width 71 height 255
click at [111, 154] on div at bounding box center [129, 216] width 97 height 255
click at [112, 56] on div "Selecione o tipo dos pedidos Todos os pedidos Pedidos sem agendamento Pedidos a…" at bounding box center [278, 178] width 414 height 312
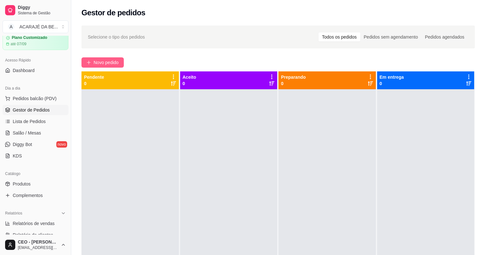
click at [116, 60] on span "Novo pedido" at bounding box center [106, 62] width 25 height 7
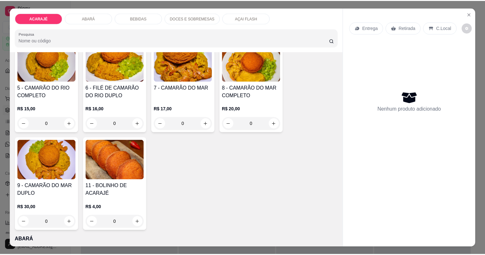
scroll to position [153, 0]
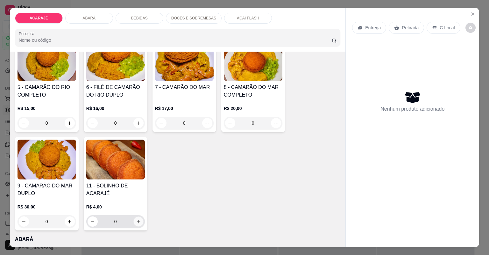
click at [136, 220] on icon "increase-product-quantity" at bounding box center [138, 221] width 5 height 5
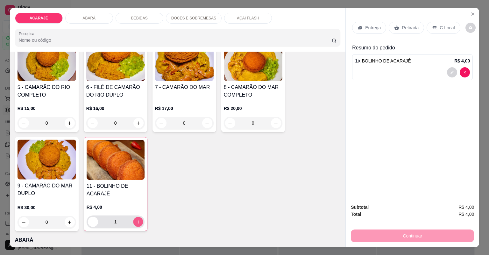
click at [133, 220] on button "increase-product-quantity" at bounding box center [138, 221] width 10 height 10
type input "2"
click at [397, 26] on div "Retirada" at bounding box center [406, 28] width 35 height 12
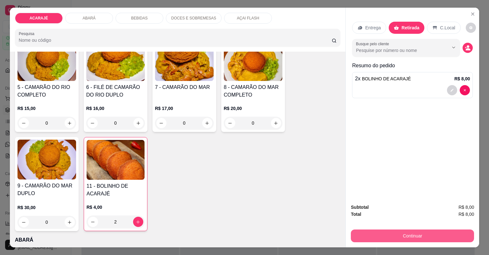
click at [444, 238] on button "Continuar" at bounding box center [412, 235] width 123 height 13
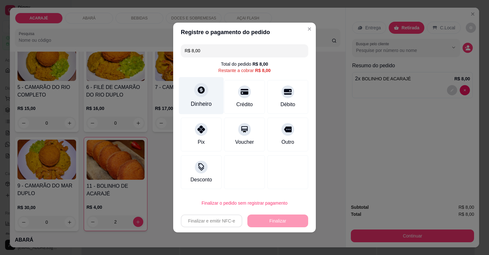
click at [195, 102] on div "Dinheiro" at bounding box center [201, 104] width 21 height 8
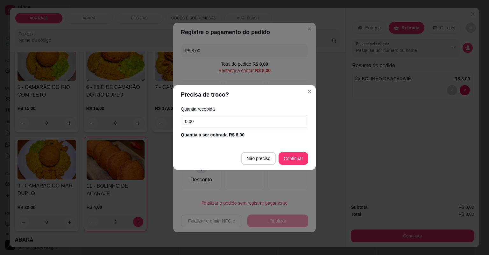
click at [191, 114] on div "Quantia recebida 0,00 Quantia à ser cobrada R$ 8,00" at bounding box center [244, 122] width 143 height 36
click at [193, 117] on input "0,00" at bounding box center [244, 121] width 127 height 13
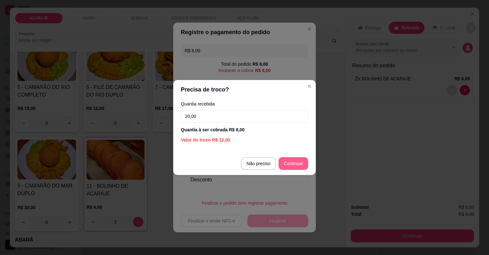
type input "20,00"
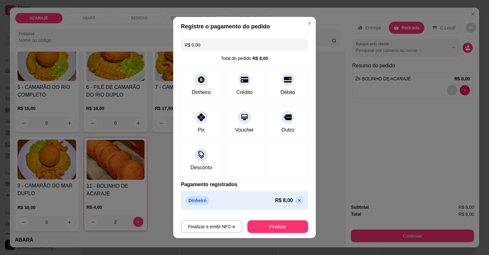
type input "R$ 0,00"
click at [289, 222] on button "Finalizar" at bounding box center [277, 226] width 61 height 13
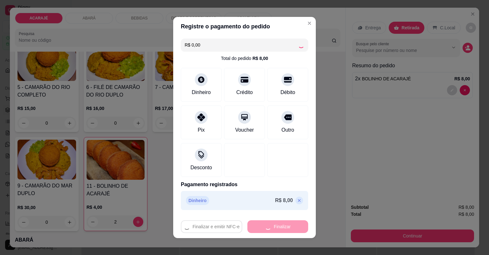
type input "0"
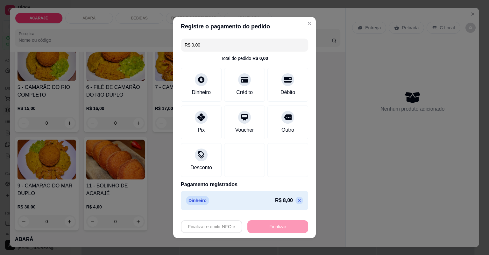
type input "-R$ 8,00"
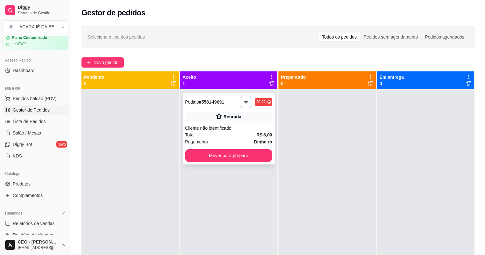
click at [249, 100] on button "button" at bounding box center [246, 101] width 13 height 13
click at [225, 155] on button "Mover para preparo" at bounding box center [228, 155] width 87 height 13
click at [224, 155] on button "Mover para preparo" at bounding box center [229, 155] width 84 height 12
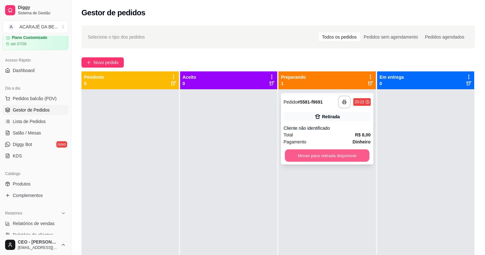
click at [349, 153] on button "Mover para retirada disponível" at bounding box center [327, 155] width 84 height 12
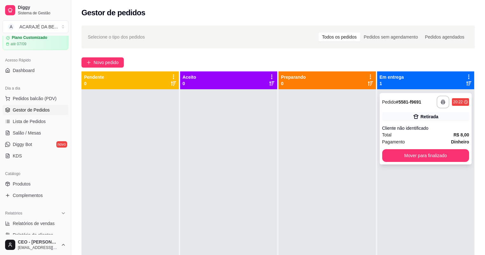
click at [400, 150] on div "**********" at bounding box center [426, 128] width 92 height 71
click at [395, 157] on button "Mover para finalizado" at bounding box center [425, 155] width 87 height 13
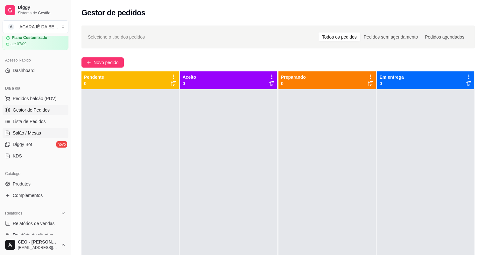
click at [59, 130] on link "Salão / Mesas" at bounding box center [36, 133] width 66 height 10
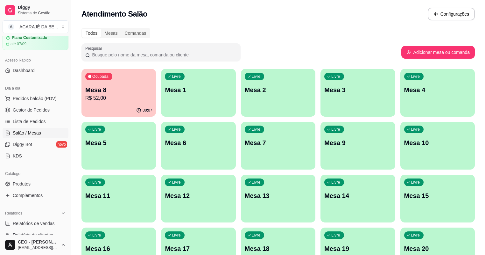
click at [121, 107] on div "00:07" at bounding box center [118, 110] width 74 height 12
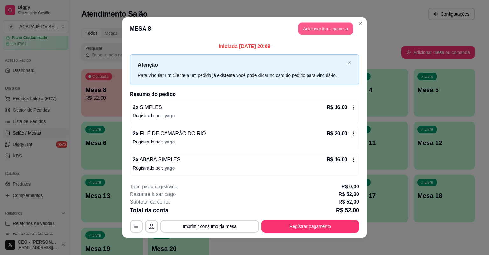
click at [321, 29] on button "Adicionar itens na mesa" at bounding box center [325, 29] width 55 height 12
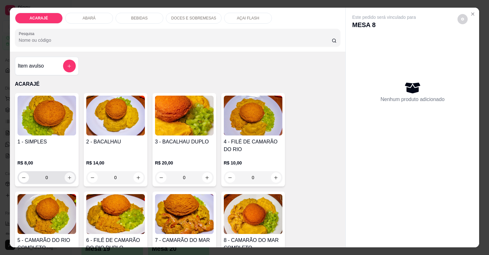
click at [65, 178] on button "increase-product-quantity" at bounding box center [70, 177] width 10 height 10
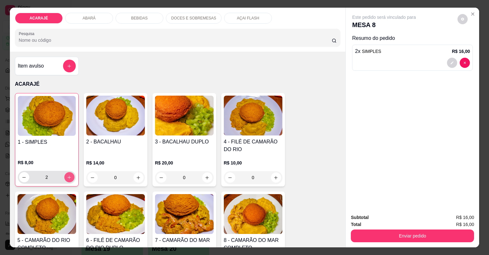
click at [68, 173] on button "increase-product-quantity" at bounding box center [69, 177] width 10 height 10
type input "3"
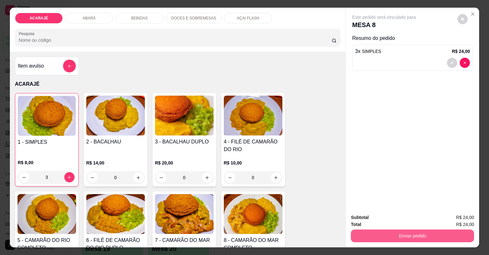
click at [424, 233] on button "Enviar pedido" at bounding box center [412, 235] width 123 height 13
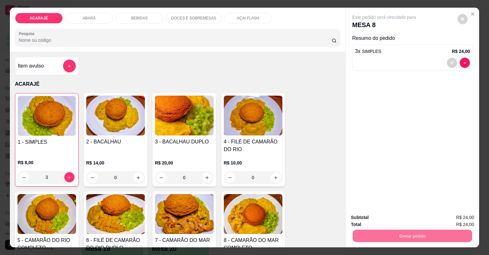
click at [385, 222] on button "Não registrar e enviar pedido" at bounding box center [392, 220] width 66 height 12
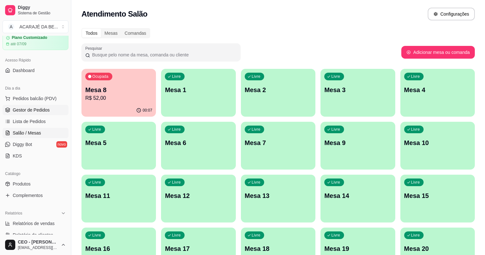
click at [54, 105] on link "Gestor de Pedidos" at bounding box center [36, 110] width 66 height 10
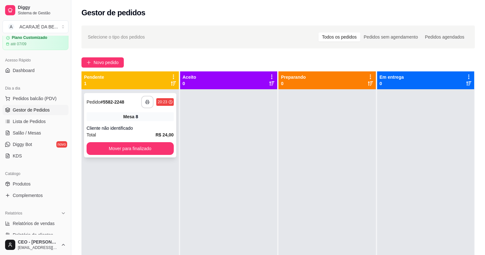
click at [146, 102] on rect "button" at bounding box center [147, 103] width 2 height 2
click at [140, 152] on button "Mover para finalizado" at bounding box center [130, 148] width 84 height 12
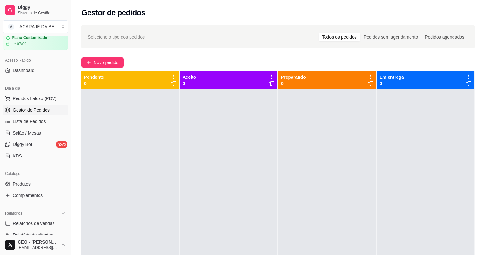
click at [217, 150] on div at bounding box center [228, 216] width 97 height 255
drag, startPoint x: 330, startPoint y: 140, endPoint x: 330, endPoint y: 145, distance: 5.1
click at [331, 145] on div at bounding box center [327, 216] width 97 height 255
drag, startPoint x: 422, startPoint y: 141, endPoint x: 400, endPoint y: 148, distance: 23.1
click at [416, 141] on div at bounding box center [425, 216] width 97 height 255
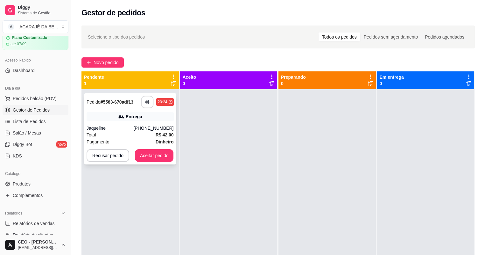
click at [147, 108] on button "button" at bounding box center [147, 102] width 12 height 12
click at [180, 146] on div at bounding box center [228, 216] width 97 height 255
click at [152, 155] on button "Aceitar pedido" at bounding box center [154, 155] width 39 height 13
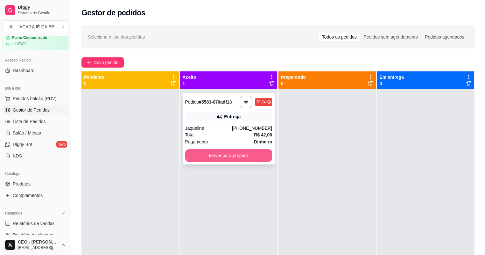
click at [244, 156] on button "Mover para preparo" at bounding box center [228, 155] width 87 height 13
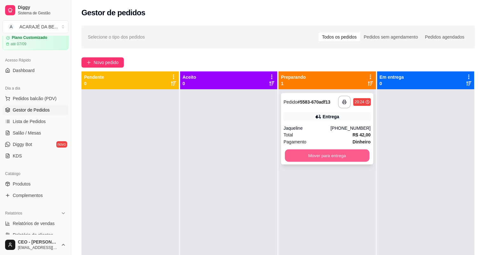
click at [328, 160] on button "Mover para entrega" at bounding box center [327, 155] width 84 height 12
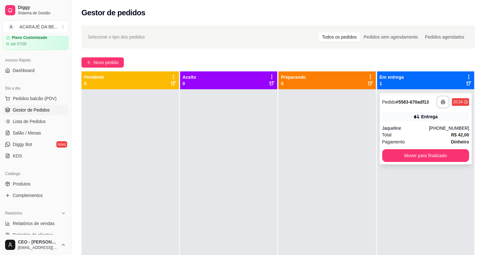
click at [392, 163] on div "**********" at bounding box center [426, 128] width 92 height 71
click at [394, 155] on button "Mover para finalizado" at bounding box center [426, 155] width 84 height 12
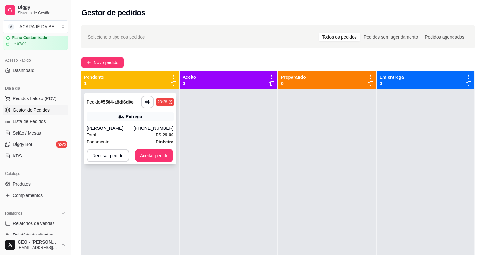
click at [146, 104] on icon "button" at bounding box center [147, 102] width 4 height 4
click at [156, 154] on button "Aceitar pedido" at bounding box center [154, 155] width 39 height 13
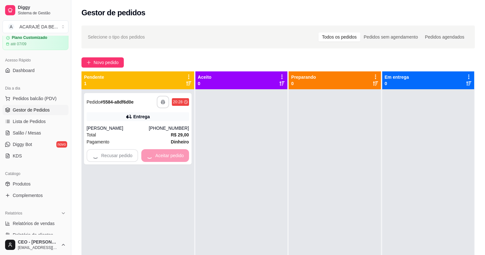
click at [214, 154] on div at bounding box center [241, 216] width 92 height 255
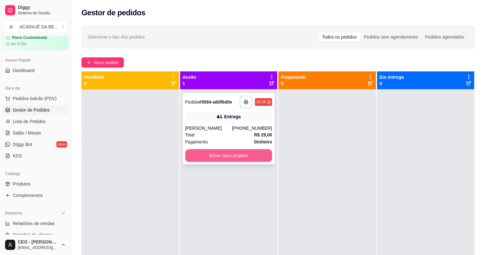
click at [251, 157] on button "Mover para preparo" at bounding box center [228, 155] width 87 height 13
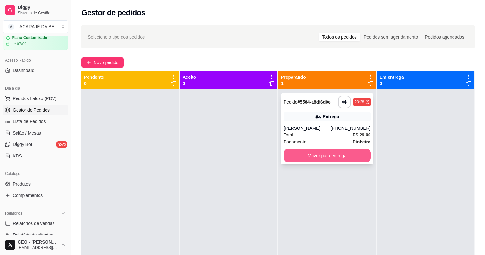
click at [327, 155] on button "Mover para entrega" at bounding box center [327, 155] width 87 height 13
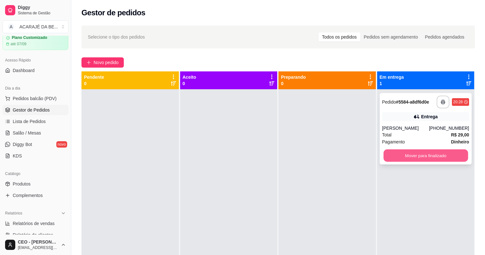
click at [413, 150] on button "Mover para finalizado" at bounding box center [426, 155] width 84 height 12
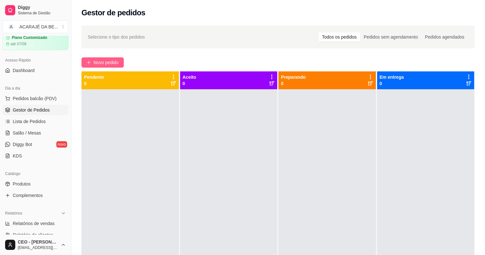
click at [97, 58] on button "Novo pedido" at bounding box center [102, 62] width 42 height 10
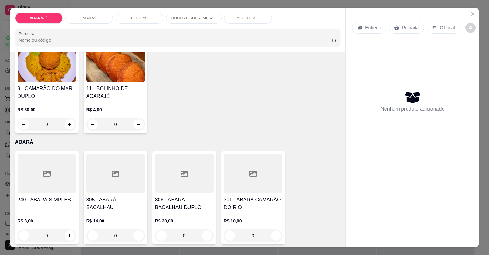
scroll to position [280, 0]
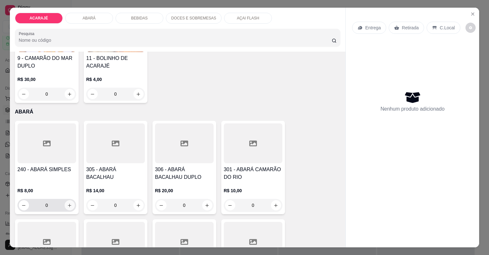
click at [67, 204] on icon "increase-product-quantity" at bounding box center [69, 205] width 5 height 5
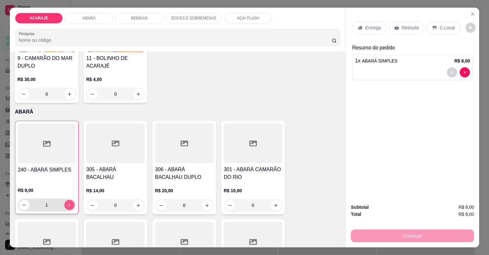
click at [67, 204] on icon "increase-product-quantity" at bounding box center [69, 204] width 5 height 5
type input "2"
click at [370, 28] on p "Entrega" at bounding box center [373, 28] width 16 height 6
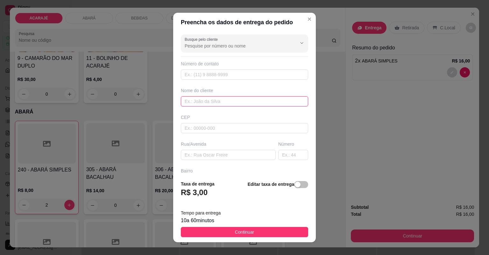
click at [231, 98] on input "text" at bounding box center [244, 101] width 127 height 10
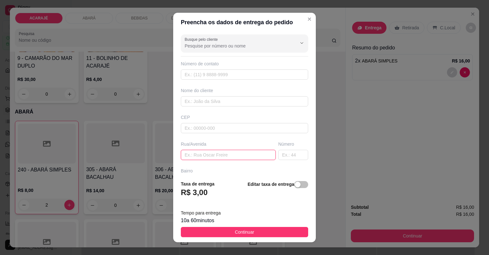
click at [215, 154] on input "text" at bounding box center [228, 155] width 95 height 10
paste input "[GEOGRAPHIC_DATA][PERSON_NAME], em frente ao pastel da [PERSON_NAME]"
type input "[GEOGRAPHIC_DATA][PERSON_NAME], em frente ao pastel da [PERSON_NAME]"
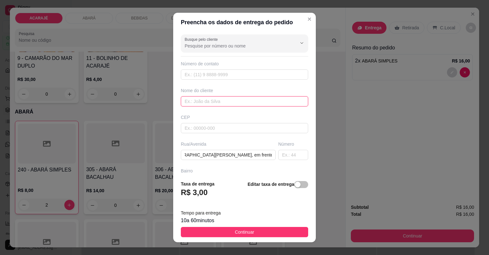
click at [245, 99] on input "text" at bounding box center [244, 101] width 127 height 10
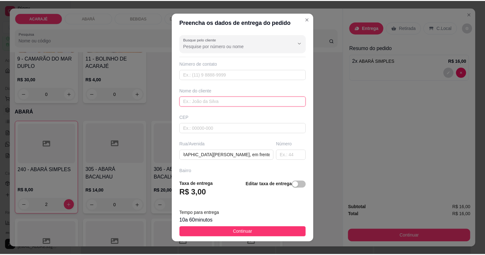
scroll to position [0, 0]
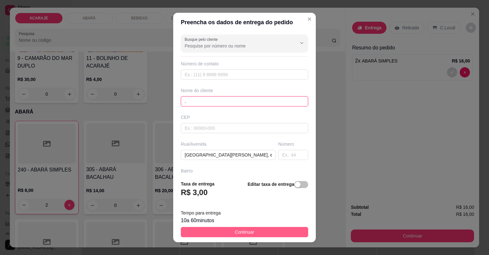
type input "."
click at [238, 235] on span "Continuar" at bounding box center [244, 231] width 19 height 7
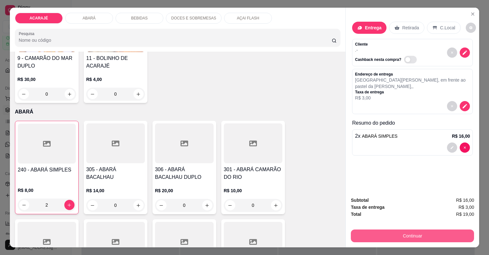
click at [401, 241] on button "Continuar" at bounding box center [412, 235] width 123 height 13
click at [420, 239] on button "Continuar" at bounding box center [412, 235] width 123 height 13
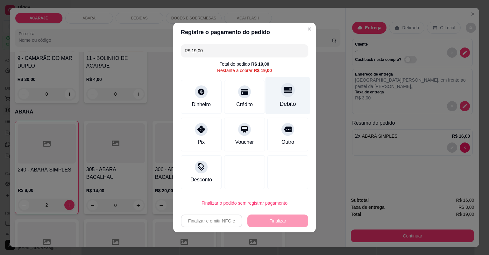
click at [288, 98] on div "Débito" at bounding box center [287, 95] width 45 height 37
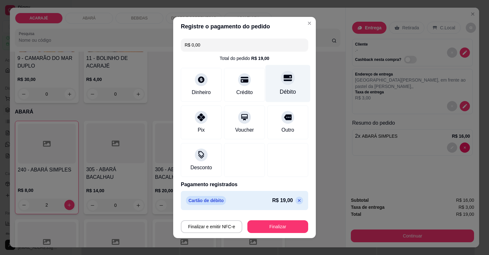
type input "R$ 0,00"
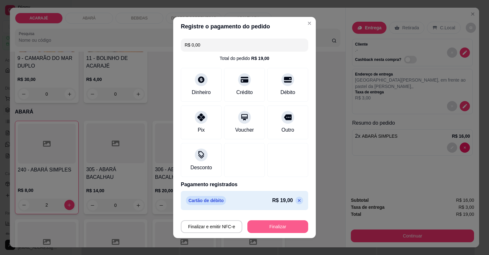
click at [293, 227] on button "Finalizar" at bounding box center [277, 226] width 61 height 13
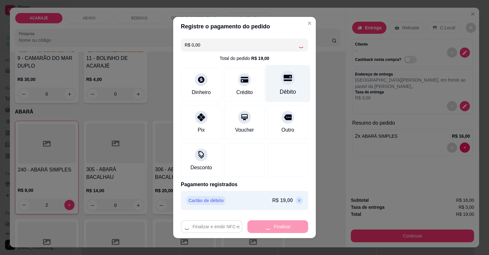
type input "0"
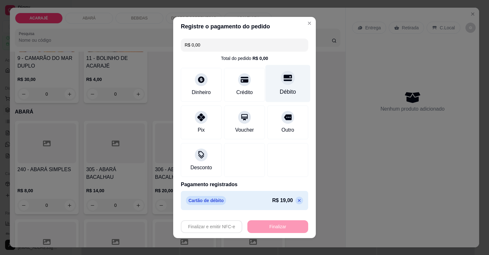
type input "-R$ 19,00"
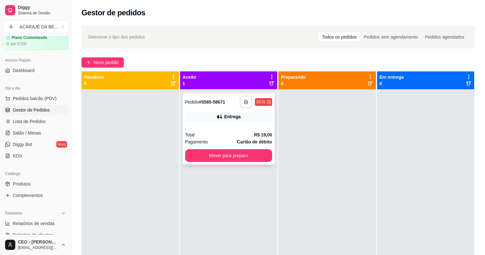
click at [242, 100] on button "button" at bounding box center [246, 102] width 12 height 12
click at [252, 158] on button "Mover para preparo" at bounding box center [229, 155] width 84 height 12
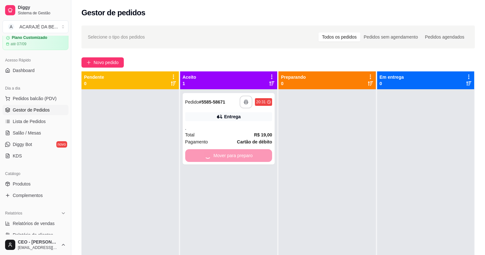
click at [289, 153] on div at bounding box center [327, 216] width 97 height 255
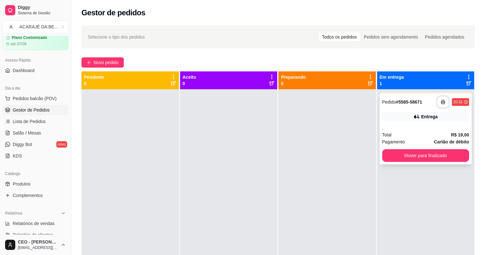
click at [410, 146] on div "**********" at bounding box center [426, 128] width 92 height 71
click at [411, 152] on button "Mover para finalizado" at bounding box center [426, 155] width 84 height 12
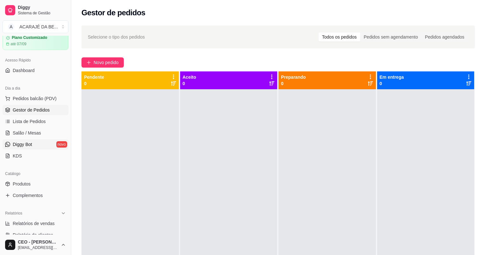
click at [53, 139] on link "Diggy Bot novo" at bounding box center [36, 144] width 66 height 10
click at [49, 131] on link "Salão / Mesas" at bounding box center [36, 133] width 66 height 10
click at [43, 131] on link "Salão / Mesas" at bounding box center [36, 133] width 66 height 10
click at [32, 131] on span "Salão / Mesas" at bounding box center [27, 133] width 28 height 6
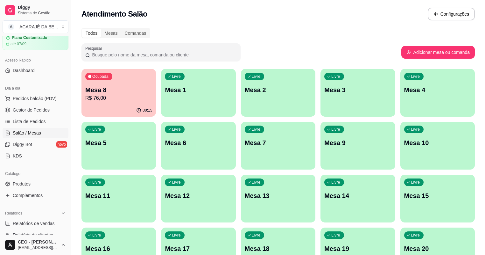
click at [117, 89] on p "Mesa 8" at bounding box center [118, 89] width 67 height 9
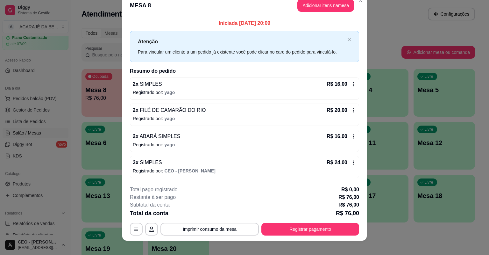
scroll to position [16, 0]
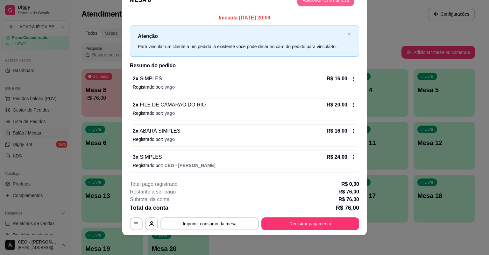
click at [310, 4] on button "Adicionar itens na mesa" at bounding box center [325, 0] width 57 height 13
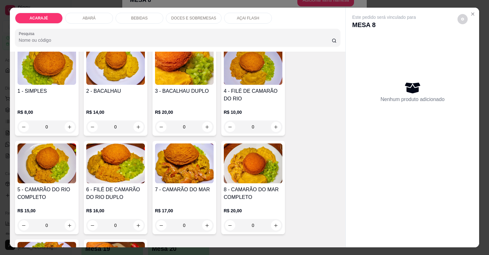
scroll to position [51, 0]
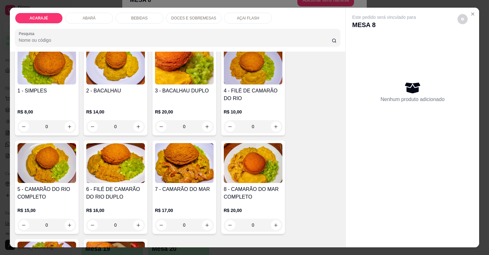
drag, startPoint x: 150, startPoint y: 15, endPoint x: 152, endPoint y: 21, distance: 6.3
click at [150, 15] on div "BEBIDAS" at bounding box center [140, 18] width 48 height 11
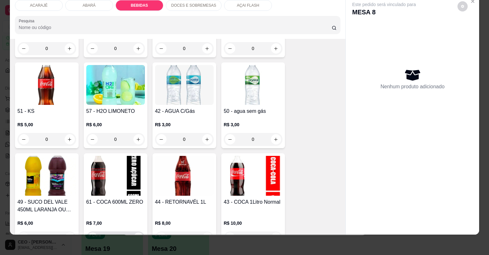
scroll to position [950, 0]
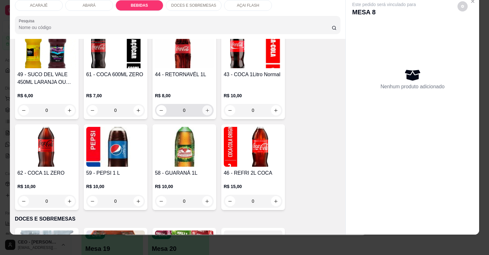
click at [207, 109] on icon "increase-product-quantity" at bounding box center [207, 110] width 5 height 5
type input "1"
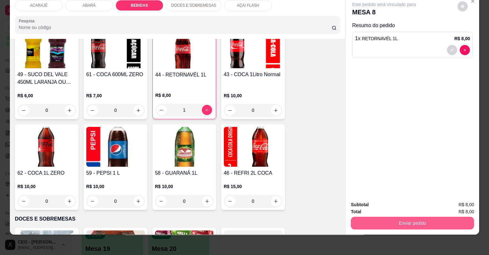
click at [369, 228] on button "Enviar pedido" at bounding box center [412, 222] width 123 height 13
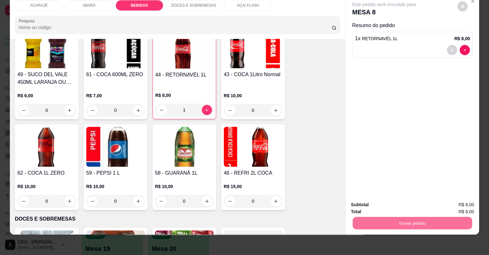
click at [363, 207] on button "Não registrar e enviar pedido" at bounding box center [392, 207] width 66 height 12
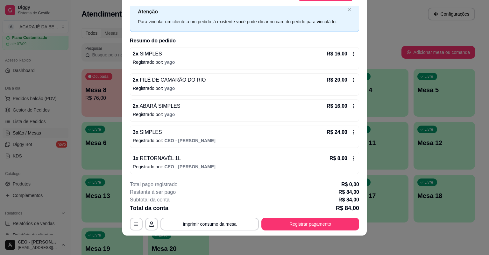
scroll to position [19, 0]
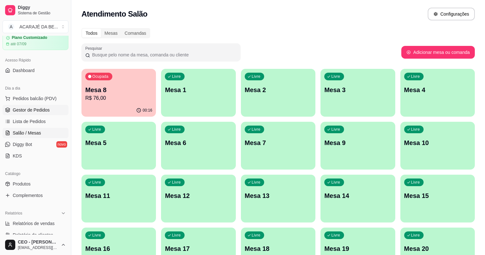
click at [55, 106] on link "Gestor de Pedidos" at bounding box center [36, 110] width 66 height 10
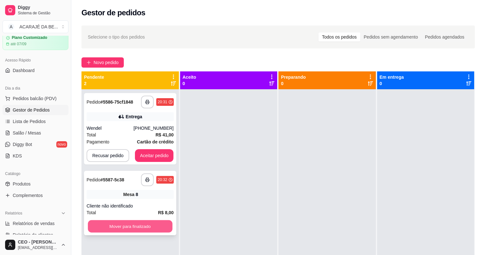
click at [135, 227] on button "Mover para finalizado" at bounding box center [130, 226] width 84 height 12
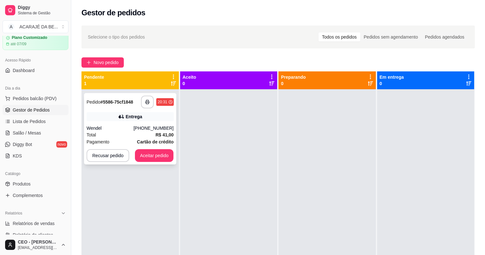
click at [149, 123] on div "**********" at bounding box center [130, 128] width 92 height 71
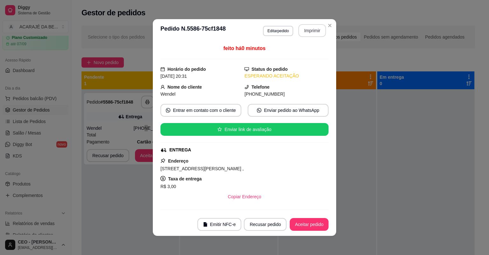
click at [305, 32] on button "Imprimir" at bounding box center [312, 30] width 28 height 13
click at [298, 222] on button "Aceitar pedido" at bounding box center [309, 224] width 39 height 13
click at [298, 222] on div "Recusar pedido Aceitar pedido" at bounding box center [277, 224] width 102 height 13
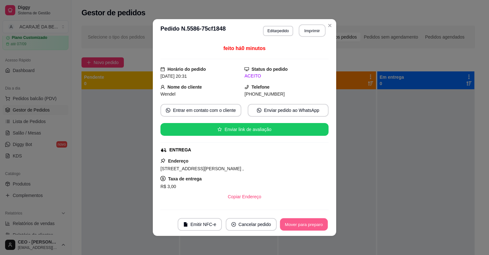
click at [298, 222] on button "Mover para preparo" at bounding box center [304, 224] width 48 height 12
click at [298, 222] on div "Mover para preparo" at bounding box center [299, 224] width 58 height 13
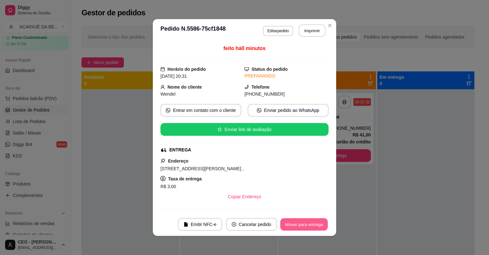
click at [298, 222] on button "Mover para entrega" at bounding box center [304, 224] width 48 height 12
click at [298, 222] on div "Mover para entrega" at bounding box center [300, 224] width 58 height 13
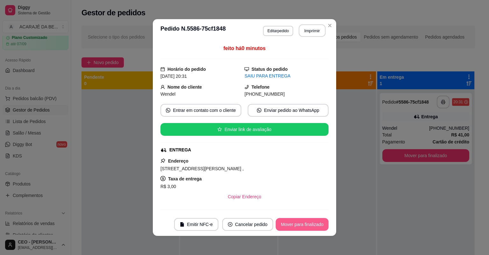
click at [299, 222] on button "Mover para finalizado" at bounding box center [302, 224] width 53 height 13
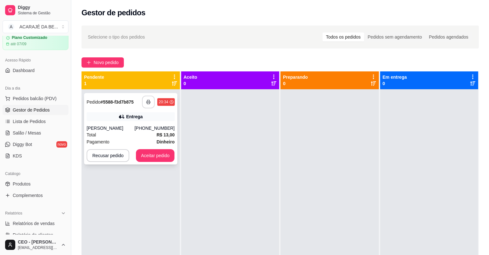
click at [148, 98] on button "button" at bounding box center [148, 101] width 13 height 13
click at [149, 157] on button "Aceitar pedido" at bounding box center [155, 155] width 39 height 13
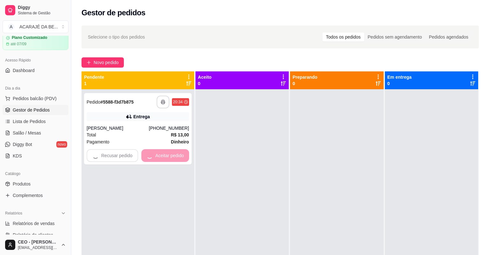
click at [240, 158] on div at bounding box center [241, 216] width 93 height 255
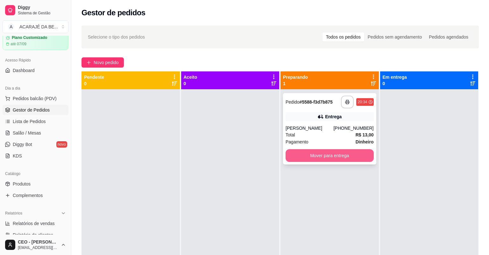
click at [309, 160] on button "Mover para entrega" at bounding box center [330, 155] width 88 height 13
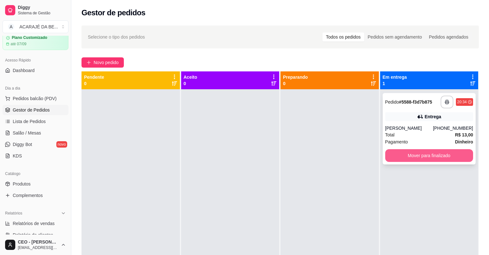
click at [438, 153] on button "Mover para finalizado" at bounding box center [429, 155] width 88 height 13
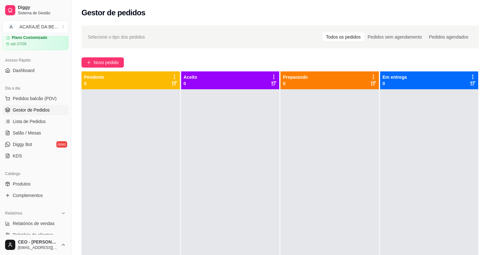
click at [447, 145] on div at bounding box center [429, 216] width 98 height 255
click at [257, 63] on div "Novo pedido" at bounding box center [279, 62] width 397 height 10
click at [18, 124] on span "Lista de Pedidos" at bounding box center [29, 121] width 33 height 6
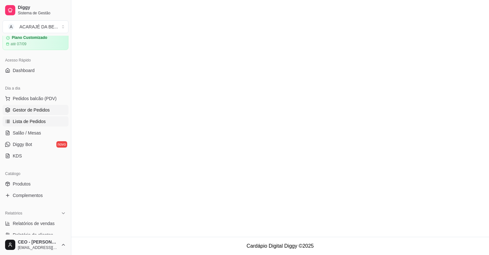
click at [25, 107] on span "Gestor de Pedidos" at bounding box center [31, 110] width 37 height 6
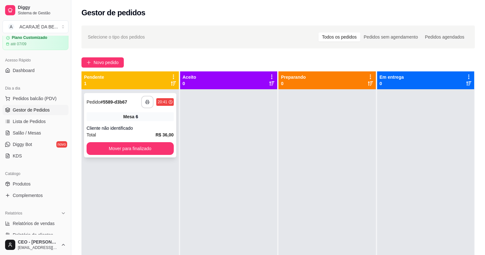
click at [150, 102] on button "button" at bounding box center [147, 102] width 12 height 12
click at [130, 147] on button "Mover para finalizado" at bounding box center [130, 148] width 87 height 13
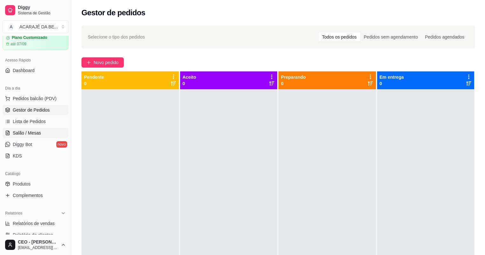
click at [37, 131] on span "Salão / Mesas" at bounding box center [27, 133] width 28 height 6
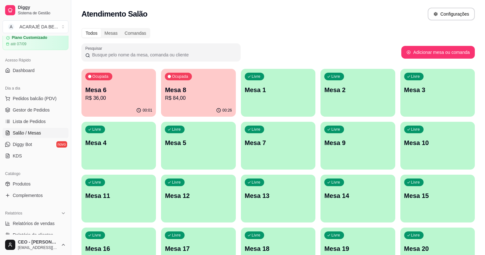
click at [174, 85] on p "Mesa 8" at bounding box center [198, 89] width 67 height 9
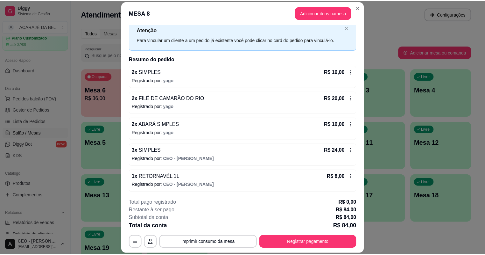
scroll to position [19, 0]
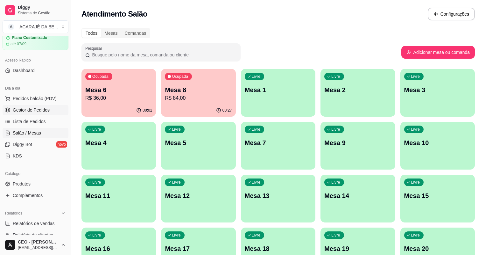
click at [43, 108] on span "Gestor de Pedidos" at bounding box center [31, 110] width 37 height 6
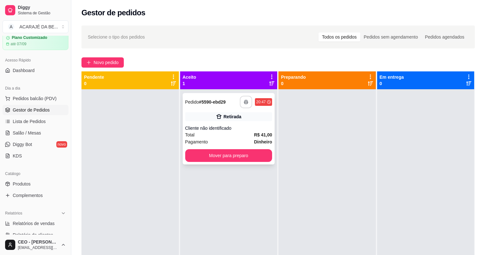
click at [246, 103] on icon "button" at bounding box center [246, 102] width 4 height 4
click at [235, 158] on button "Mover para preparo" at bounding box center [228, 155] width 87 height 13
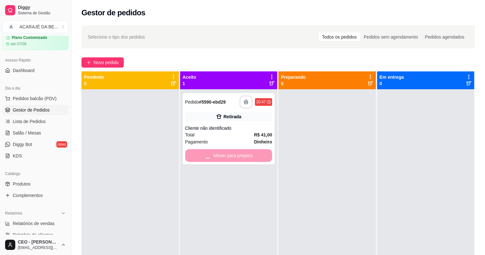
click at [312, 150] on div at bounding box center [327, 216] width 97 height 255
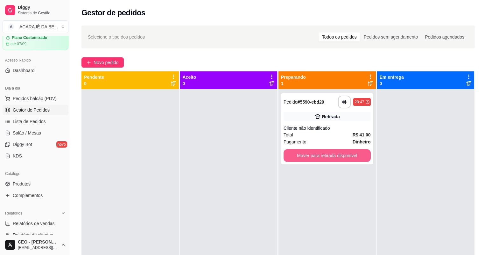
click at [311, 150] on button "Mover para retirada disponível" at bounding box center [327, 155] width 87 height 13
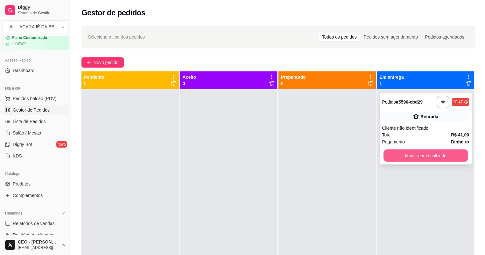
click at [423, 155] on button "Mover para finalizado" at bounding box center [426, 155] width 84 height 12
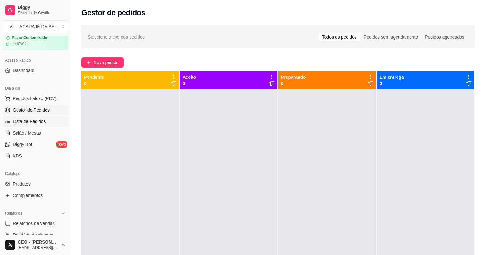
click at [43, 121] on span "Lista de Pedidos" at bounding box center [29, 121] width 33 height 6
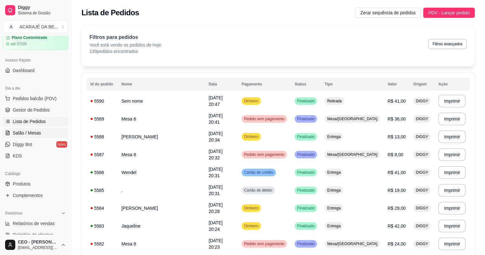
click at [27, 133] on span "Salão / Mesas" at bounding box center [27, 133] width 28 height 6
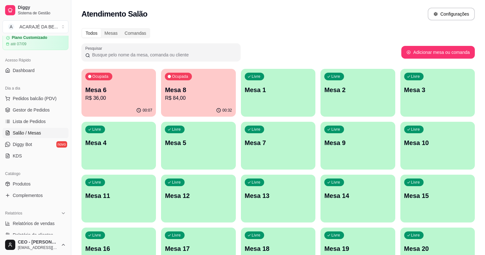
click at [165, 93] on p "Mesa 8" at bounding box center [198, 89] width 67 height 9
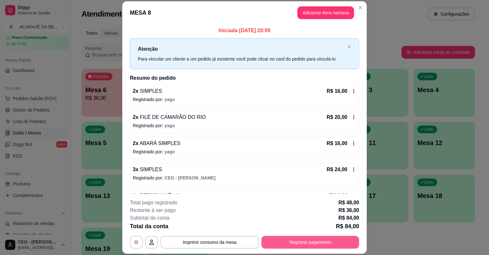
click at [298, 240] on button "Registrar pagamento" at bounding box center [310, 242] width 98 height 13
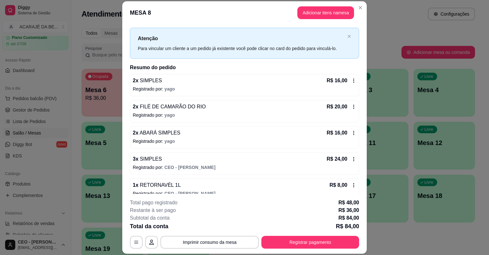
scroll to position [19, 0]
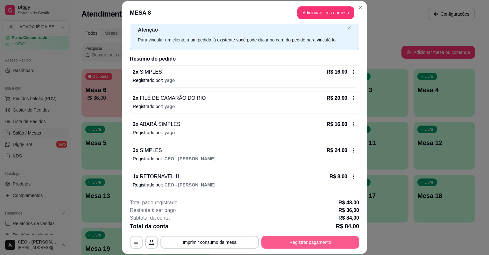
click at [294, 241] on button "Registrar pagamento" at bounding box center [310, 242] width 98 height 13
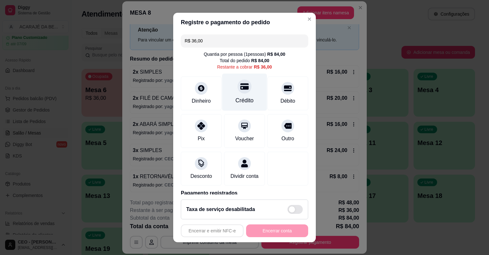
click at [249, 97] on div "Crédito" at bounding box center [244, 92] width 45 height 37
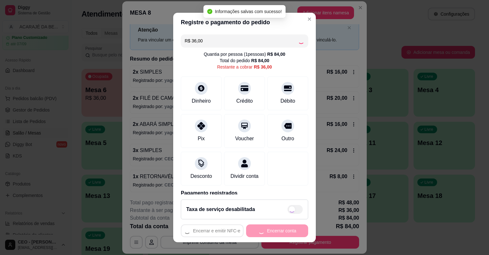
type input "R$ 0,00"
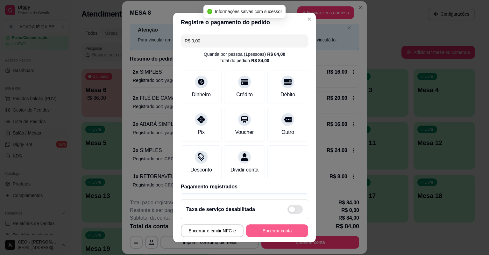
click at [269, 233] on button "Encerrar conta" at bounding box center [277, 230] width 62 height 13
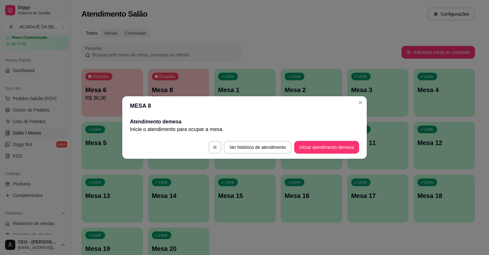
scroll to position [0, 0]
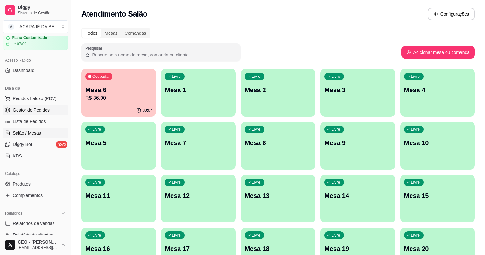
click at [48, 112] on span "Gestor de Pedidos" at bounding box center [31, 110] width 37 height 6
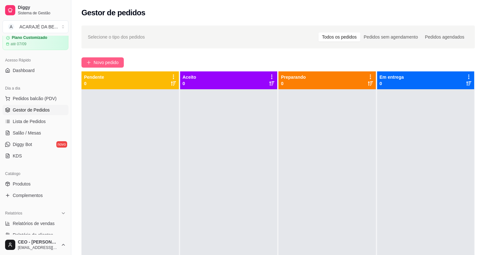
click at [101, 60] on span "Novo pedido" at bounding box center [106, 62] width 25 height 7
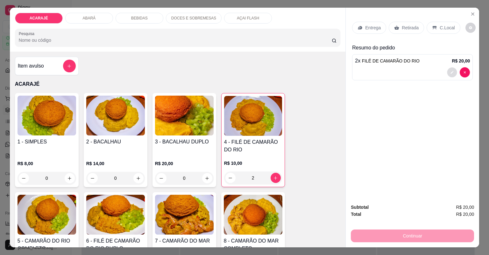
click at [451, 69] on button "decrease-product-quantity" at bounding box center [452, 72] width 10 height 10
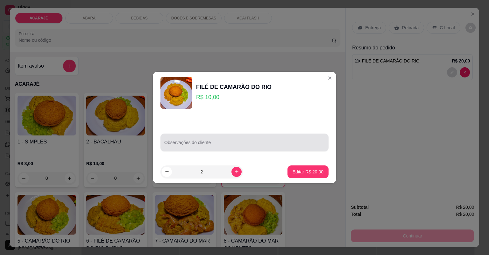
click at [268, 140] on div at bounding box center [244, 142] width 160 height 13
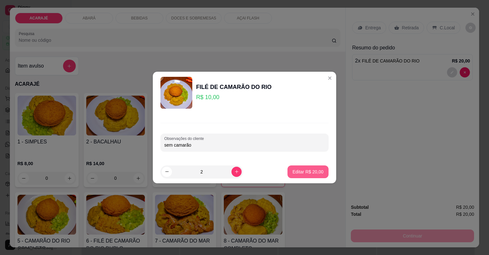
type input "sem camarão"
click at [308, 169] on p "Editar R$ 20,00" at bounding box center [308, 171] width 31 height 6
type input "0"
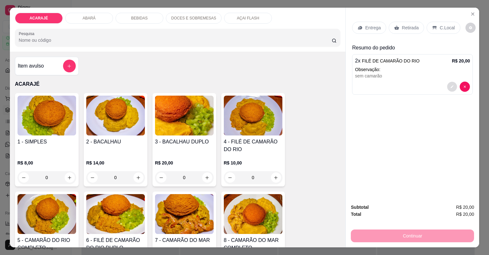
click at [450, 87] on icon "decrease-product-quantity" at bounding box center [452, 87] width 4 height 4
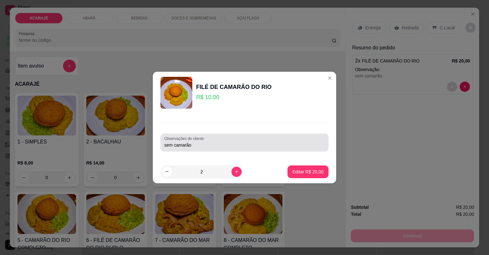
click at [270, 149] on div "Observações do cliente sem camarão" at bounding box center [244, 142] width 168 height 18
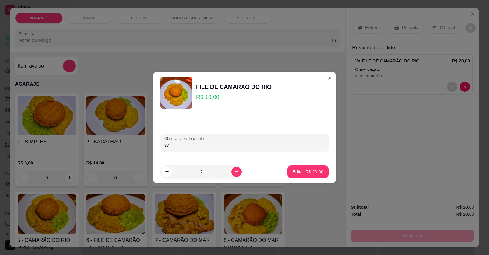
type input "s"
click at [176, 145] on input "SEM CMARAO" at bounding box center [244, 145] width 160 height 6
type input "SEM CAMARAO"
click at [309, 172] on p "Editar R$ 20,00" at bounding box center [308, 171] width 31 height 6
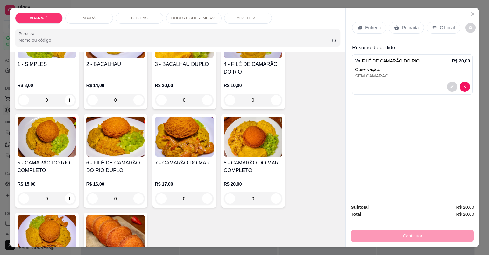
scroll to position [102, 0]
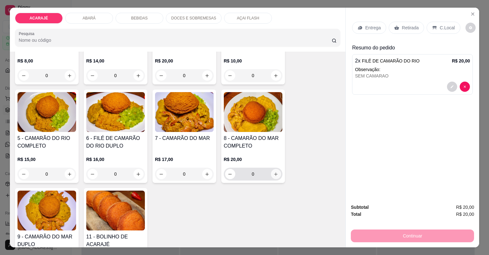
click at [276, 174] on icon "increase-product-quantity" at bounding box center [275, 174] width 5 height 5
click at [275, 174] on icon "increase-product-quantity" at bounding box center [275, 174] width 5 height 5
type input "2"
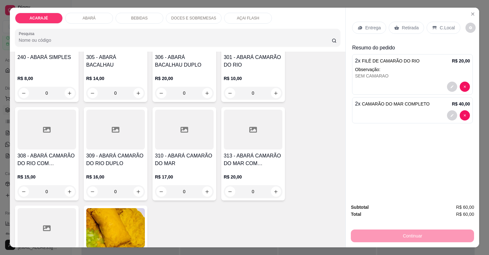
scroll to position [382, 0]
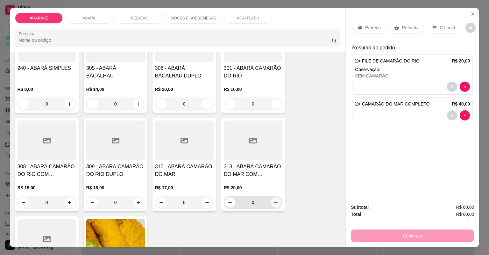
click at [271, 202] on button "increase-product-quantity" at bounding box center [276, 202] width 10 height 10
type input "2"
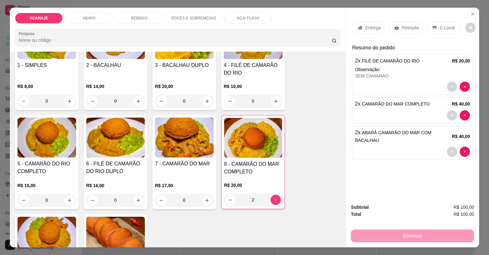
scroll to position [76, 0]
click at [273, 99] on icon "increase-product-quantity" at bounding box center [275, 101] width 5 height 5
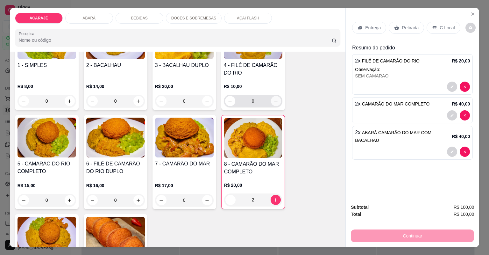
type input "4"
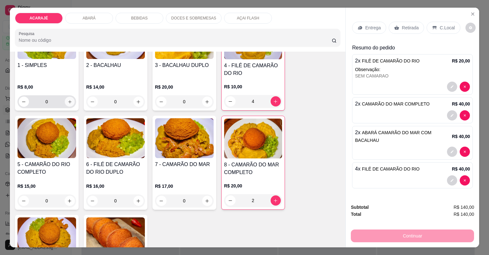
click at [68, 102] on icon "increase-product-quantity" at bounding box center [69, 101] width 5 height 5
type input "1"
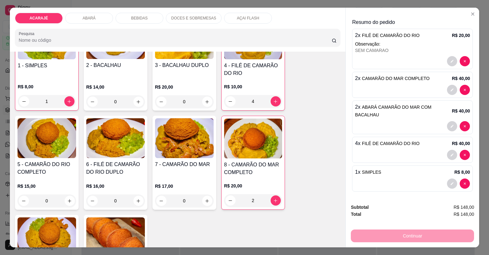
scroll to position [26, 0]
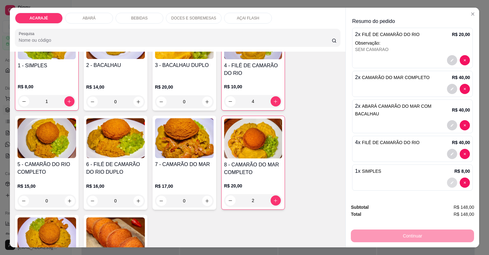
click at [450, 181] on icon "decrease-product-quantity" at bounding box center [452, 182] width 4 height 4
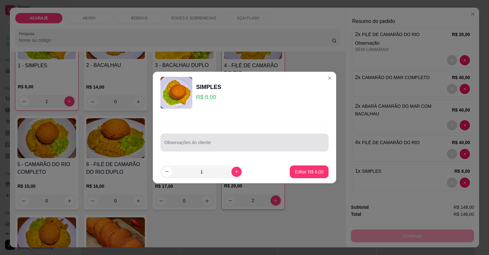
click at [262, 147] on input "Observações do cliente" at bounding box center [244, 145] width 160 height 6
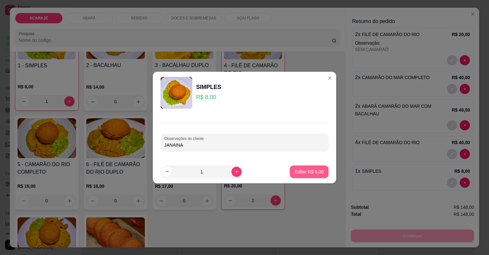
type input "JANAINA"
click at [319, 171] on button "Editar R$ 8,00" at bounding box center [309, 171] width 39 height 13
type input "0"
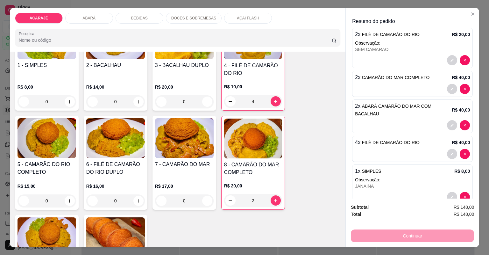
scroll to position [76, 0]
click at [395, 236] on div "Continuar" at bounding box center [412, 235] width 123 height 14
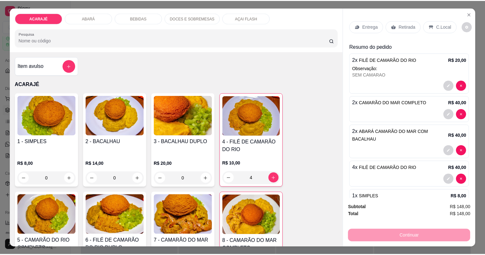
scroll to position [0, 0]
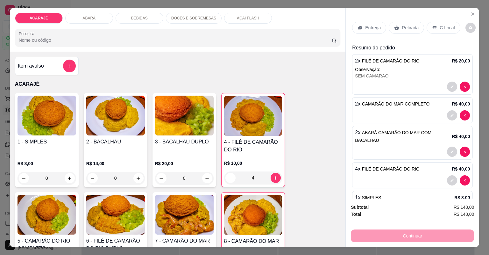
drag, startPoint x: 406, startPoint y: 27, endPoint x: 398, endPoint y: 76, distance: 50.4
click at [406, 27] on p "Retirada" at bounding box center [410, 28] width 17 height 6
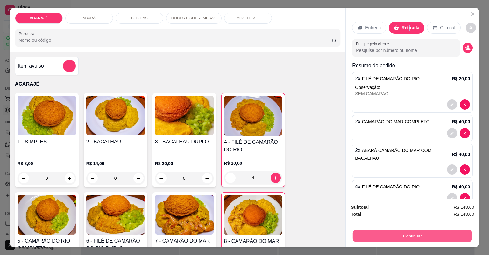
click at [437, 238] on button "Continuar" at bounding box center [412, 235] width 119 height 12
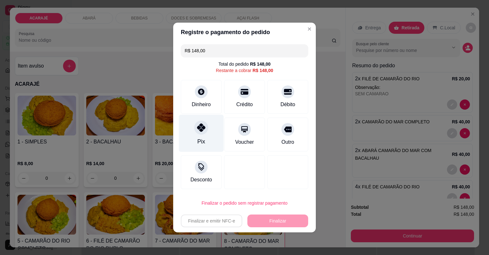
click at [206, 133] on div "Pix" at bounding box center [201, 133] width 45 height 37
type input "R$ 0,00"
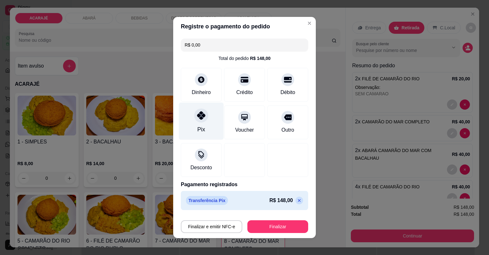
click at [201, 115] on icon at bounding box center [201, 115] width 8 height 8
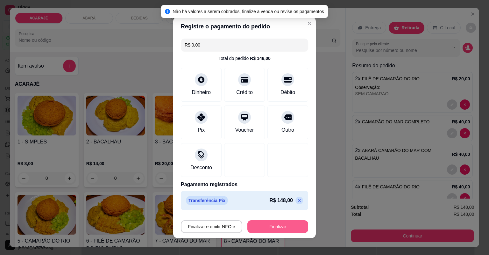
click at [283, 229] on button "Finalizar" at bounding box center [277, 226] width 61 height 13
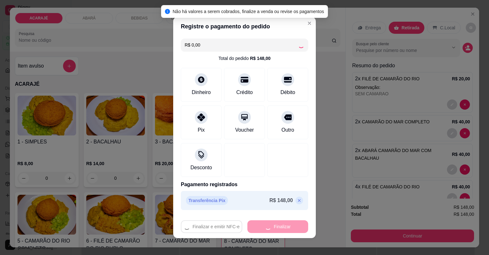
type input "0"
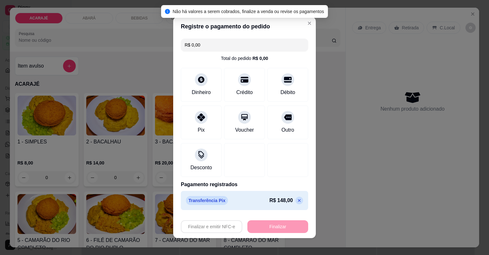
type input "-R$ 148,00"
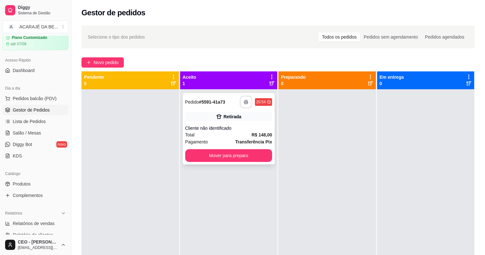
click at [244, 101] on icon "button" at bounding box center [246, 102] width 4 height 4
click at [246, 153] on button "Mover para preparo" at bounding box center [228, 155] width 87 height 13
click at [246, 153] on div "Mover para preparo" at bounding box center [228, 155] width 87 height 13
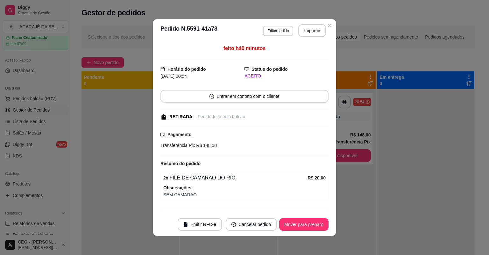
drag, startPoint x: 243, startPoint y: 101, endPoint x: 292, endPoint y: 169, distance: 84.1
click at [246, 155] on div "feito há 0 minutos Horário do pedido 01/09/2025 20:54 Status do pedido ACEITO E…" at bounding box center [244, 128] width 168 height 166
click at [305, 223] on button "Mover para preparo" at bounding box center [303, 224] width 49 height 13
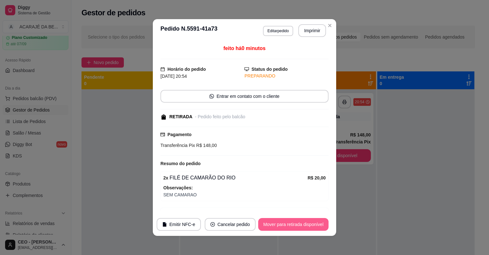
click at [301, 220] on button "Mover para retirada disponível" at bounding box center [293, 224] width 70 height 13
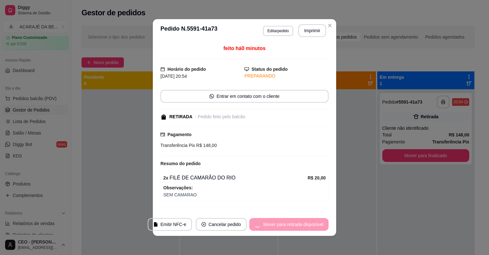
click at [304, 221] on div "Mover para retirada disponível" at bounding box center [288, 224] width 79 height 13
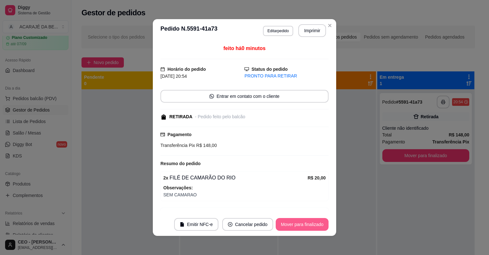
click at [316, 223] on button "Mover para finalizado" at bounding box center [302, 224] width 53 height 13
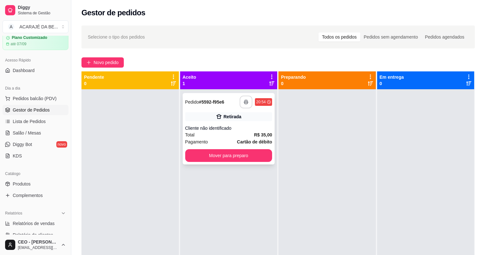
click at [244, 104] on button "button" at bounding box center [246, 101] width 13 height 13
click at [228, 157] on button "Mover para preparo" at bounding box center [229, 155] width 84 height 12
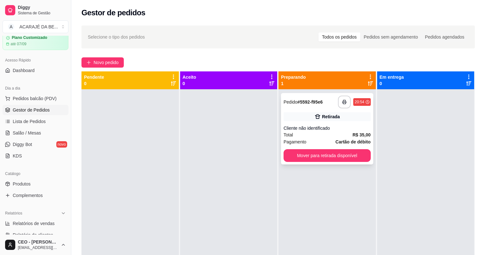
click at [321, 149] on div "**********" at bounding box center [327, 128] width 92 height 71
click at [359, 154] on button "Mover para retirada disponível" at bounding box center [327, 155] width 87 height 13
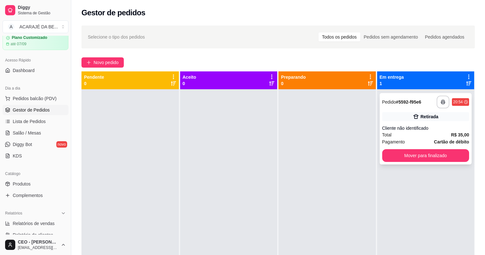
click at [402, 147] on div "**********" at bounding box center [426, 128] width 92 height 71
click at [396, 153] on button "Mover para finalizado" at bounding box center [426, 155] width 84 height 12
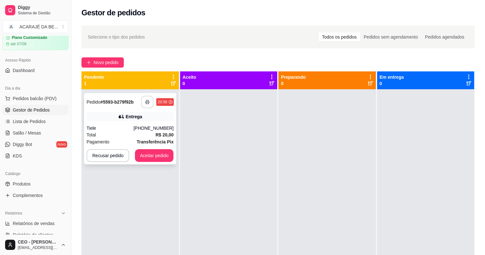
click at [147, 100] on icon "button" at bounding box center [147, 102] width 4 height 4
click at [162, 152] on button "Aceitar pedido" at bounding box center [155, 155] width 38 height 12
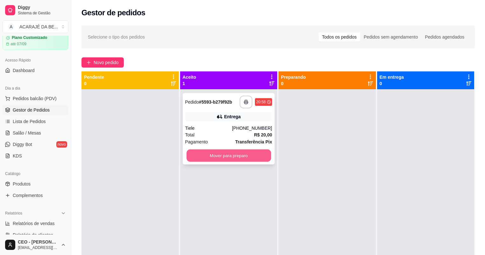
click at [204, 157] on button "Mover para preparo" at bounding box center [229, 155] width 84 height 12
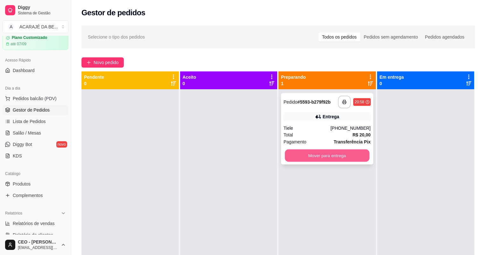
click at [299, 156] on button "Mover para entrega" at bounding box center [327, 155] width 84 height 12
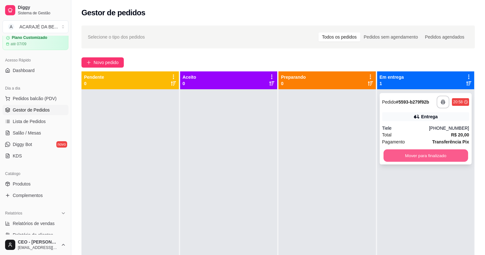
click at [434, 154] on button "Mover para finalizado" at bounding box center [426, 155] width 84 height 12
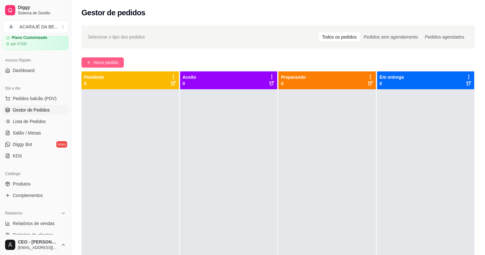
click at [116, 59] on span "Novo pedido" at bounding box center [106, 62] width 25 height 7
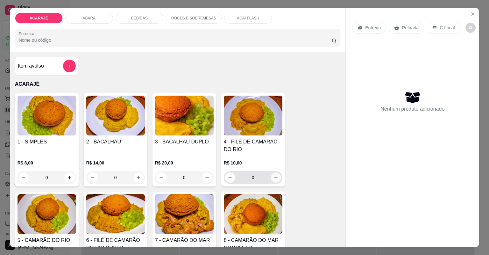
click at [273, 177] on icon "increase-product-quantity" at bounding box center [275, 177] width 5 height 5
type input "1"
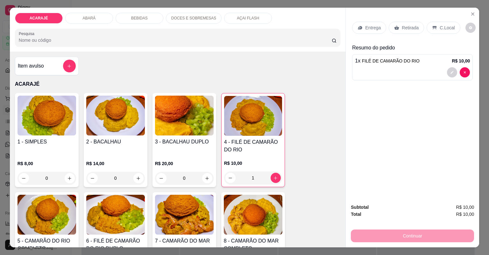
click at [367, 25] on p "Entrega" at bounding box center [373, 28] width 16 height 6
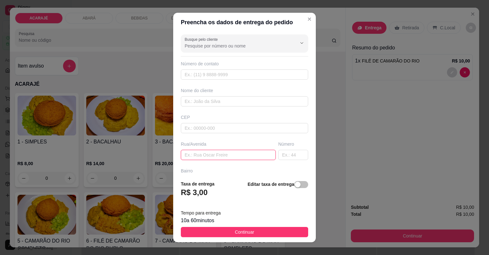
click at [229, 153] on input "text" at bounding box center [228, 155] width 95 height 10
paste input "qui na praça João Dudu número da casa 73"
click at [265, 156] on input "qui na praça João Dudu número da casa 73" at bounding box center [228, 155] width 95 height 10
type input "qui na praça João Dudu número da casa 3"
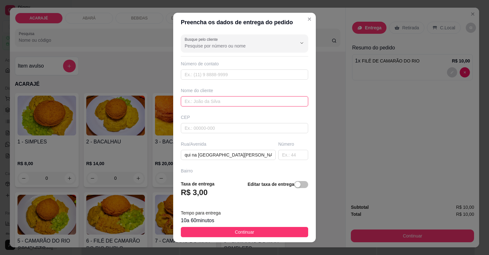
click at [225, 97] on input "text" at bounding box center [244, 101] width 127 height 10
type input "ANDRESSA"
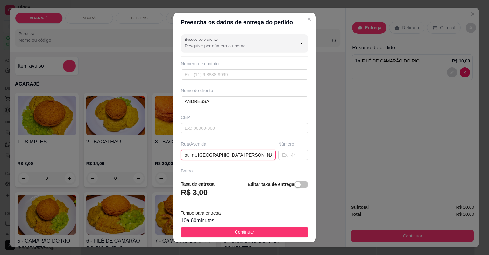
click at [264, 154] on input "qui na praça João Dudu número da casa 3" at bounding box center [228, 155] width 95 height 10
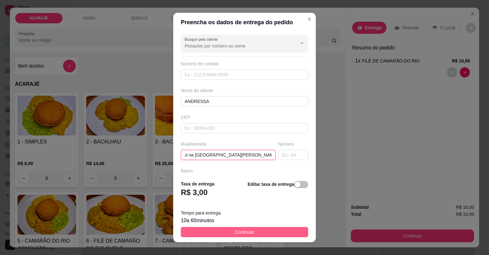
type input "qui na praça João Dudu número da casa 73"
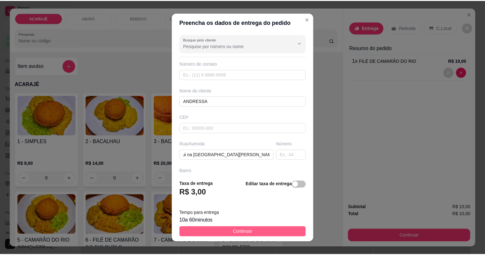
scroll to position [0, 0]
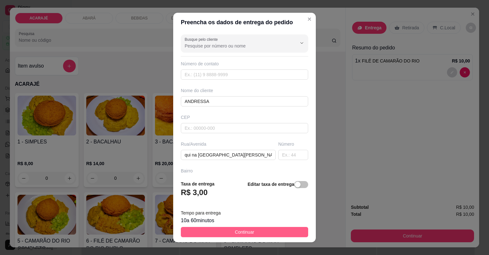
click at [236, 229] on span "Continuar" at bounding box center [244, 231] width 19 height 7
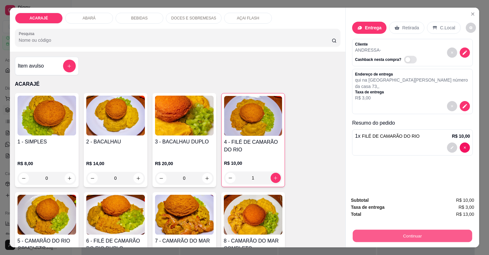
click at [382, 234] on button "Continuar" at bounding box center [412, 235] width 119 height 12
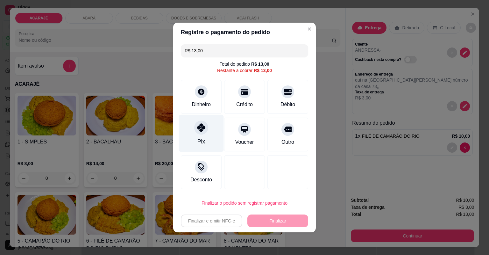
click at [207, 131] on div "Pix" at bounding box center [201, 133] width 45 height 37
type input "R$ 0,00"
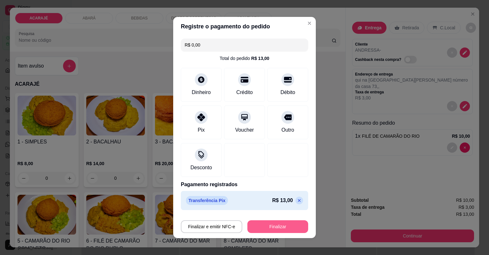
click at [268, 228] on button "Finalizar" at bounding box center [277, 226] width 61 height 13
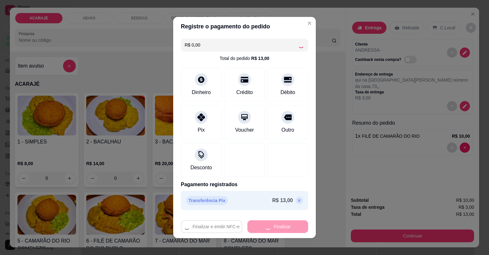
type input "0"
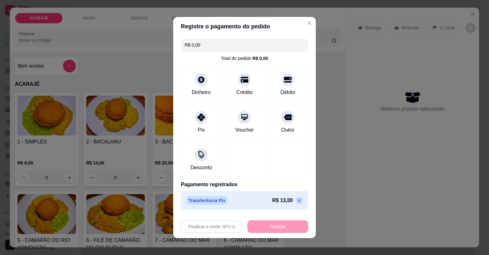
type input "-R$ 13,00"
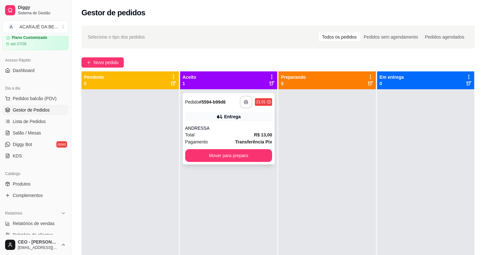
click at [244, 100] on icon "button" at bounding box center [246, 102] width 4 height 4
click at [242, 155] on button "Mover para preparo" at bounding box center [229, 155] width 84 height 12
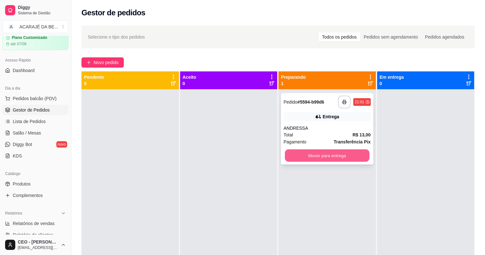
click at [297, 152] on button "Mover para entrega" at bounding box center [327, 155] width 84 height 12
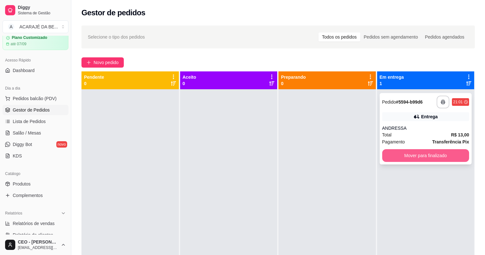
click at [400, 155] on button "Mover para finalizado" at bounding box center [425, 155] width 87 height 13
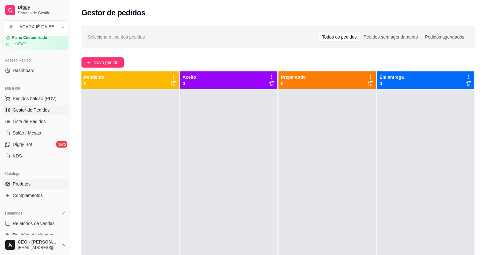
click at [28, 188] on link "Produtos" at bounding box center [36, 184] width 66 height 10
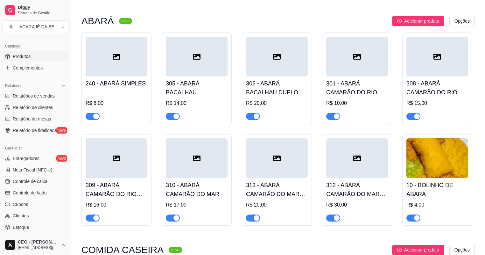
scroll to position [331, 0]
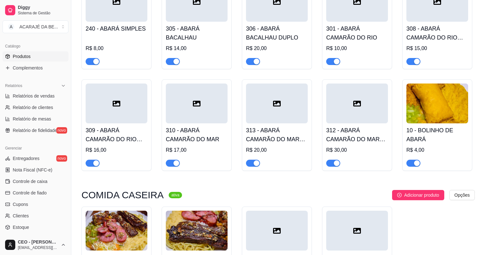
click at [93, 62] on button "button" at bounding box center [93, 61] width 14 height 7
drag, startPoint x: 171, startPoint y: 61, endPoint x: 173, endPoint y: 73, distance: 11.5
click at [171, 63] on span "button" at bounding box center [173, 61] width 14 height 7
click at [86, 165] on span "button" at bounding box center [93, 162] width 14 height 7
click at [172, 165] on span "button" at bounding box center [173, 162] width 14 height 7
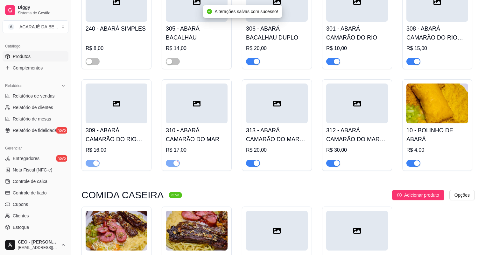
click at [264, 170] on div "313 - ABARÁ CAMARÃO DO MAR COM BACALHAU R$ 20,00" at bounding box center [277, 124] width 70 height 91
click at [255, 165] on div "button" at bounding box center [257, 163] width 6 height 6
click at [336, 163] on div "button" at bounding box center [337, 163] width 6 height 6
click at [407, 164] on span "button" at bounding box center [413, 162] width 14 height 7
click at [411, 62] on span "button" at bounding box center [413, 61] width 14 height 7
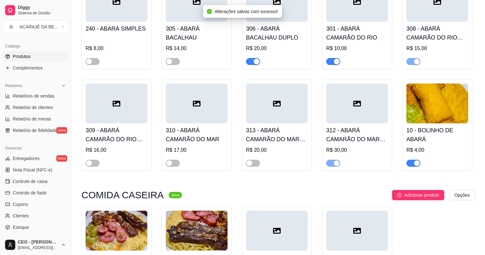
drag, startPoint x: 330, startPoint y: 65, endPoint x: 326, endPoint y: 65, distance: 3.8
click at [326, 65] on div "301 - ABARÁ CAMARÃO DO RIO R$ 10,00" at bounding box center [357, 23] width 70 height 91
click at [250, 61] on span "button" at bounding box center [253, 61] width 14 height 7
click at [335, 61] on div "button" at bounding box center [337, 62] width 6 height 6
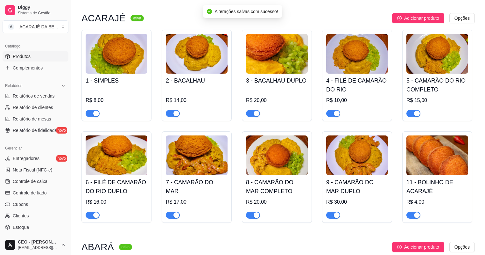
scroll to position [51, 0]
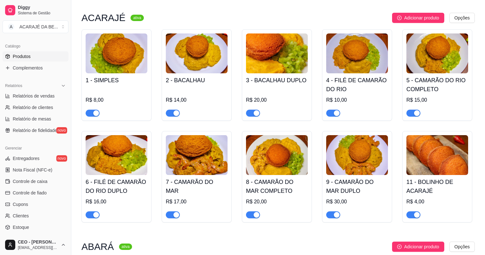
click at [337, 113] on div "button" at bounding box center [337, 113] width 6 height 6
drag, startPoint x: 409, startPoint y: 115, endPoint x: 404, endPoint y: 116, distance: 5.1
click at [404, 116] on div "5 - CAMARÃO DO RIO COMPLETO R$ 15,00" at bounding box center [437, 74] width 70 height 91
click at [410, 114] on span "button" at bounding box center [413, 112] width 14 height 7
click at [92, 214] on span "button" at bounding box center [93, 214] width 14 height 7
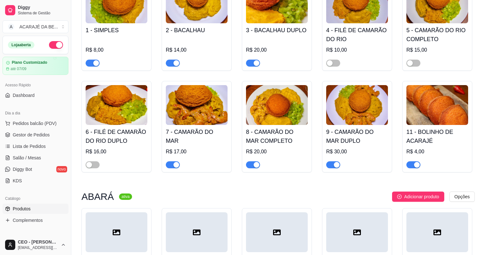
scroll to position [102, 0]
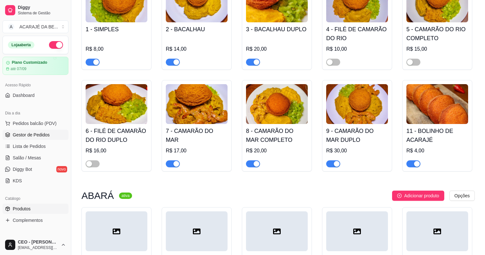
click at [24, 131] on span "Gestor de Pedidos" at bounding box center [31, 134] width 37 height 6
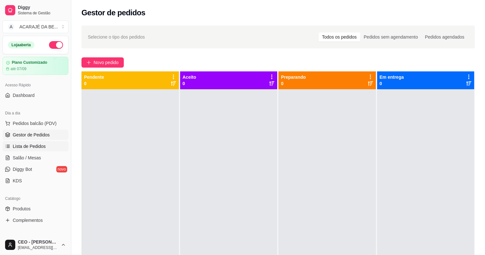
drag, startPoint x: 33, startPoint y: 148, endPoint x: 35, endPoint y: 143, distance: 5.1
click at [33, 148] on span "Lista de Pedidos" at bounding box center [29, 146] width 33 height 6
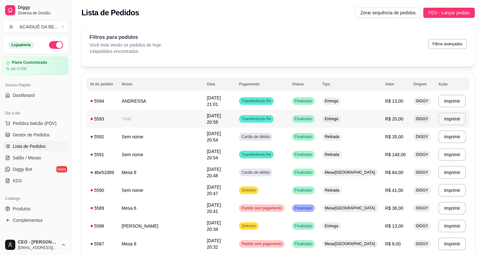
click at [345, 122] on td "Entrega" at bounding box center [350, 119] width 63 height 18
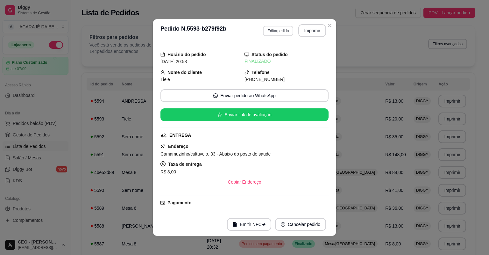
click at [283, 32] on button "Editar pedido" at bounding box center [278, 31] width 30 height 10
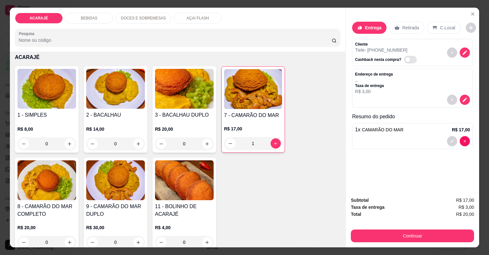
scroll to position [51, 0]
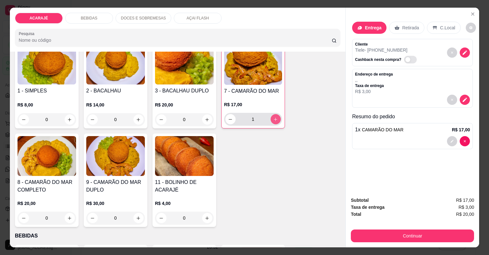
click at [273, 117] on icon "increase-product-quantity" at bounding box center [275, 119] width 5 height 5
type input "3"
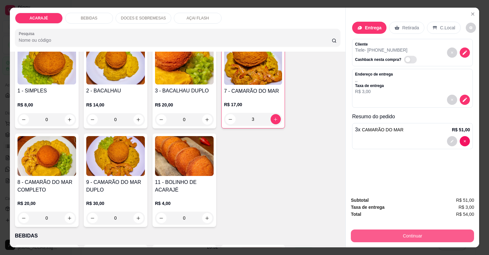
click at [401, 233] on button "Continuar" at bounding box center [412, 235] width 123 height 13
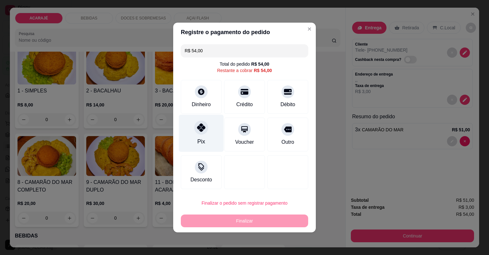
click at [209, 127] on div "Pix" at bounding box center [201, 133] width 45 height 37
type input "R$ 0,00"
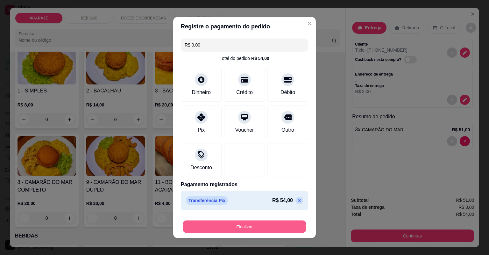
click at [266, 228] on button "Finalizar" at bounding box center [245, 226] width 124 height 12
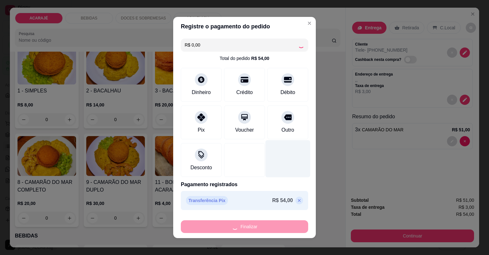
type input "0"
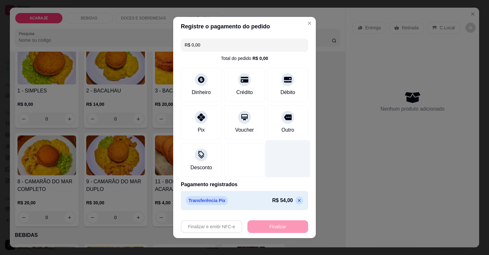
type input "-R$ 54,00"
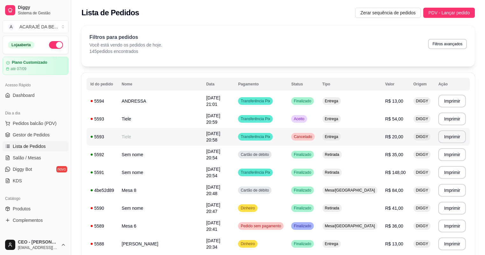
click at [214, 136] on td "01/09/25 às 20:58" at bounding box center [218, 137] width 32 height 18
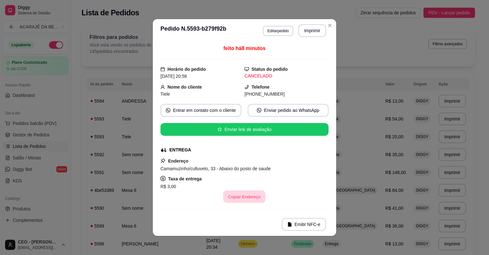
click at [238, 193] on button "Copiar Endereço" at bounding box center [244, 196] width 42 height 12
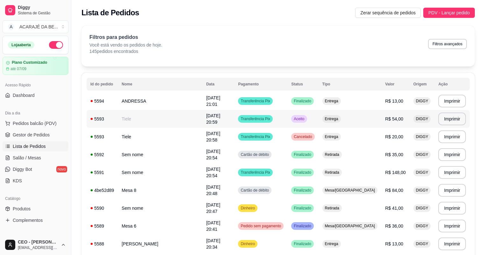
click at [306, 117] on td "Aceito" at bounding box center [302, 119] width 31 height 18
click at [202, 114] on td "01/09/25 às 20:59" at bounding box center [218, 119] width 32 height 18
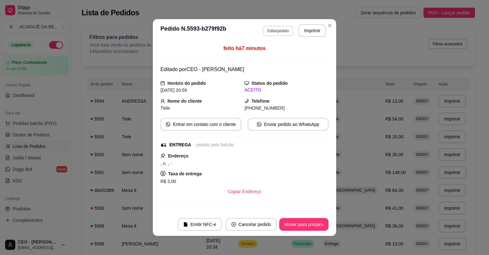
click at [275, 33] on button "Editar pedido" at bounding box center [278, 31] width 30 height 10
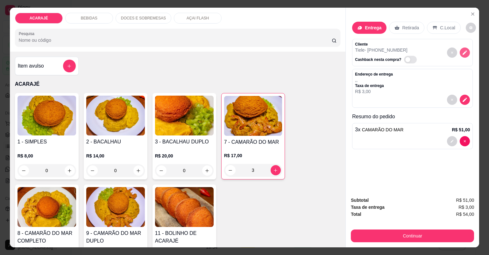
click at [460, 53] on button "decrease-product-quantity" at bounding box center [465, 52] width 10 height 10
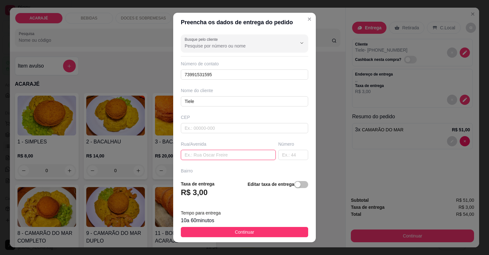
click at [211, 156] on input "text" at bounding box center [228, 155] width 95 height 10
paste input "Camamuzinho/cultuvelo, 33 - Abaixo do posto de saude"
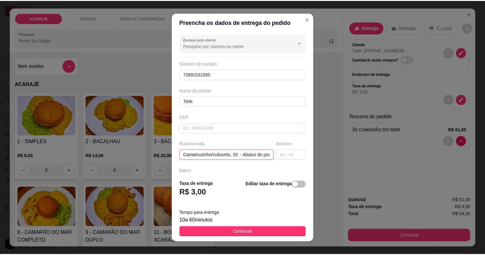
scroll to position [0, 30]
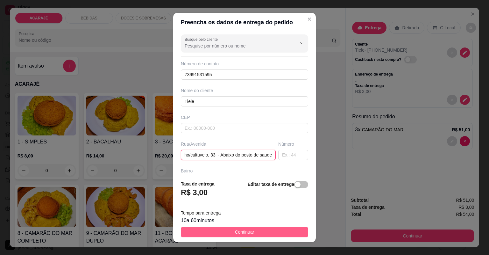
type input "Camamuzinho/cultuvelo, 33 - Abaixo do posto de saude"
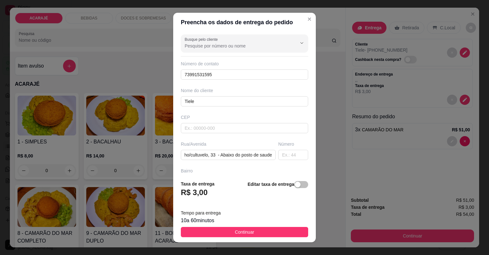
drag, startPoint x: 269, startPoint y: 230, endPoint x: 359, endPoint y: 246, distance: 91.1
click at [269, 230] on button "Continuar" at bounding box center [244, 232] width 127 height 10
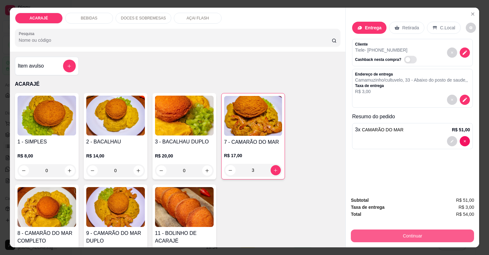
click at [413, 235] on button "Continuar" at bounding box center [412, 235] width 123 height 13
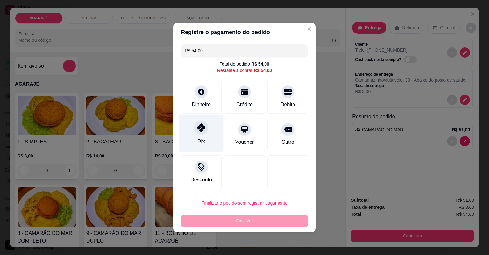
click at [207, 122] on div "Pix" at bounding box center [201, 133] width 45 height 37
type input "R$ 0,00"
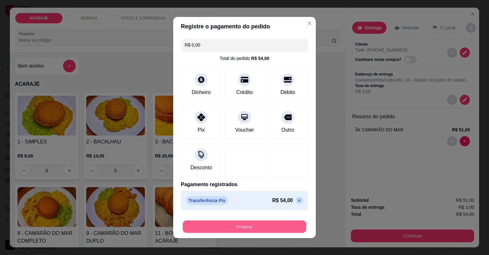
click at [219, 221] on button "Finalizar" at bounding box center [245, 226] width 124 height 12
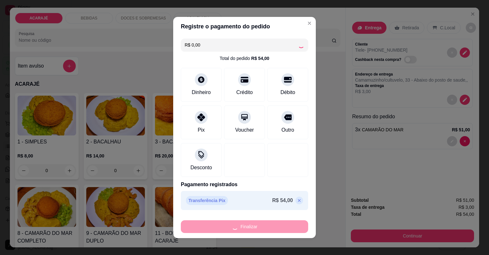
type input "0"
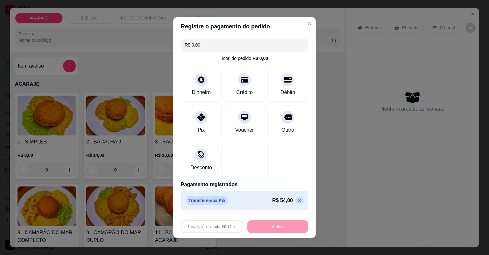
type input "-R$ 54,00"
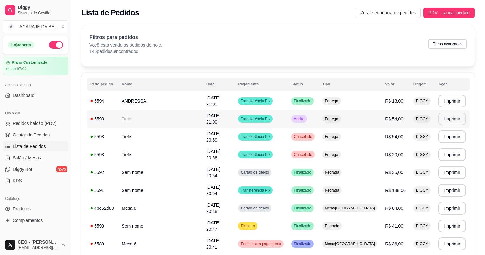
click at [438, 115] on button "Imprimir" at bounding box center [452, 118] width 28 height 13
